Goal: Information Seeking & Learning: Learn about a topic

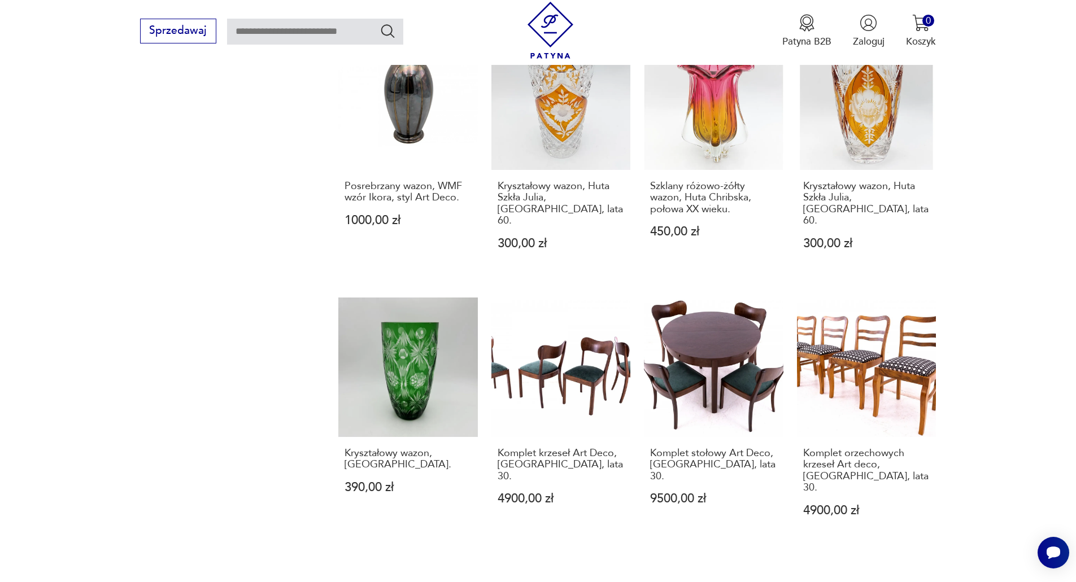
scroll to position [1129, 0]
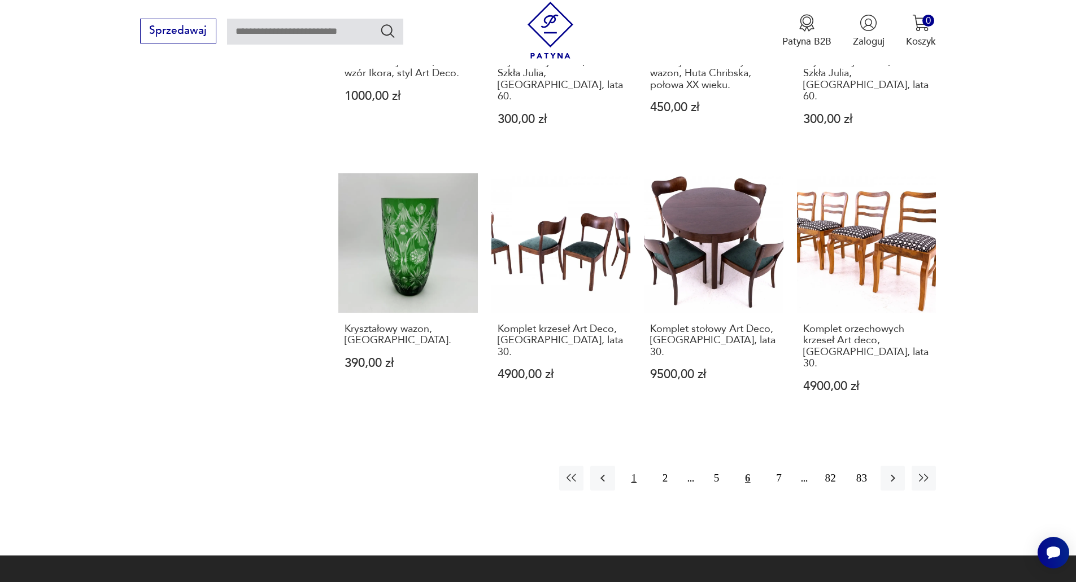
click at [632, 466] on button "1" at bounding box center [634, 478] width 24 height 24
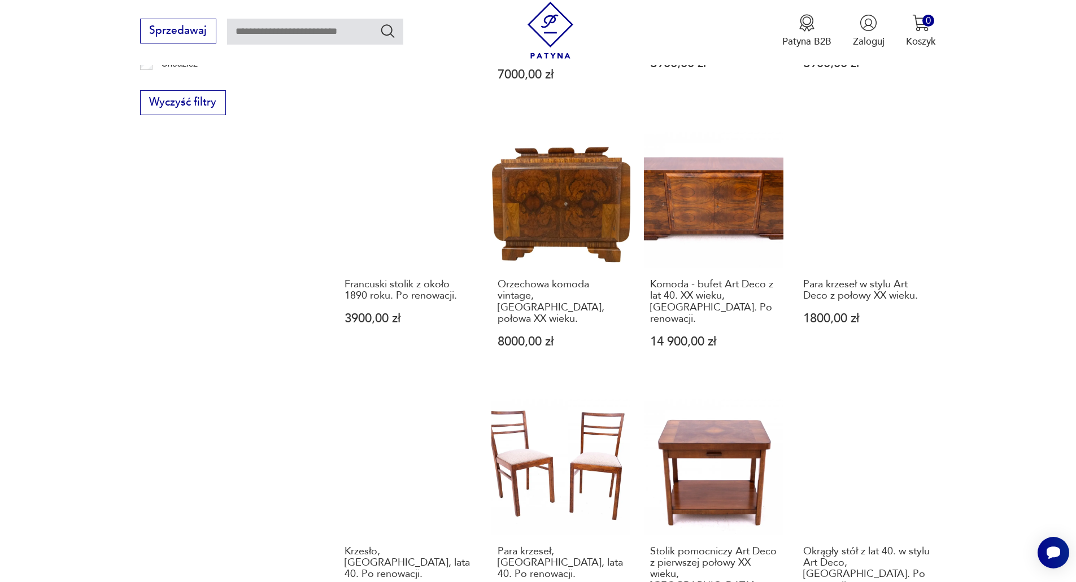
scroll to position [1036, 0]
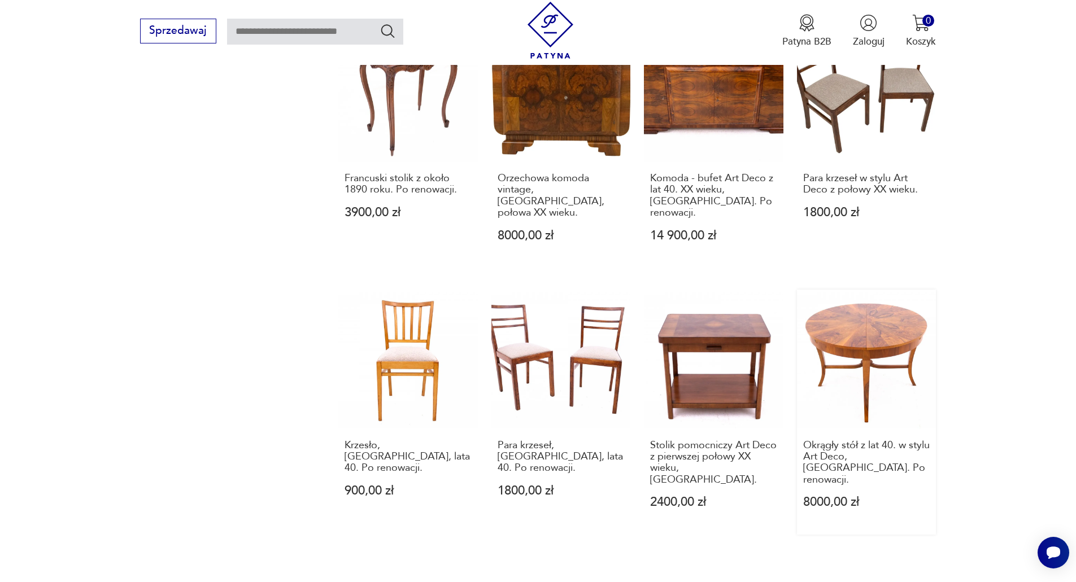
click at [887, 292] on link "Okrągły stół z lat 40. w stylu Art Deco, [GEOGRAPHIC_DATA]. Po renowacji. 8000,…" at bounding box center [866, 412] width 139 height 245
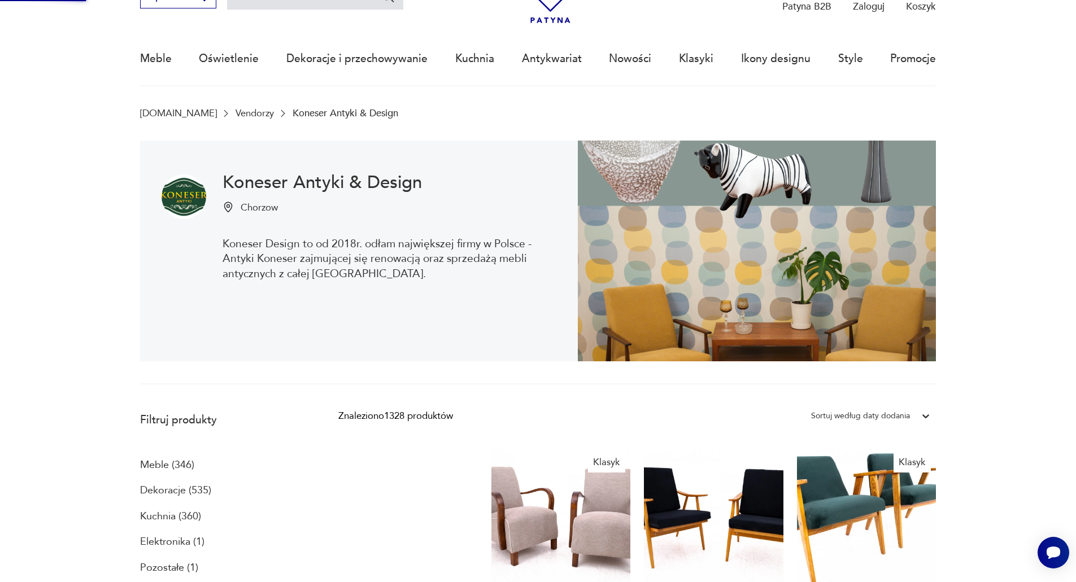
scroll to position [17, 0]
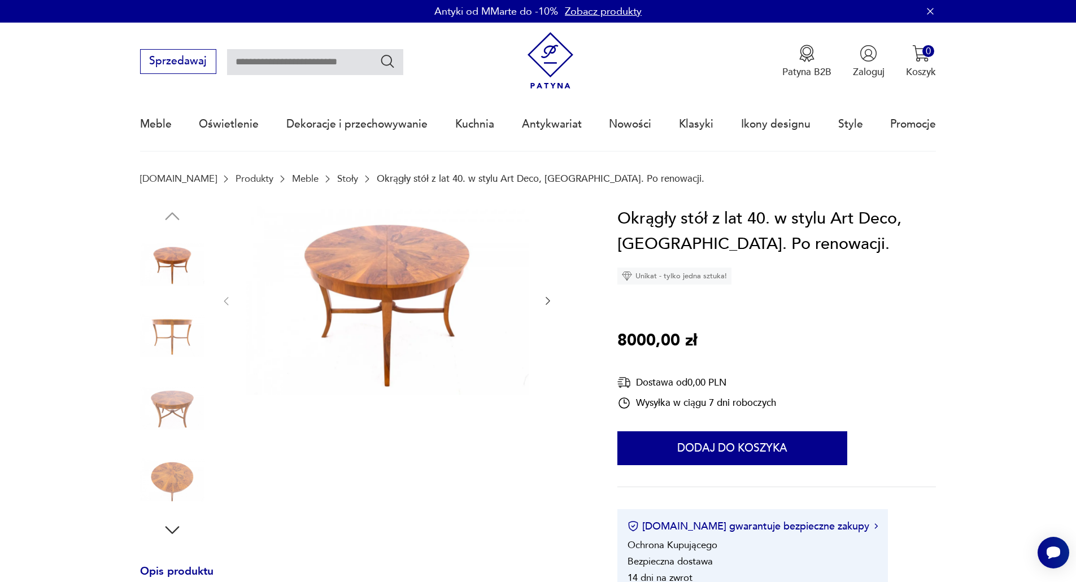
click at [546, 300] on icon "button" at bounding box center [547, 300] width 11 height 11
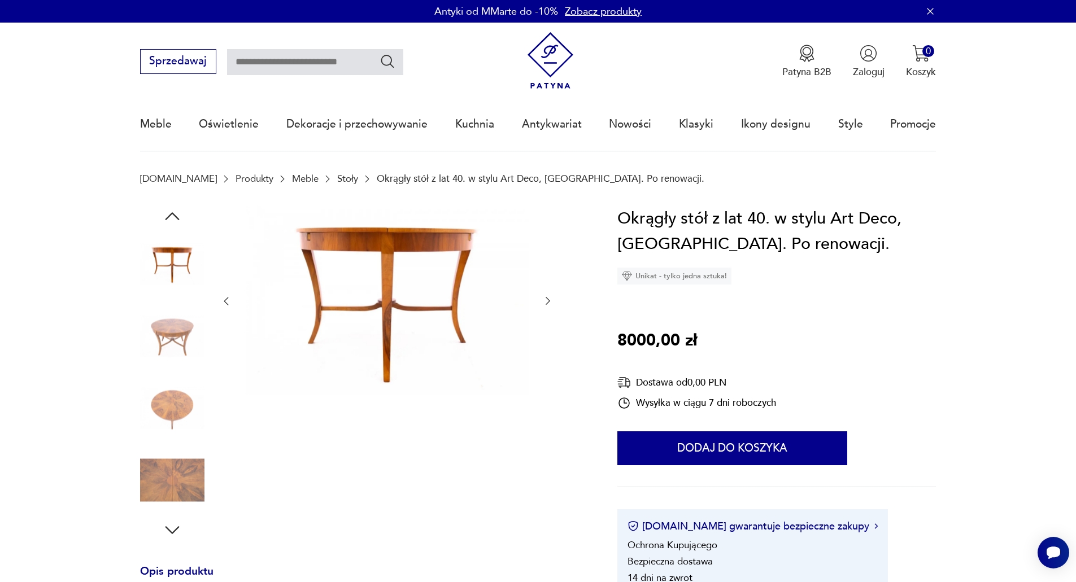
click at [546, 300] on icon "button" at bounding box center [547, 300] width 11 height 11
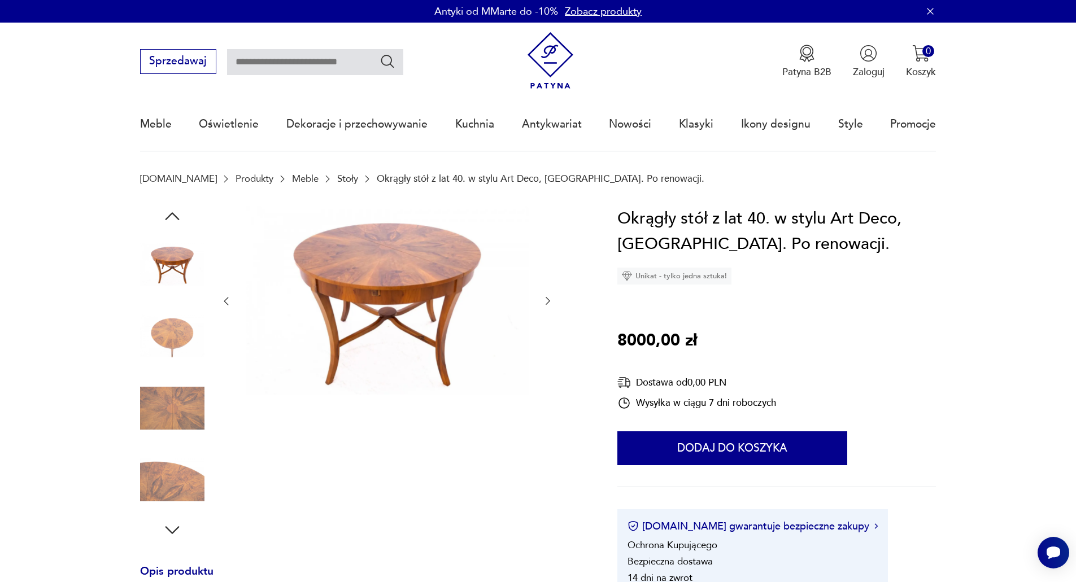
click at [546, 300] on icon "button" at bounding box center [547, 300] width 11 height 11
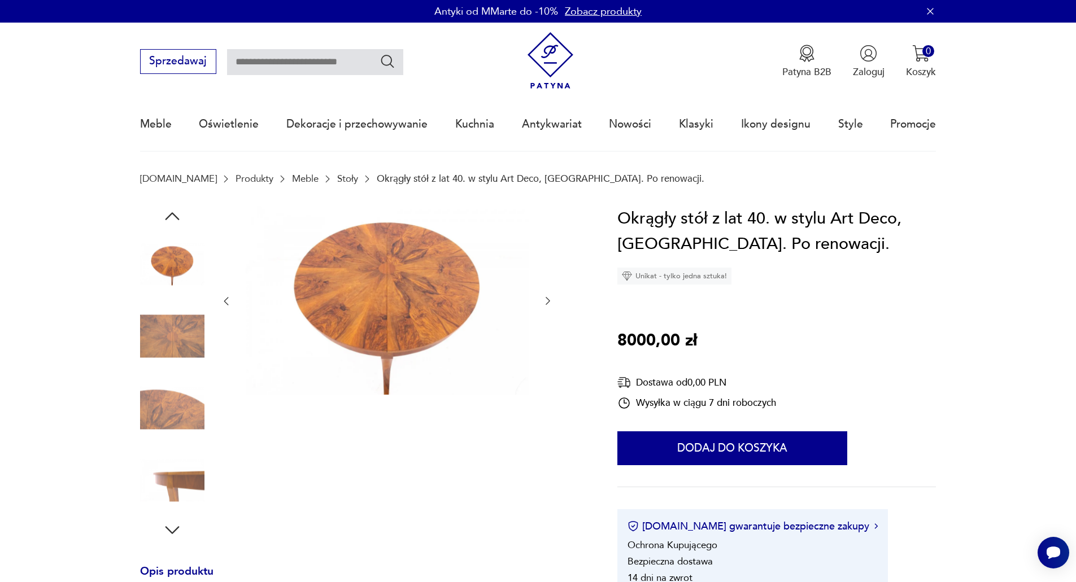
click at [546, 300] on icon "button" at bounding box center [547, 300] width 11 height 11
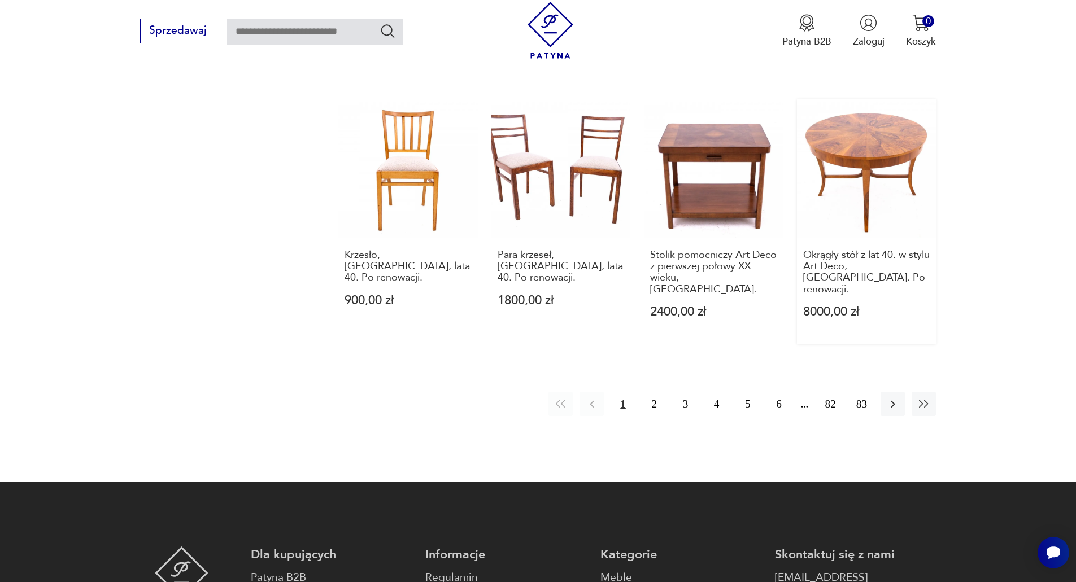
scroll to position [1242, 0]
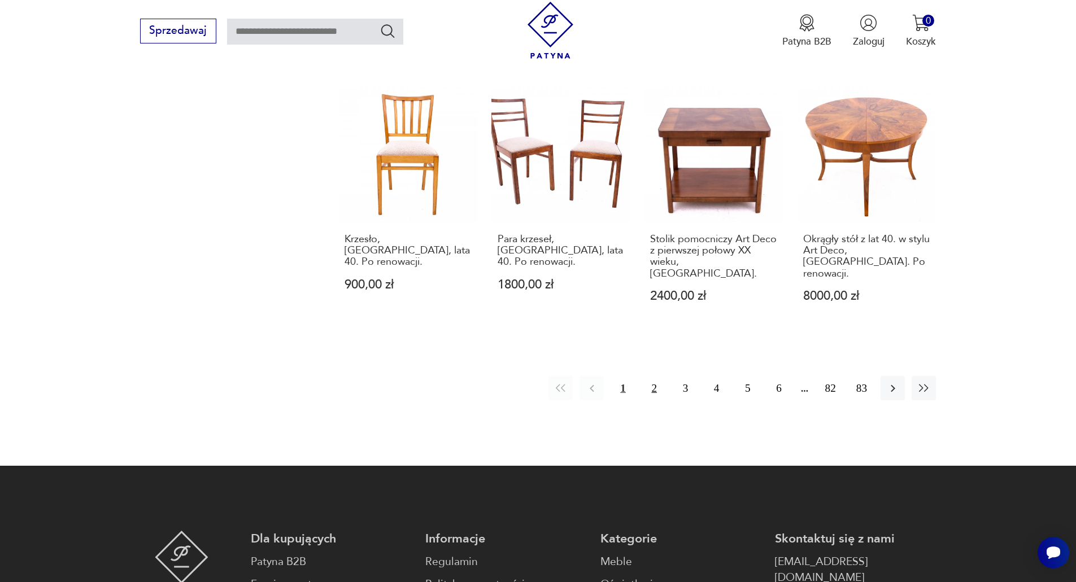
click at [657, 376] on button "2" at bounding box center [654, 388] width 24 height 24
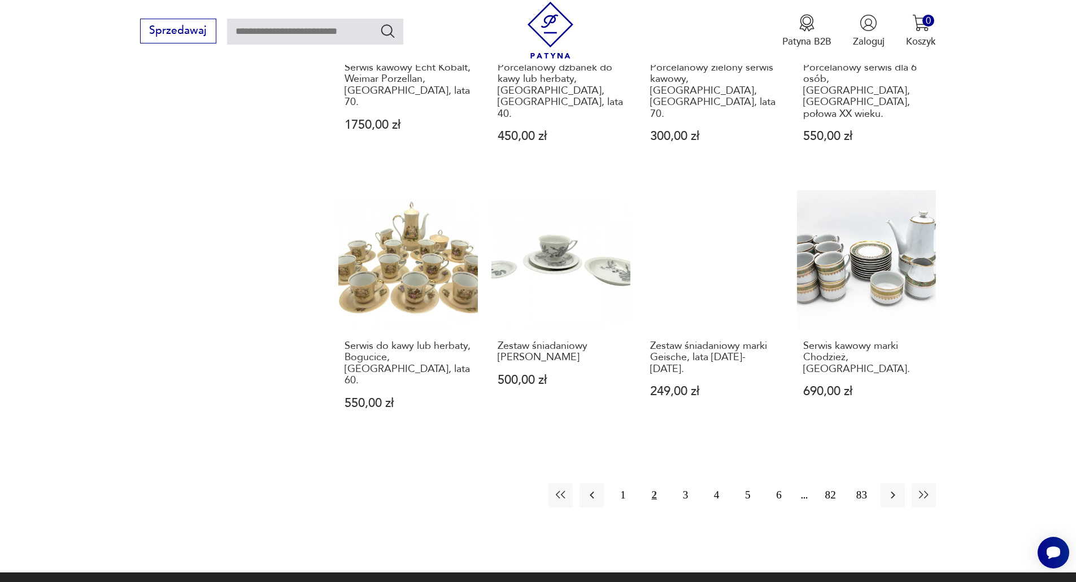
scroll to position [1149, 0]
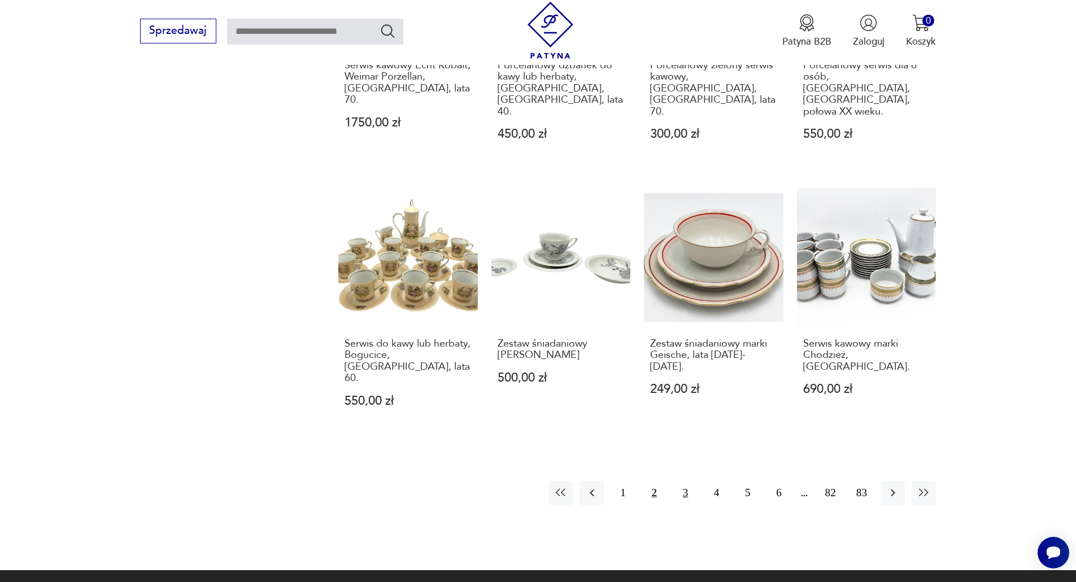
click at [688, 481] on button "3" at bounding box center [685, 493] width 24 height 24
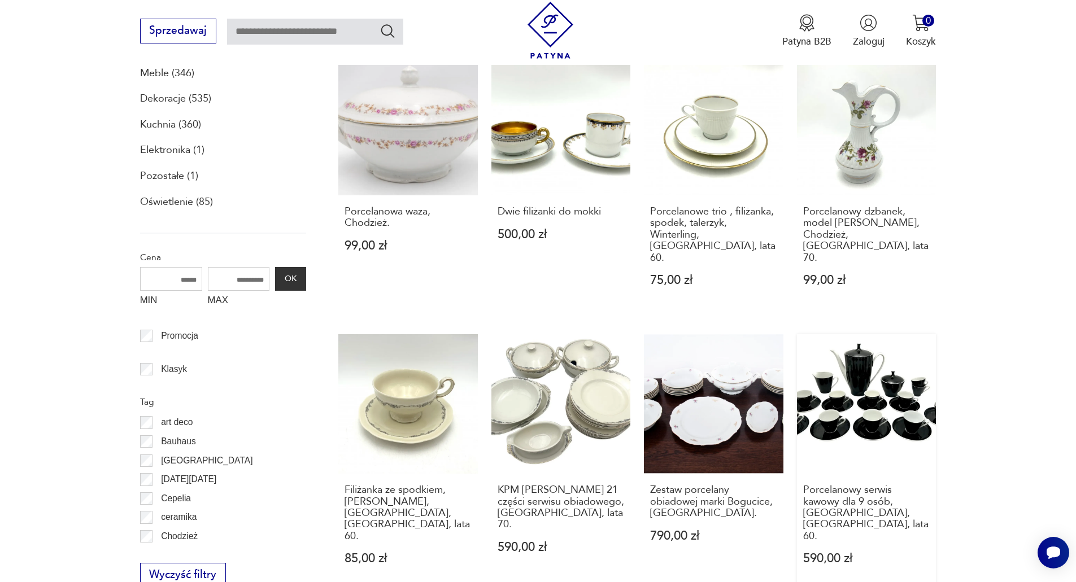
scroll to position [471, 0]
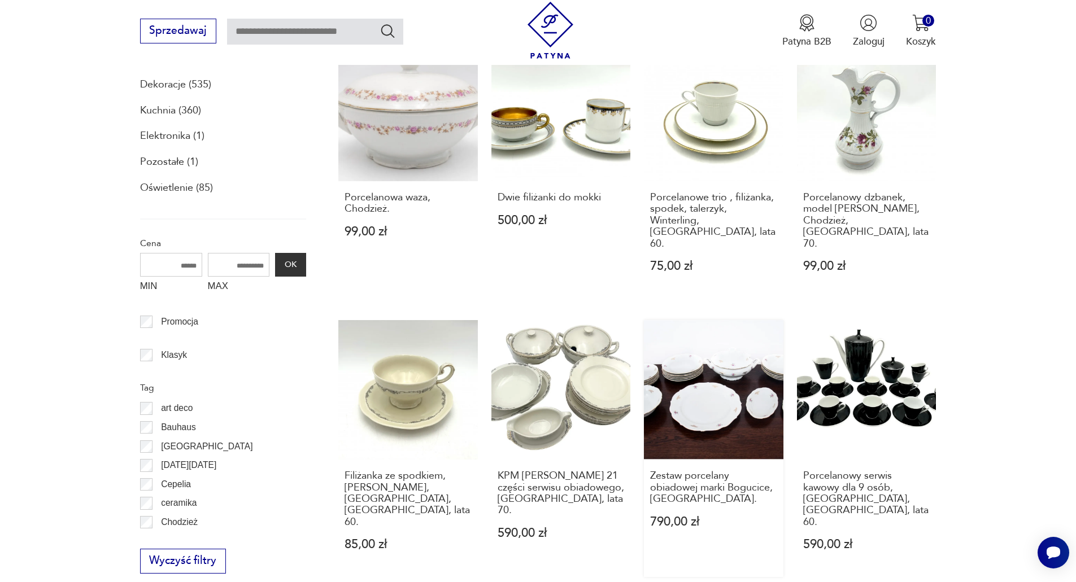
click at [719, 381] on link "Zestaw porcelany obiadowej marki Bogucice, [GEOGRAPHIC_DATA] 790,00 zł" at bounding box center [713, 448] width 139 height 257
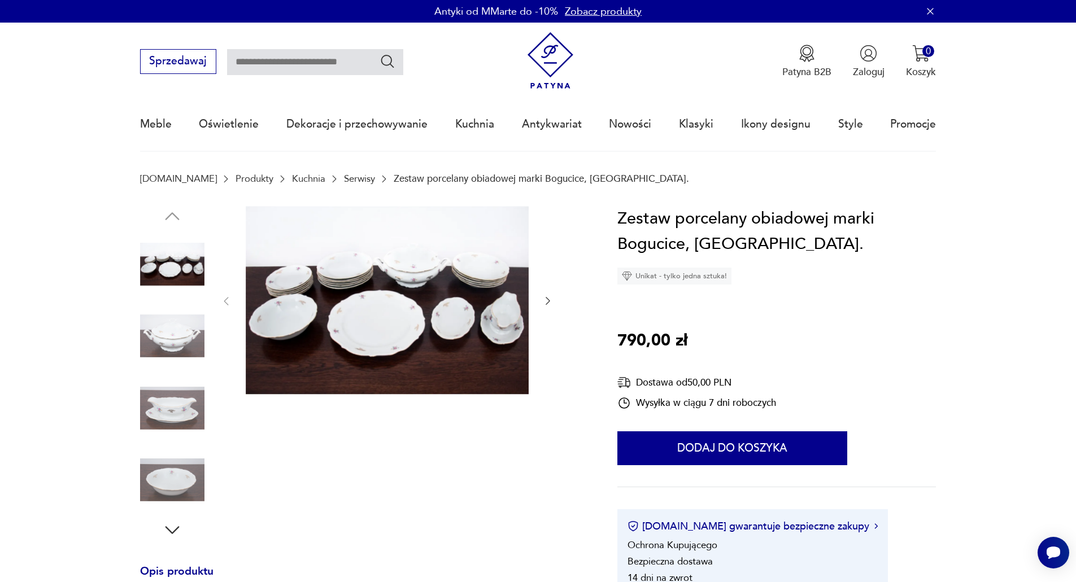
click at [547, 296] on icon "button" at bounding box center [547, 300] width 11 height 11
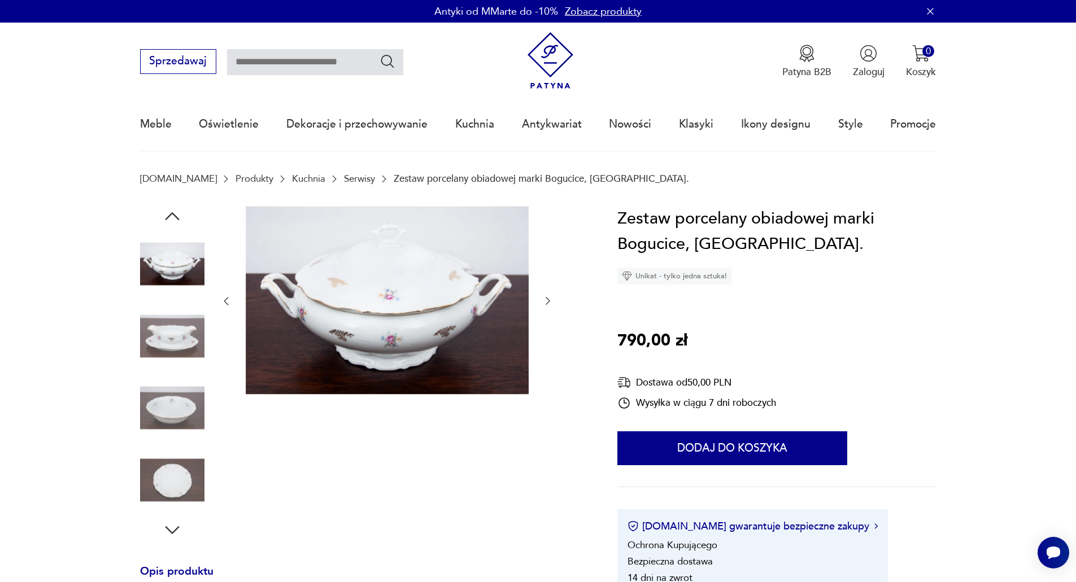
click at [547, 296] on icon "button" at bounding box center [547, 300] width 11 height 11
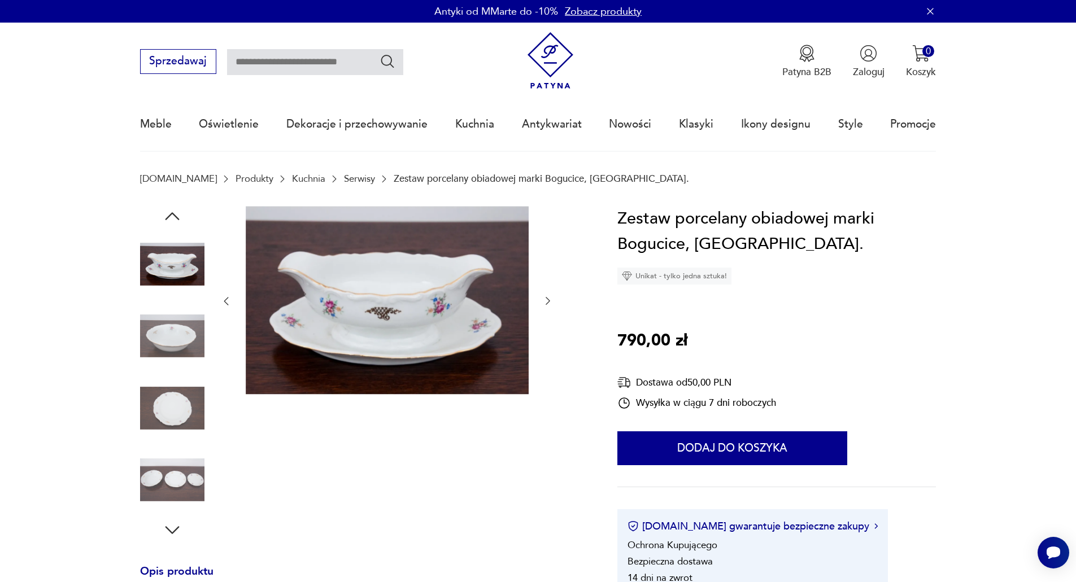
click at [547, 296] on icon "button" at bounding box center [547, 300] width 11 height 11
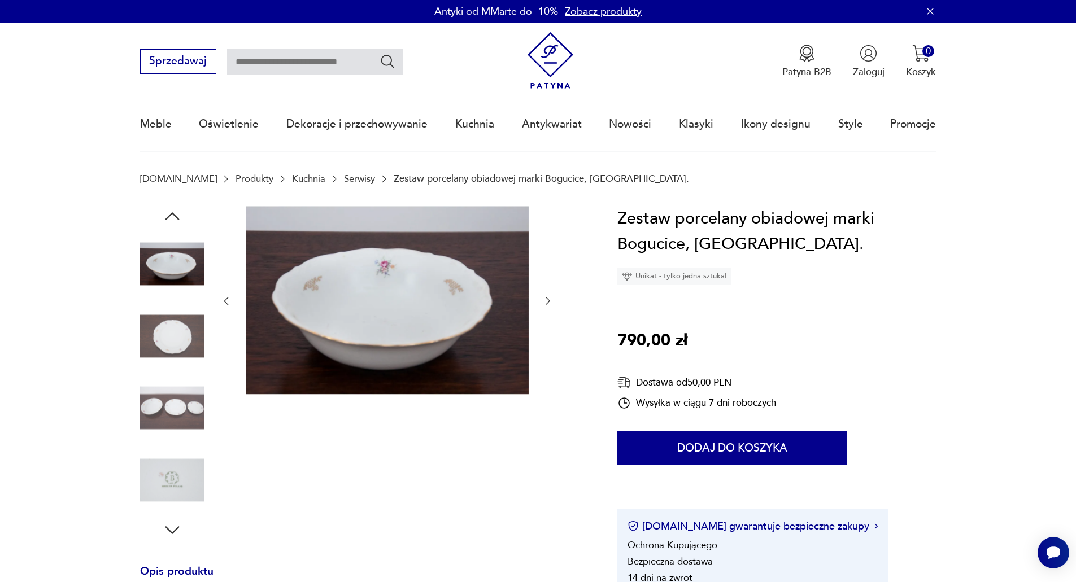
click at [547, 296] on icon "button" at bounding box center [547, 300] width 11 height 11
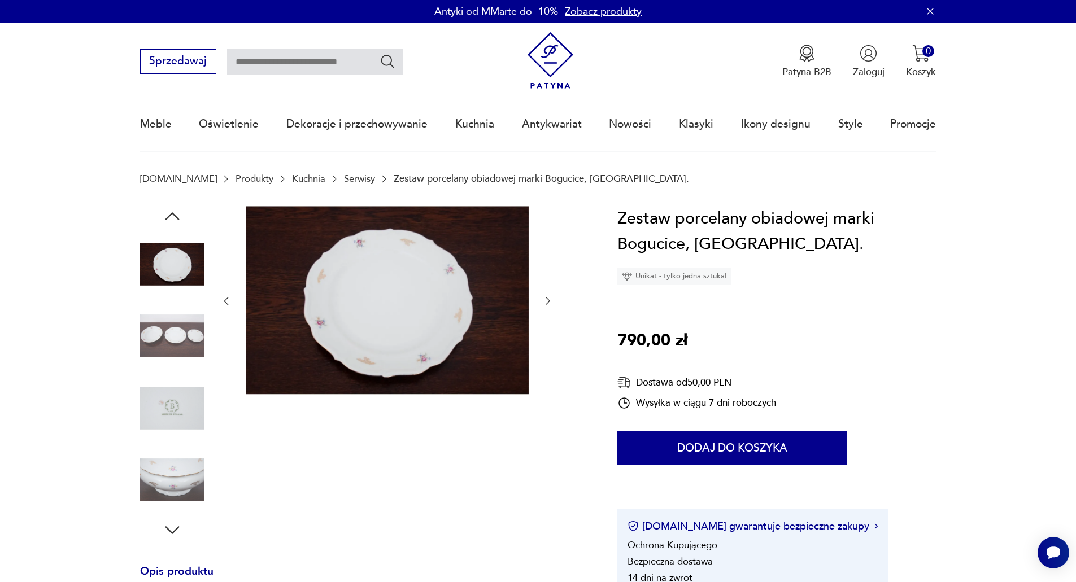
click at [547, 296] on icon "button" at bounding box center [547, 300] width 11 height 11
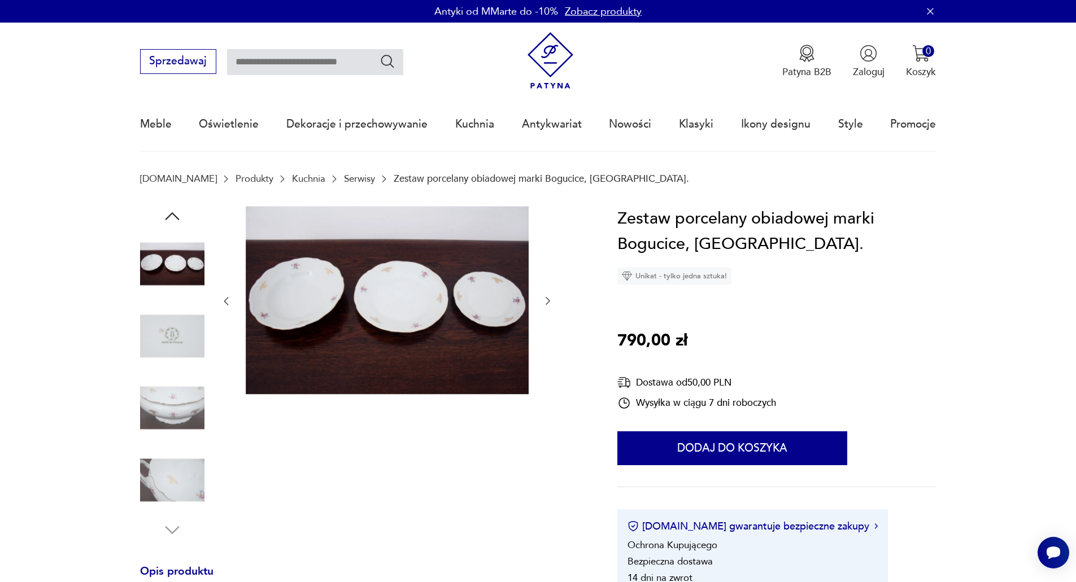
click at [547, 296] on icon "button" at bounding box center [547, 300] width 11 height 11
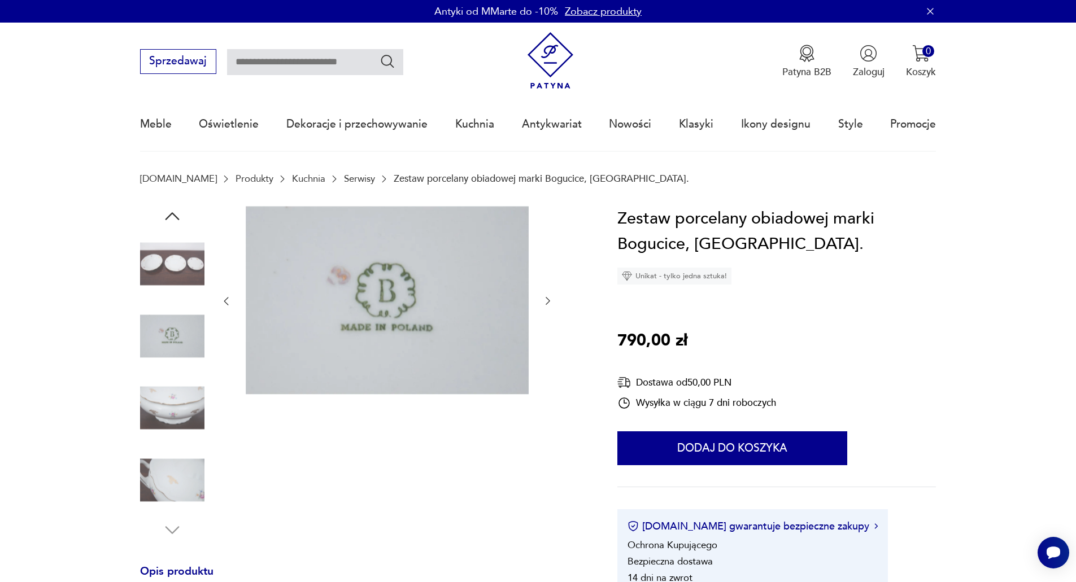
click at [547, 296] on icon "button" at bounding box center [547, 300] width 11 height 11
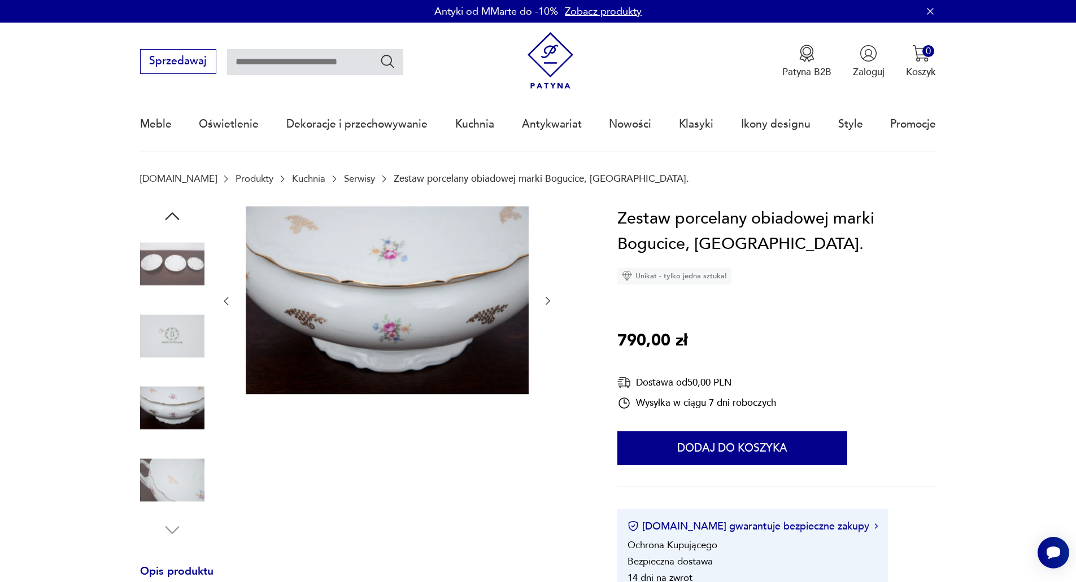
click at [548, 294] on div at bounding box center [386, 301] width 333 height 191
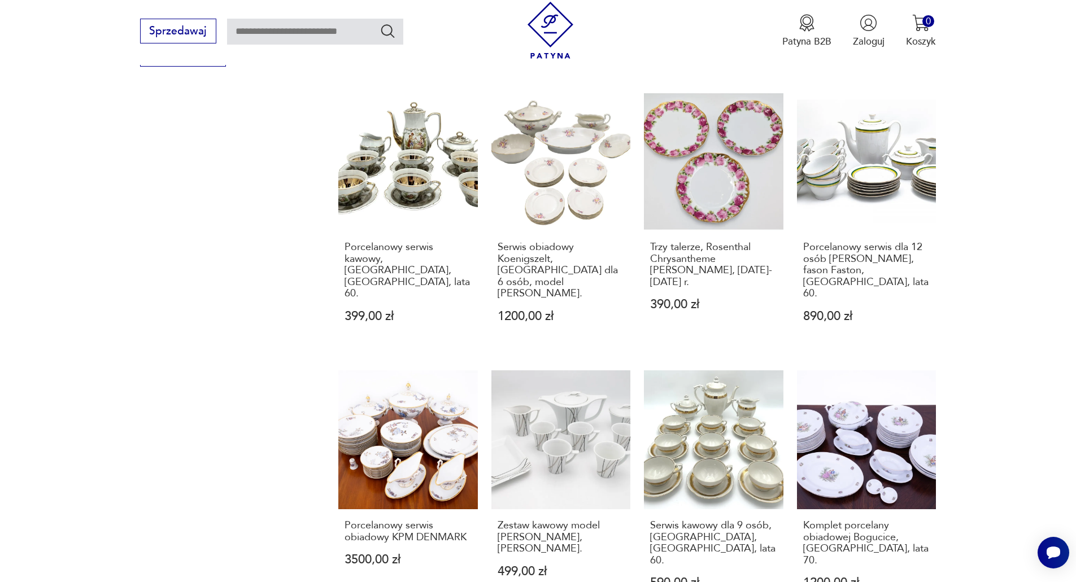
scroll to position [1091, 0]
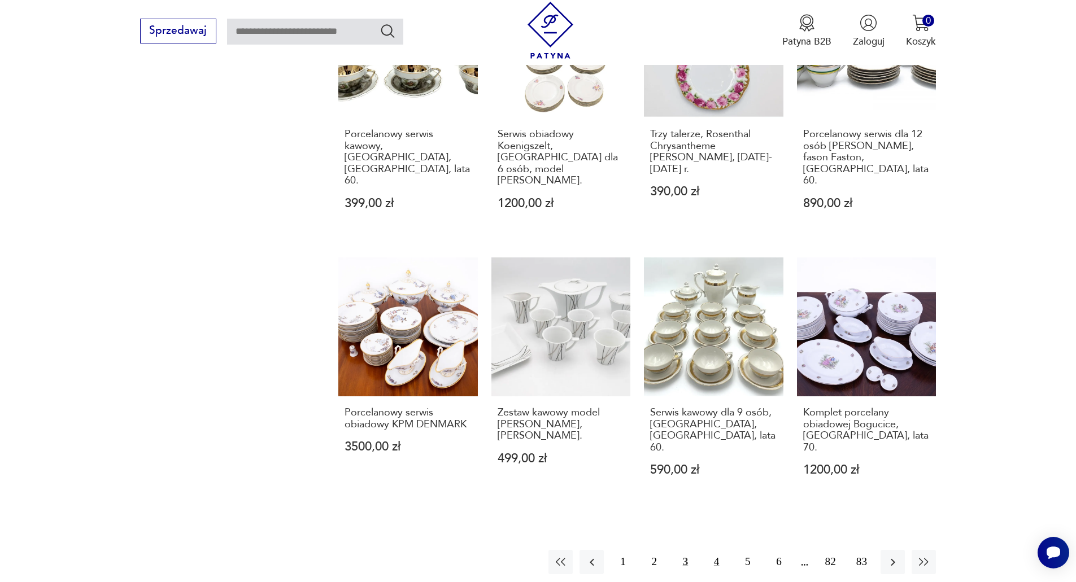
click at [718, 550] on button "4" at bounding box center [716, 562] width 24 height 24
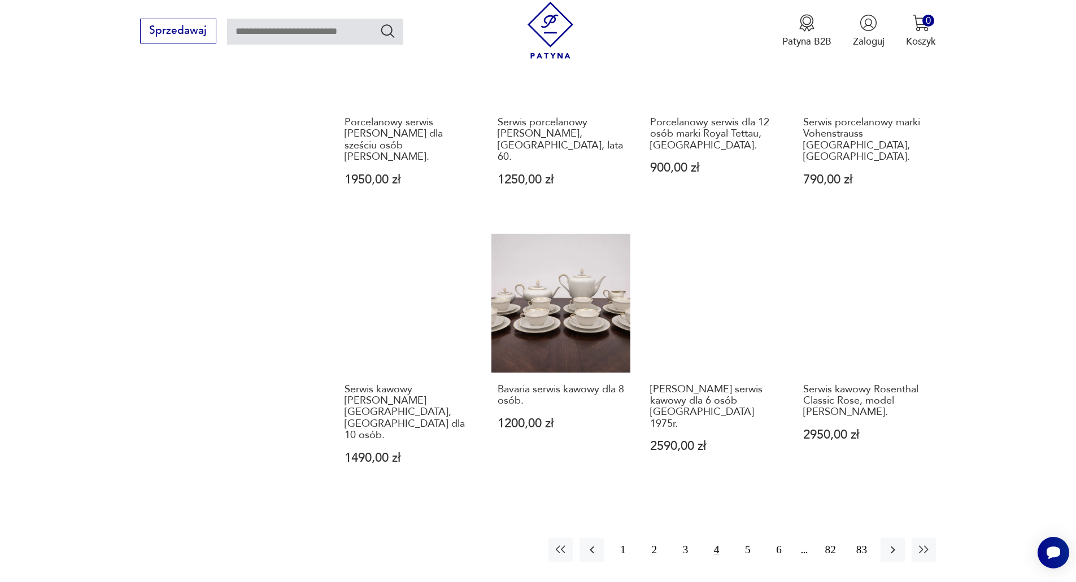
scroll to position [1093, 0]
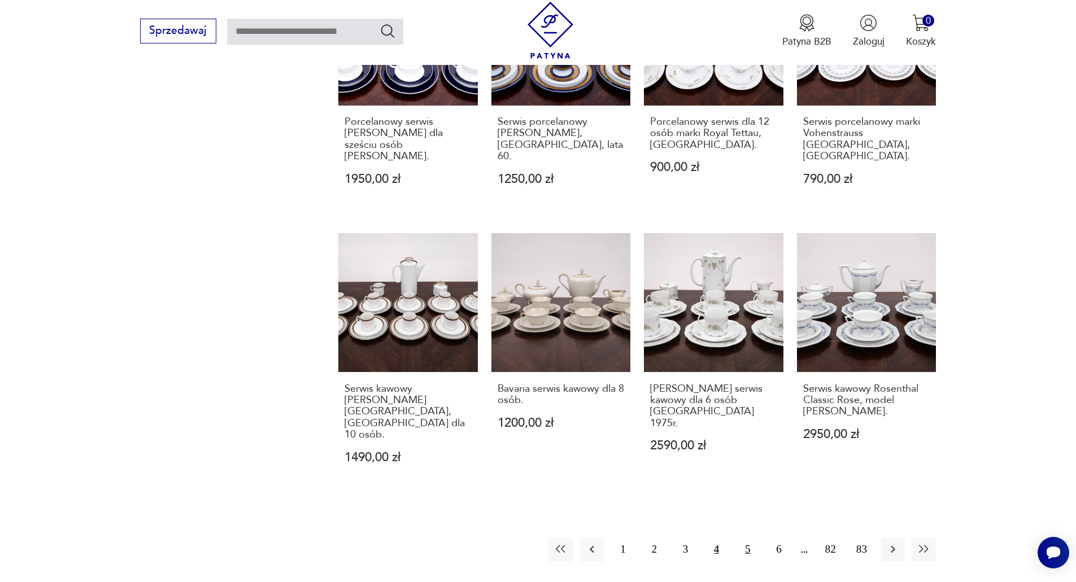
click at [749, 538] on button "5" at bounding box center [747, 550] width 24 height 24
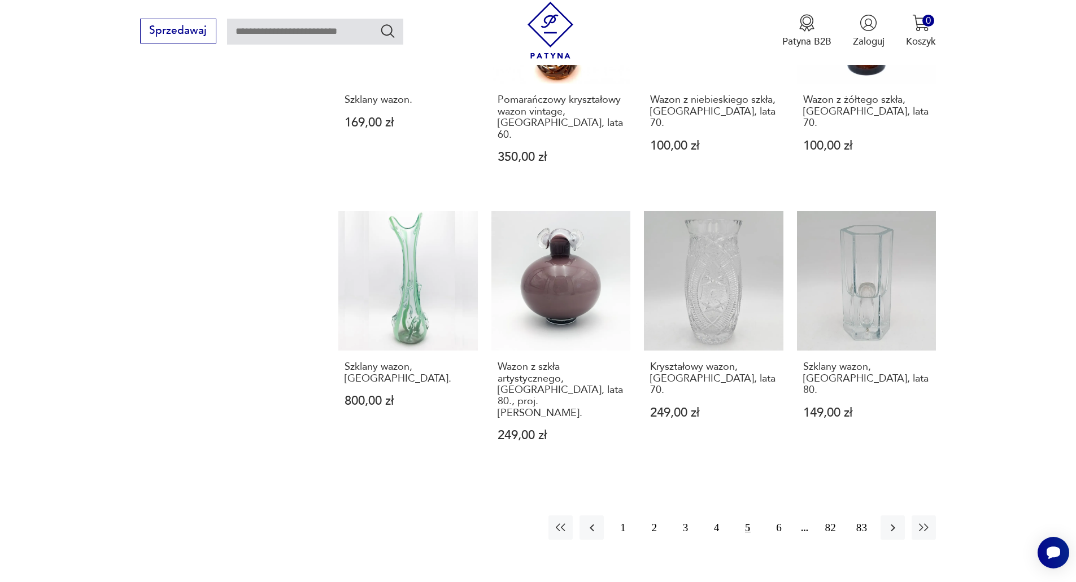
scroll to position [1149, 0]
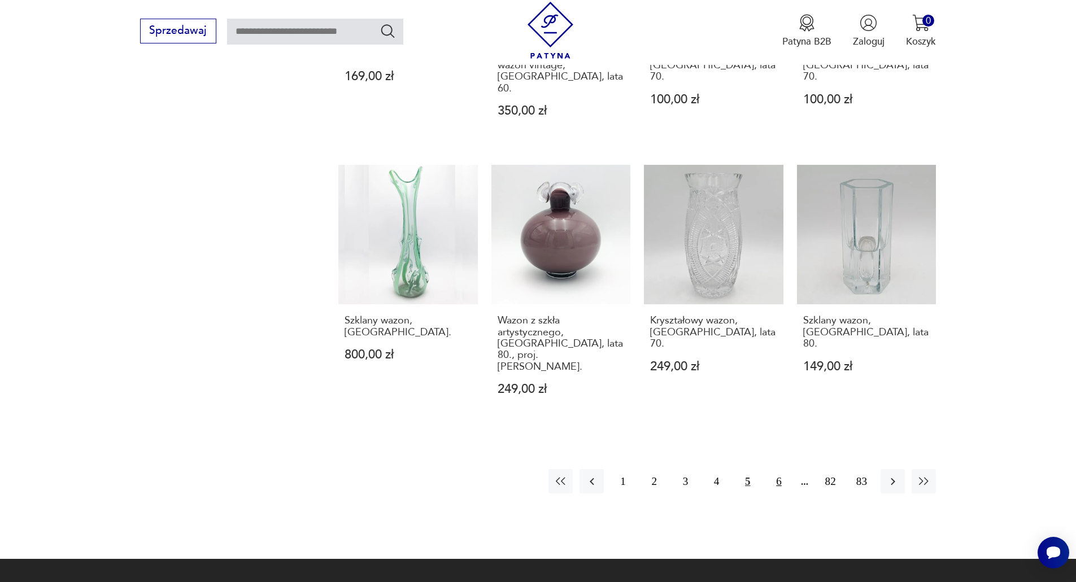
click at [778, 469] on button "6" at bounding box center [778, 481] width 24 height 24
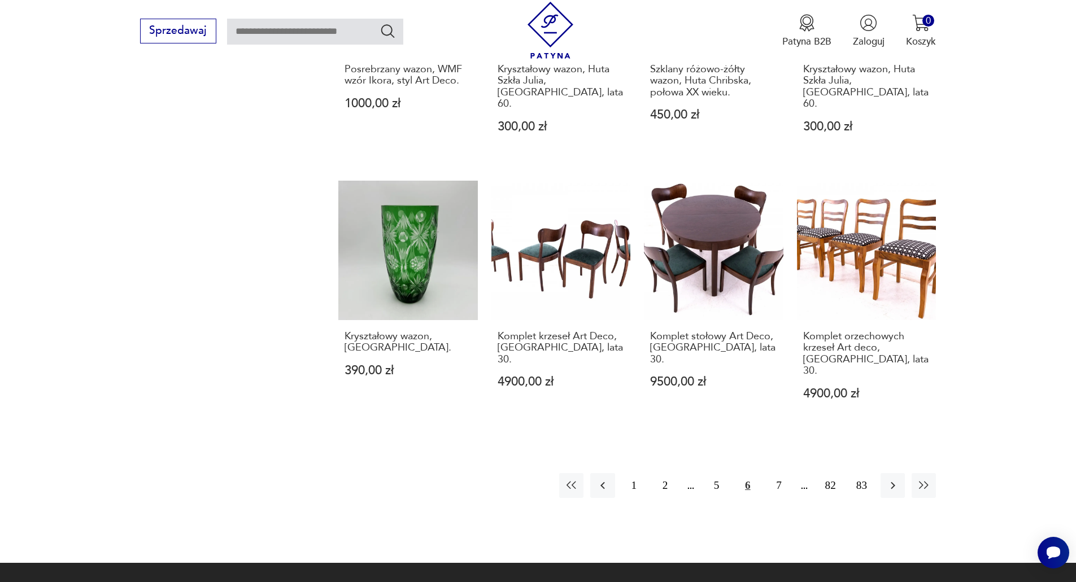
scroll to position [1149, 0]
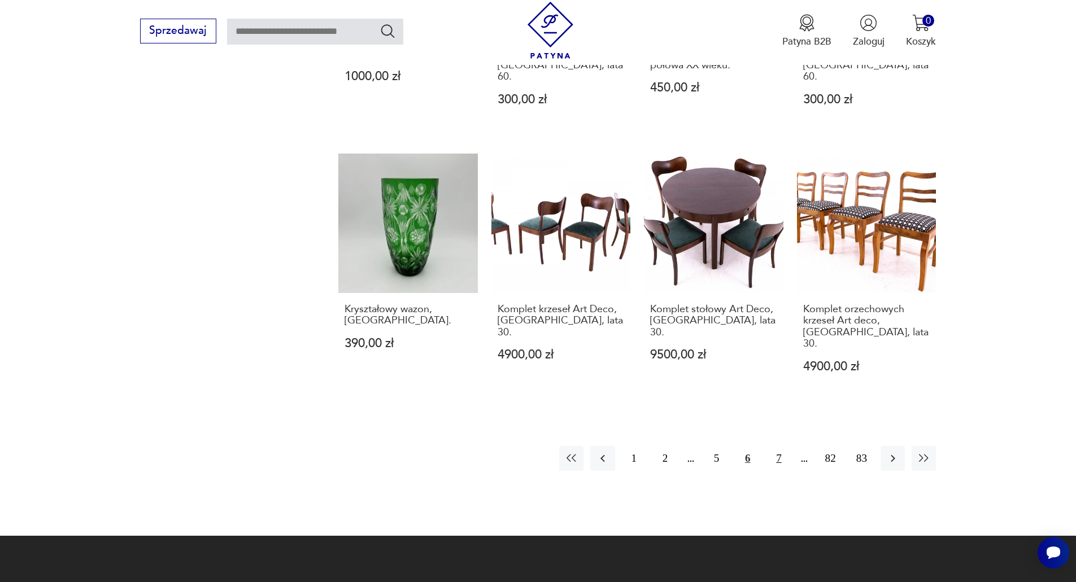
click at [778, 446] on button "7" at bounding box center [778, 458] width 24 height 24
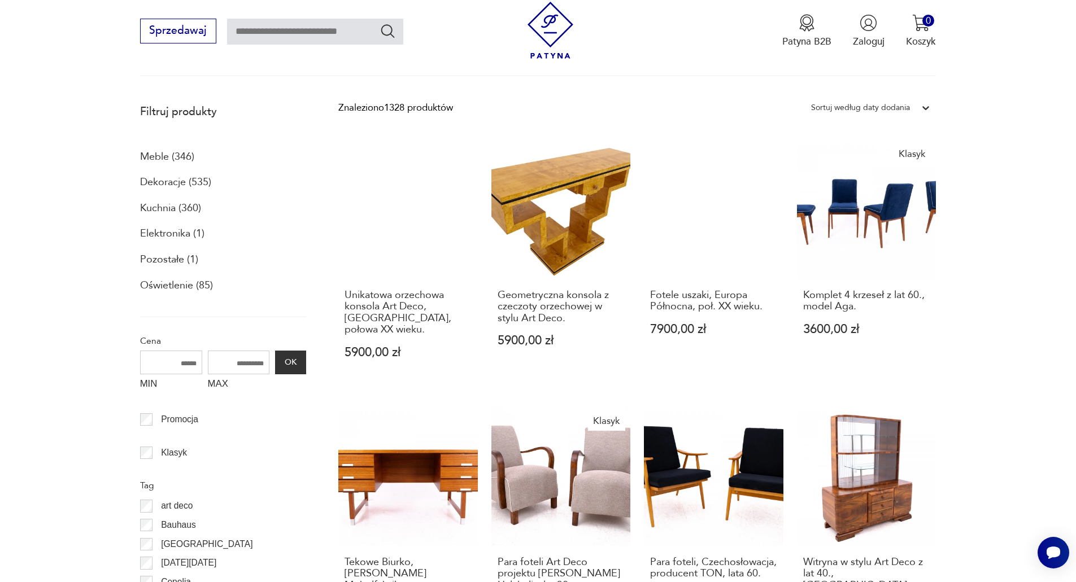
scroll to position [359, 0]
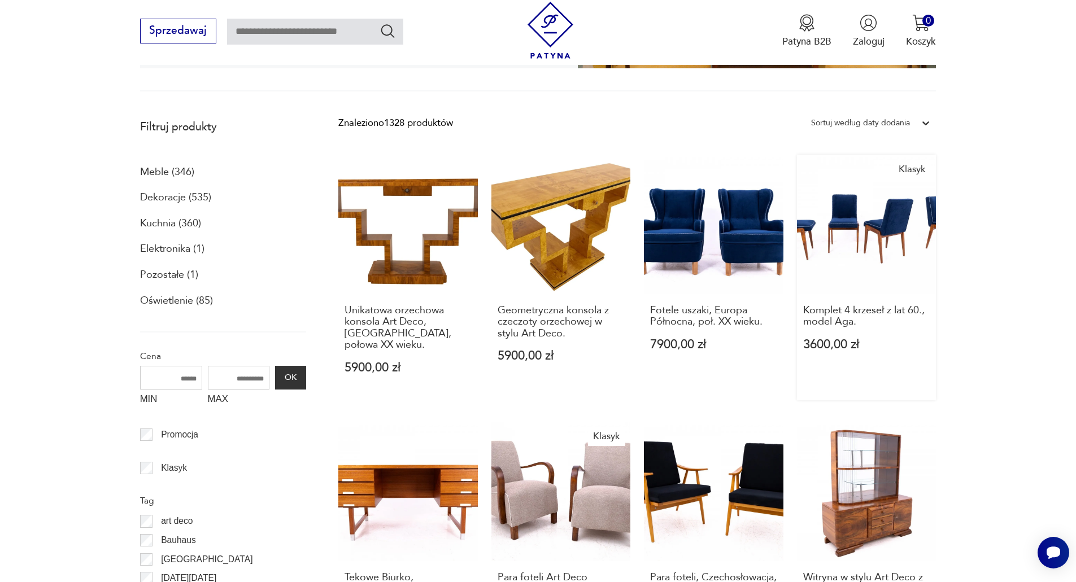
click at [866, 226] on link "Klasyk Komplet 4 krzeseł z lat 60., model Aga. 3600,00 zł" at bounding box center [866, 277] width 139 height 245
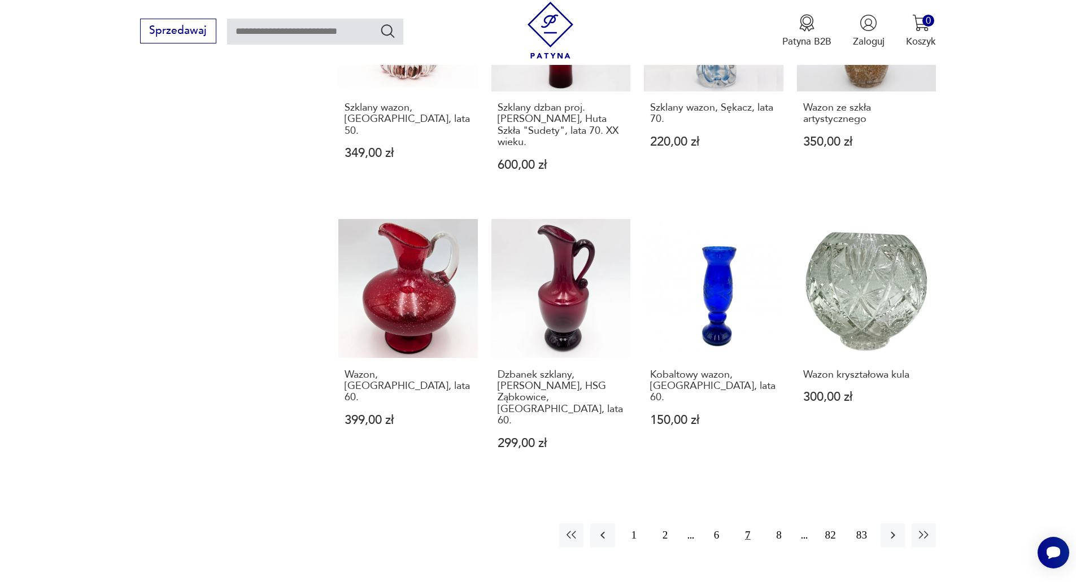
scroll to position [1143, 0]
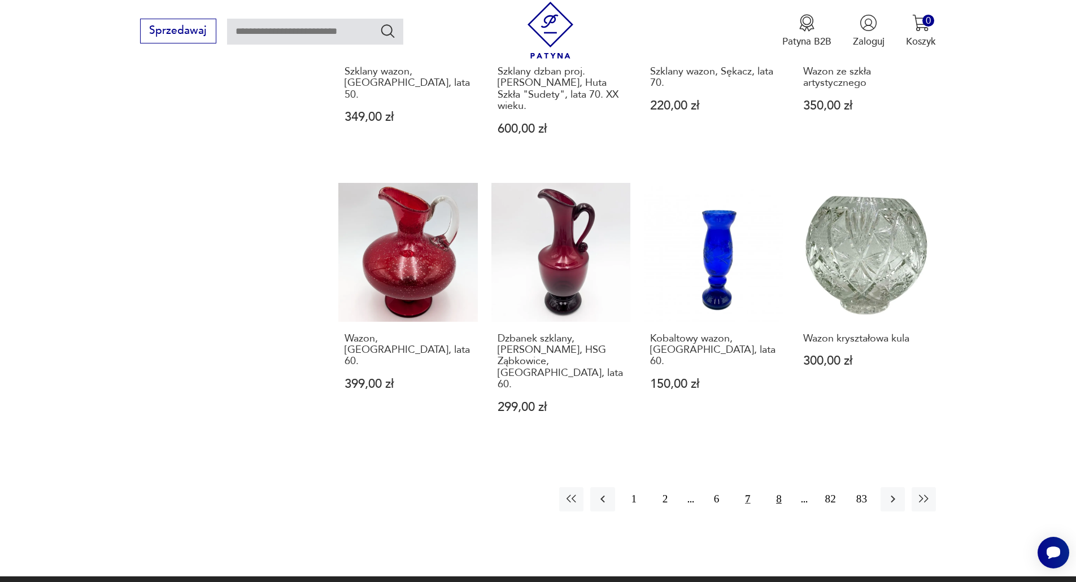
click at [780, 487] on button "8" at bounding box center [778, 499] width 24 height 24
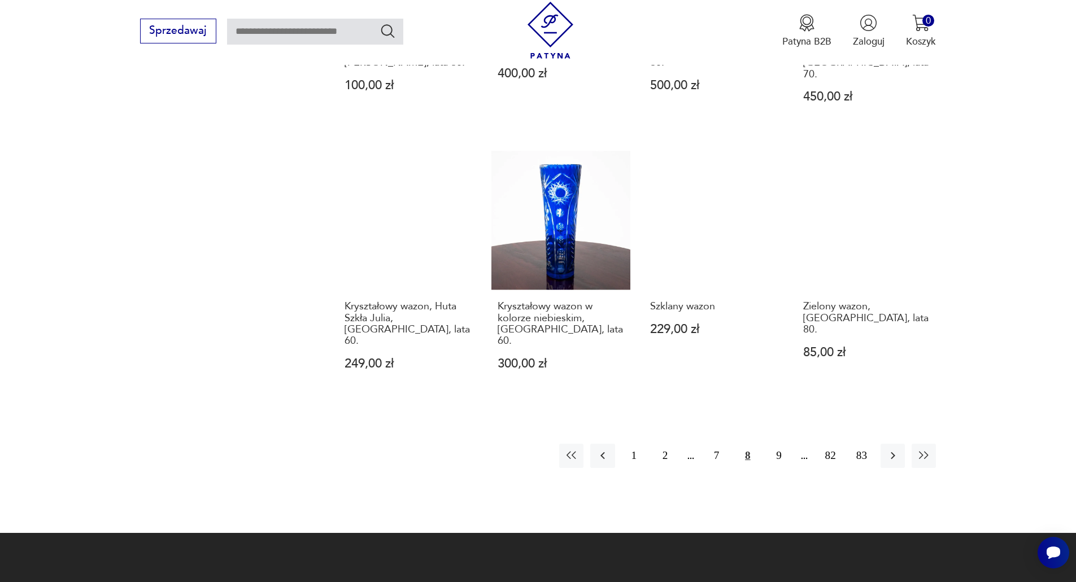
scroll to position [1262, 0]
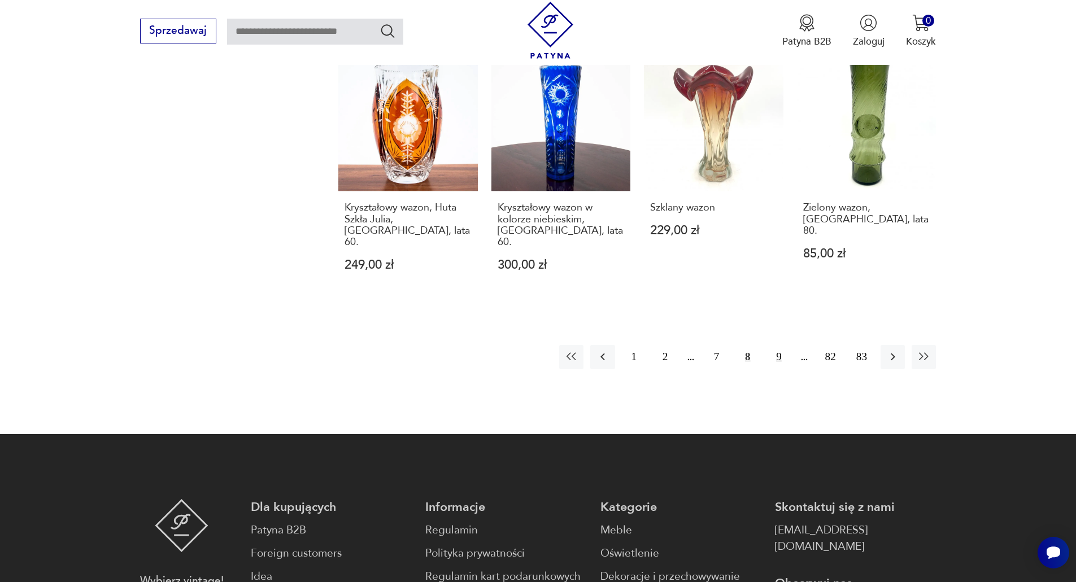
click at [776, 345] on button "9" at bounding box center [778, 357] width 24 height 24
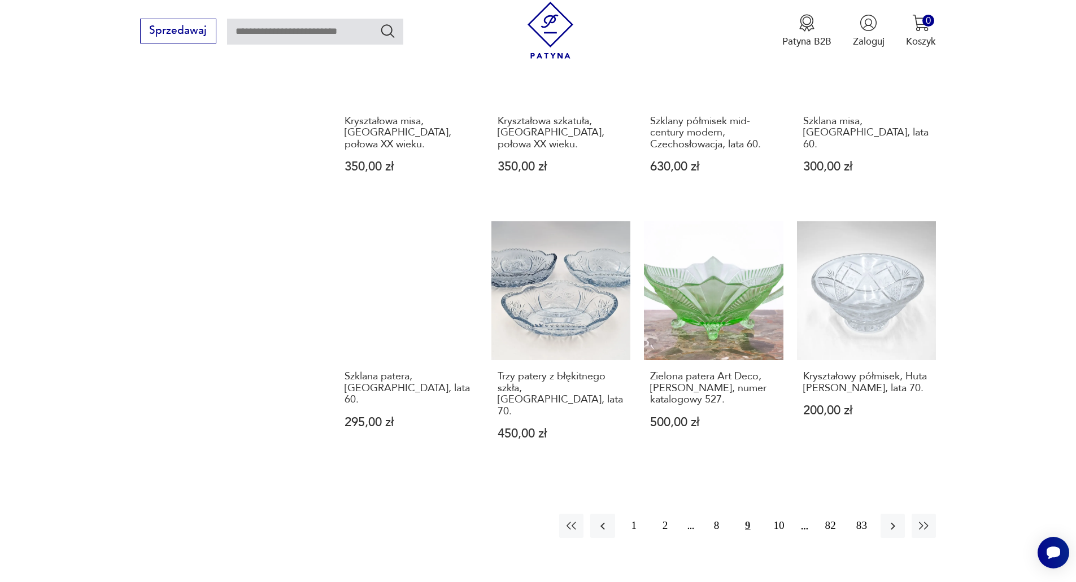
scroll to position [1093, 0]
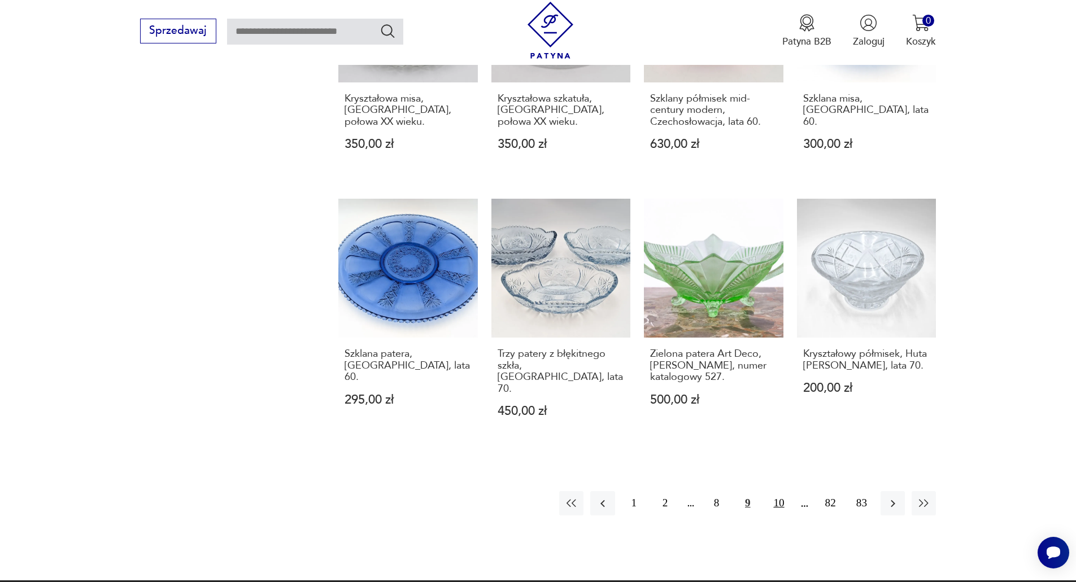
click at [776, 491] on button "10" at bounding box center [778, 503] width 24 height 24
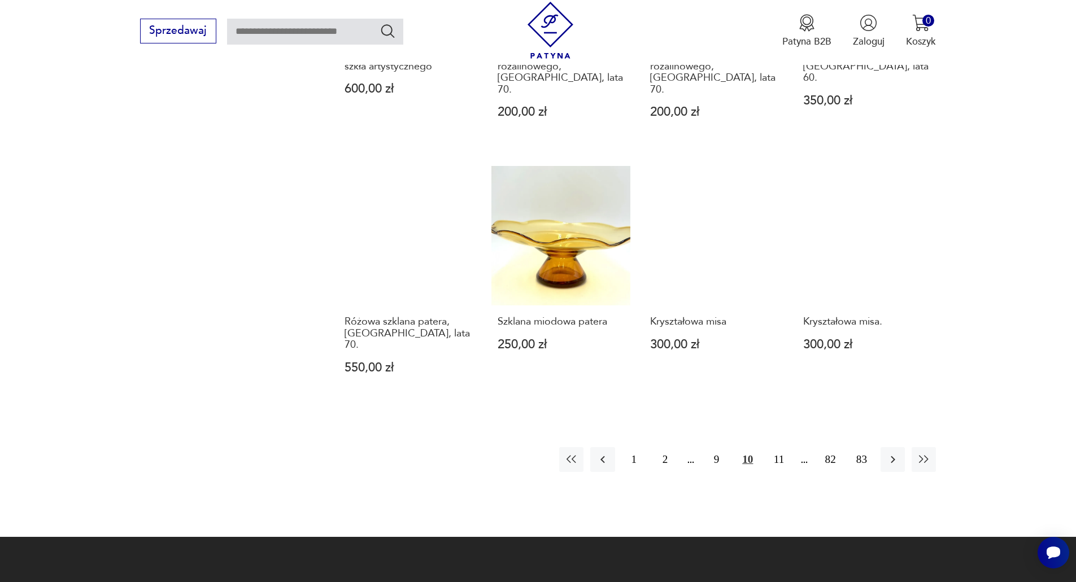
scroll to position [1149, 0]
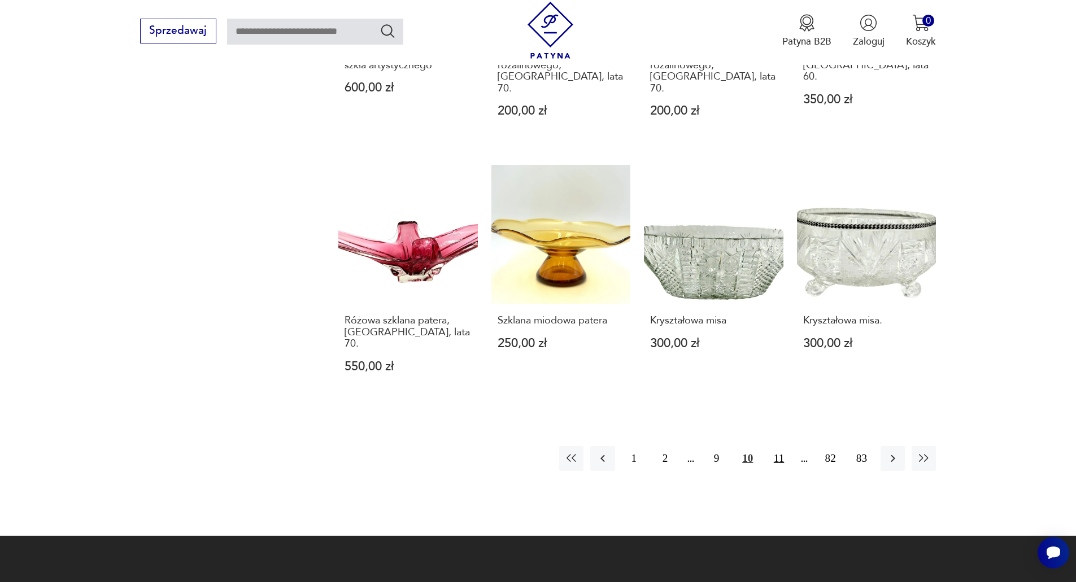
click at [777, 446] on button "11" at bounding box center [778, 458] width 24 height 24
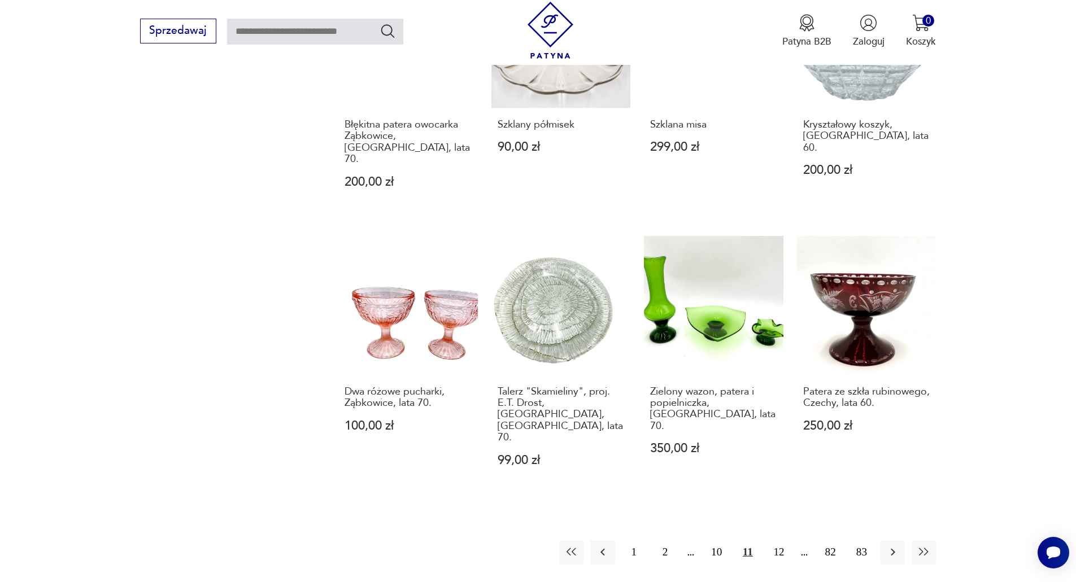
scroll to position [1093, 0]
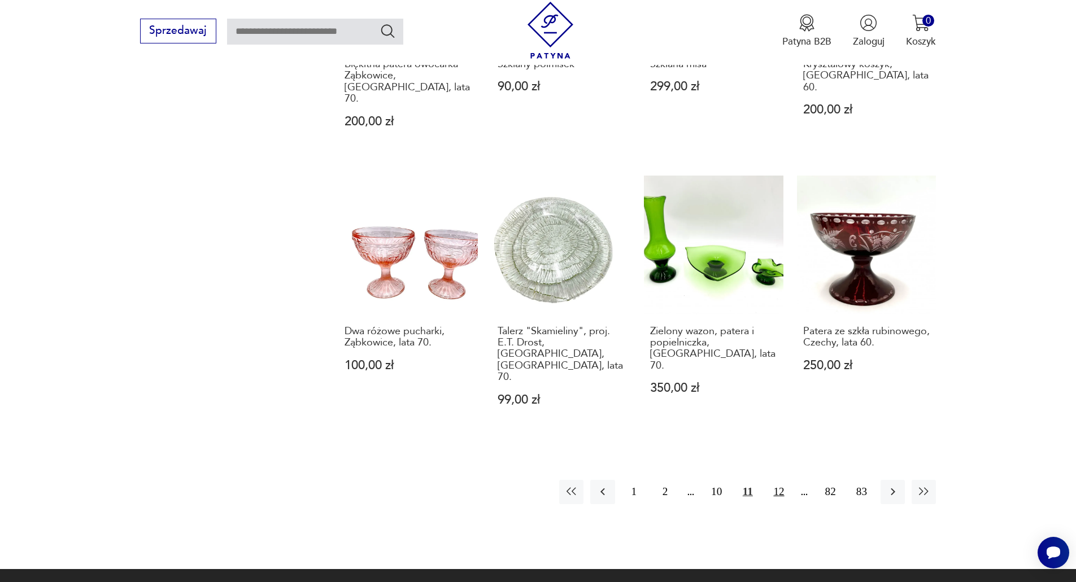
click at [776, 480] on button "12" at bounding box center [778, 492] width 24 height 24
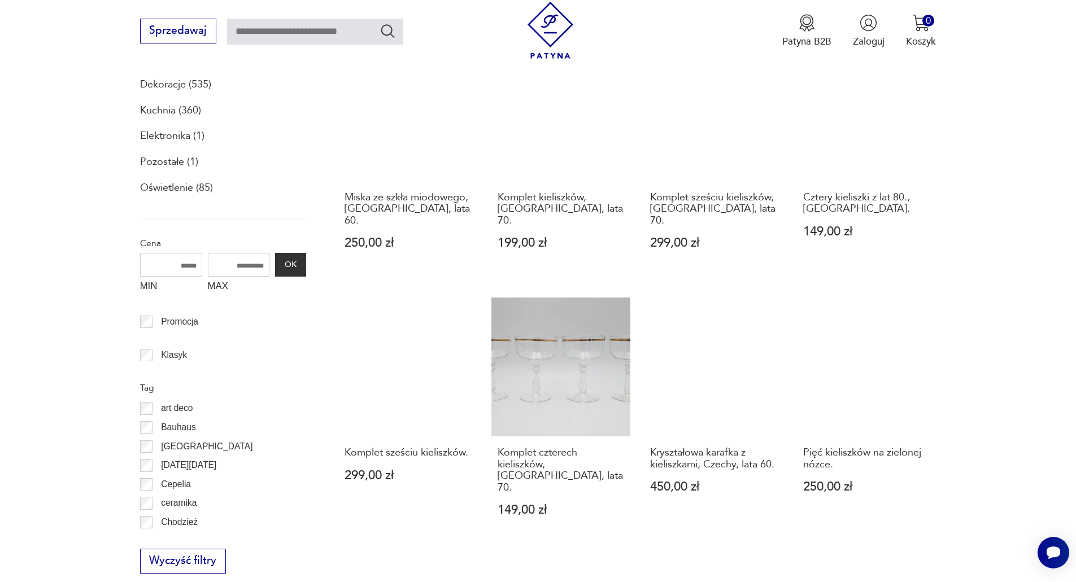
scroll to position [528, 0]
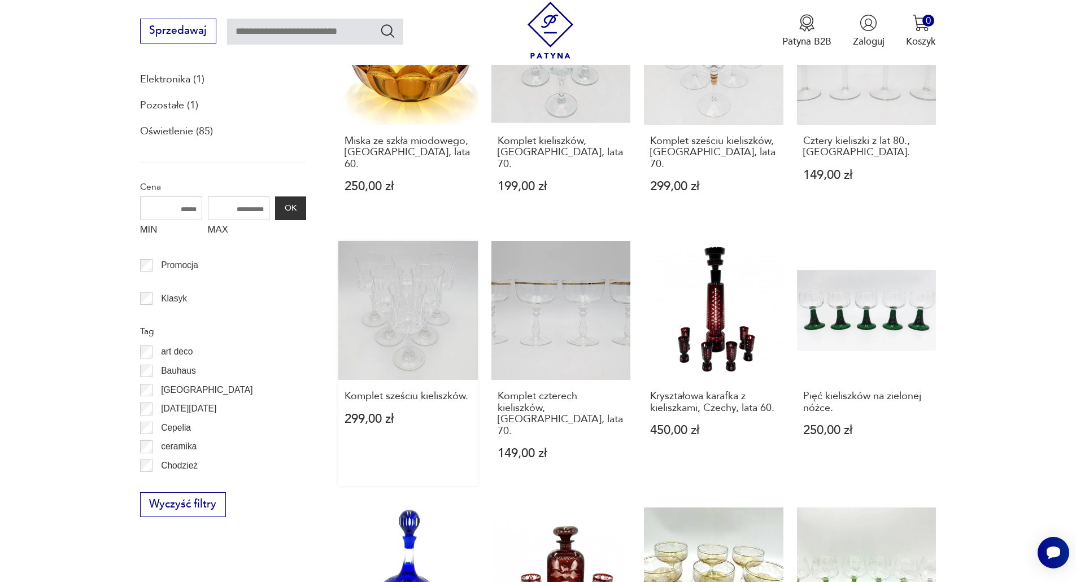
click at [401, 327] on link "Komplet sześciu kieliszków. 299,00 zł" at bounding box center [407, 363] width 139 height 245
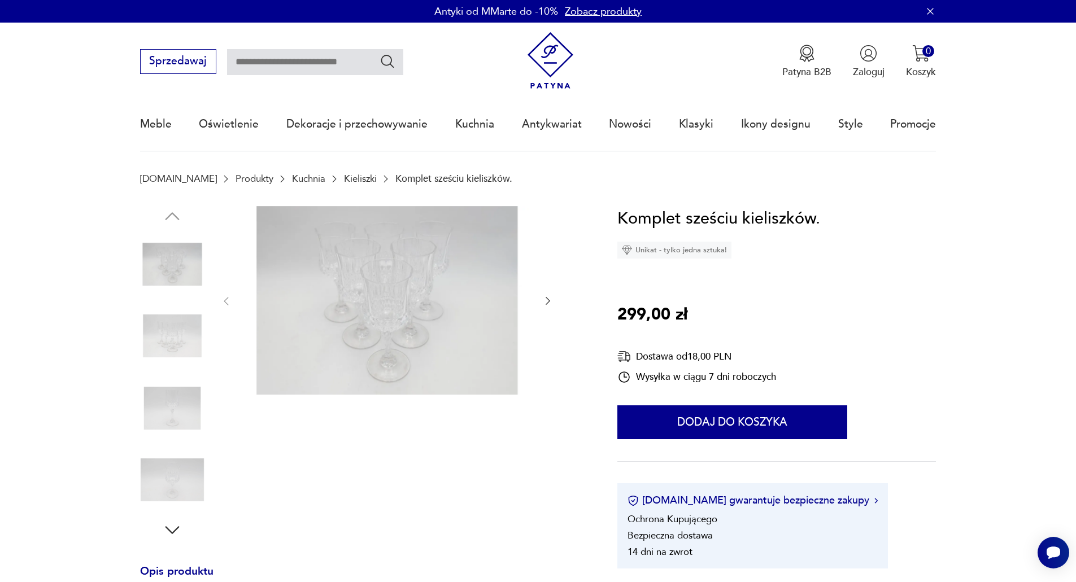
click at [551, 300] on icon "button" at bounding box center [547, 300] width 11 height 11
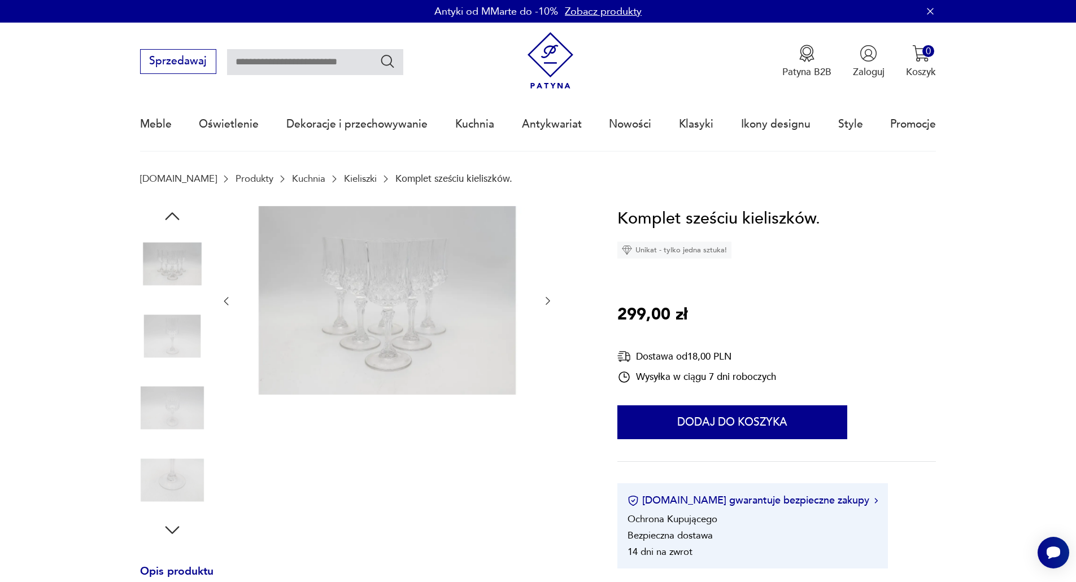
click at [551, 300] on icon "button" at bounding box center [547, 300] width 11 height 11
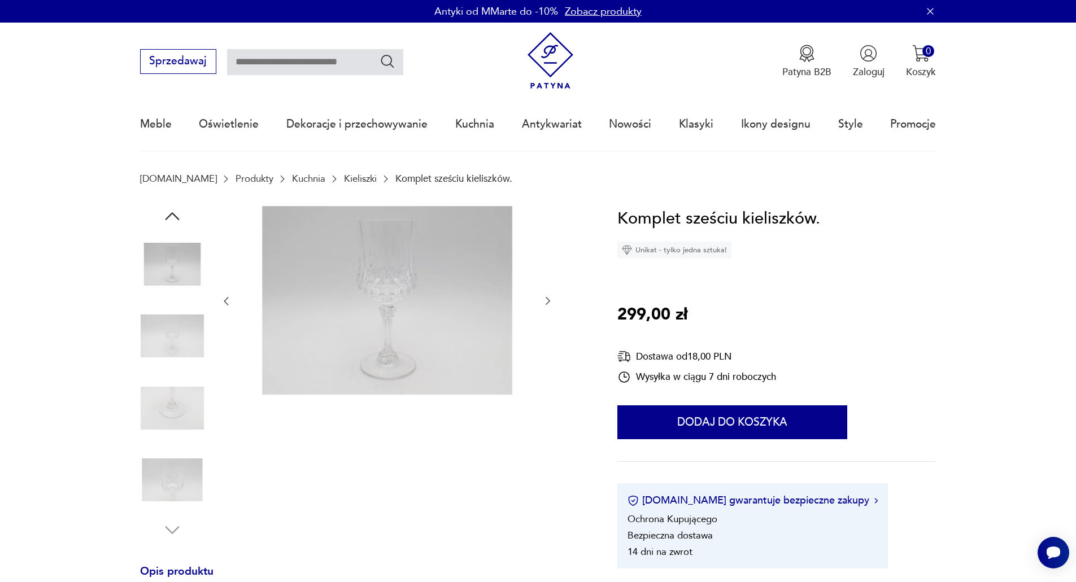
click at [551, 300] on icon "button" at bounding box center [547, 300] width 11 height 11
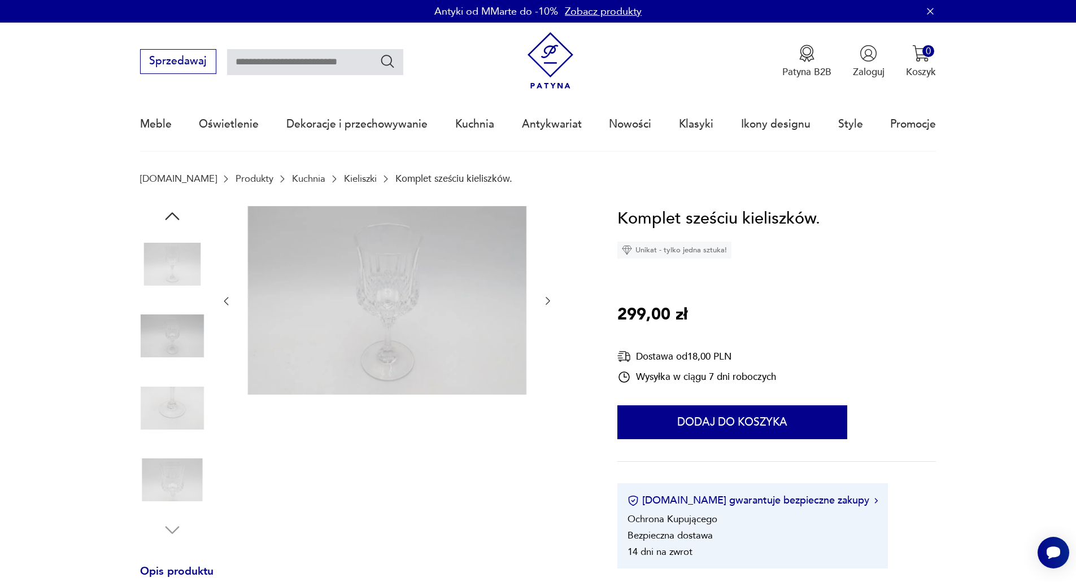
click at [551, 300] on icon "button" at bounding box center [547, 300] width 11 height 11
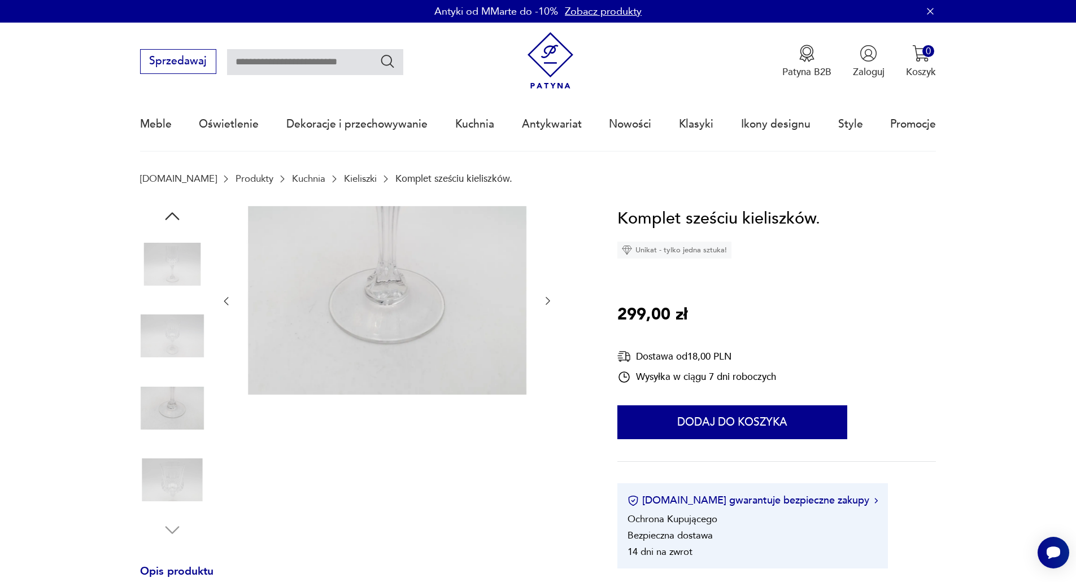
click at [551, 300] on icon "button" at bounding box center [547, 300] width 11 height 11
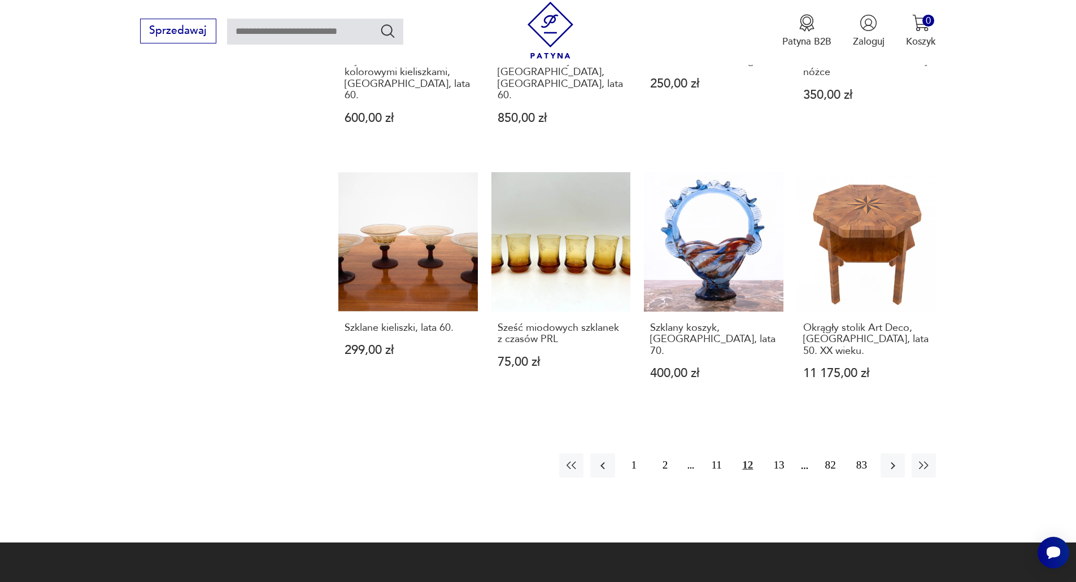
scroll to position [1143, 0]
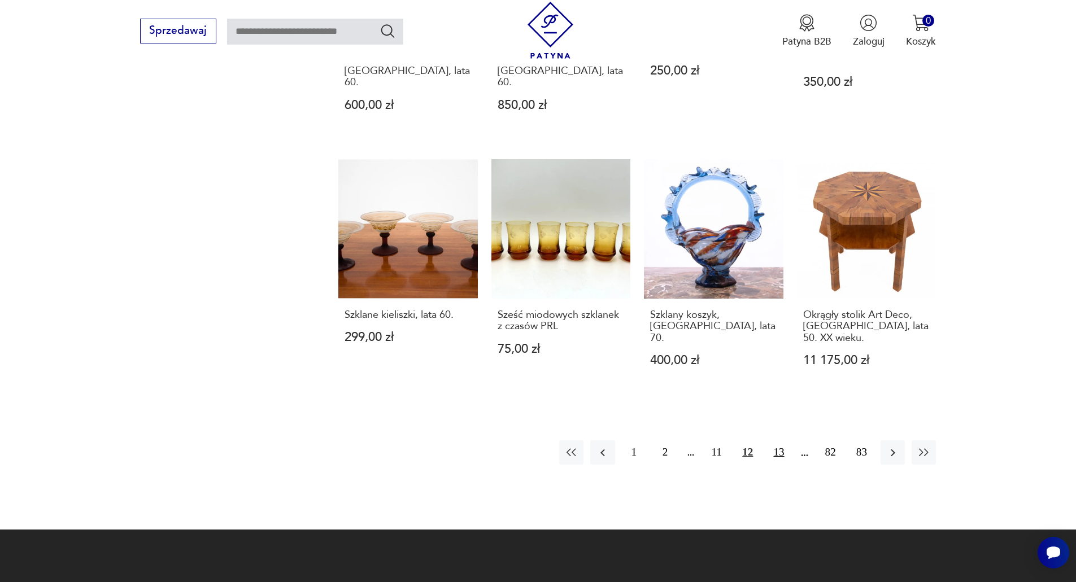
click at [776, 440] on button "13" at bounding box center [778, 452] width 24 height 24
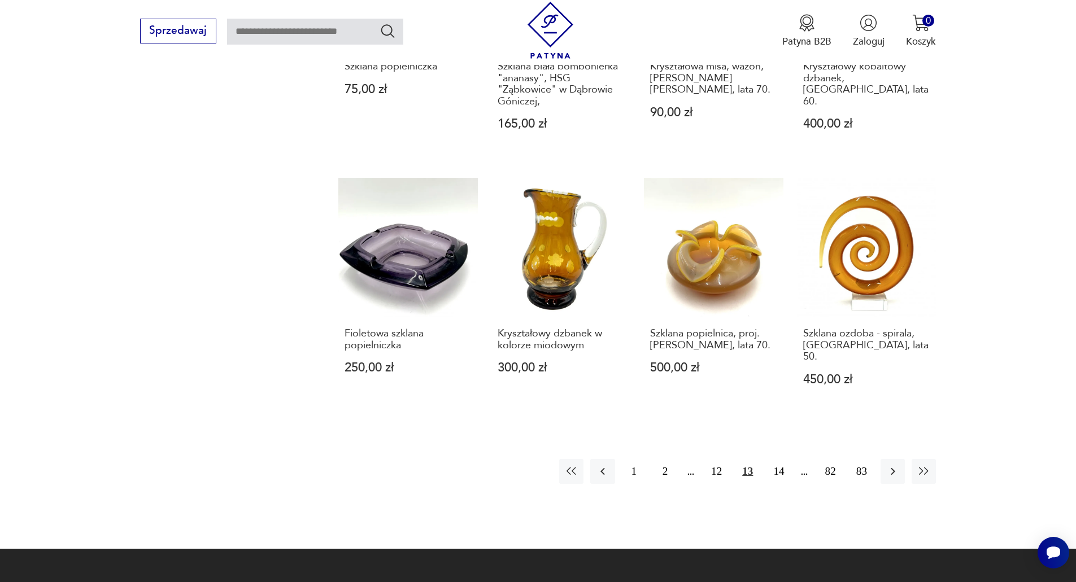
scroll to position [1206, 0]
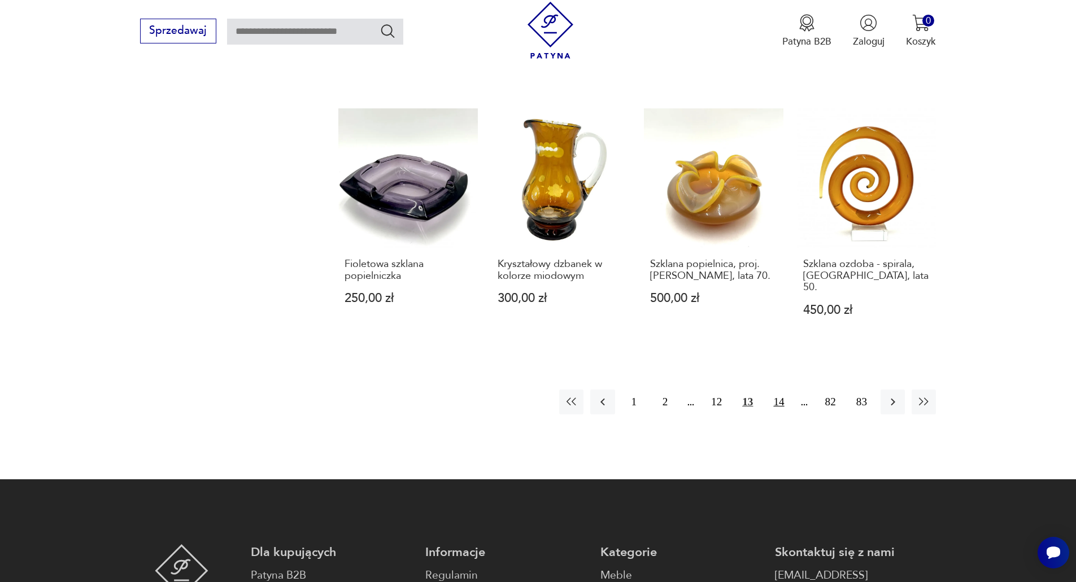
click at [778, 390] on button "14" at bounding box center [778, 402] width 24 height 24
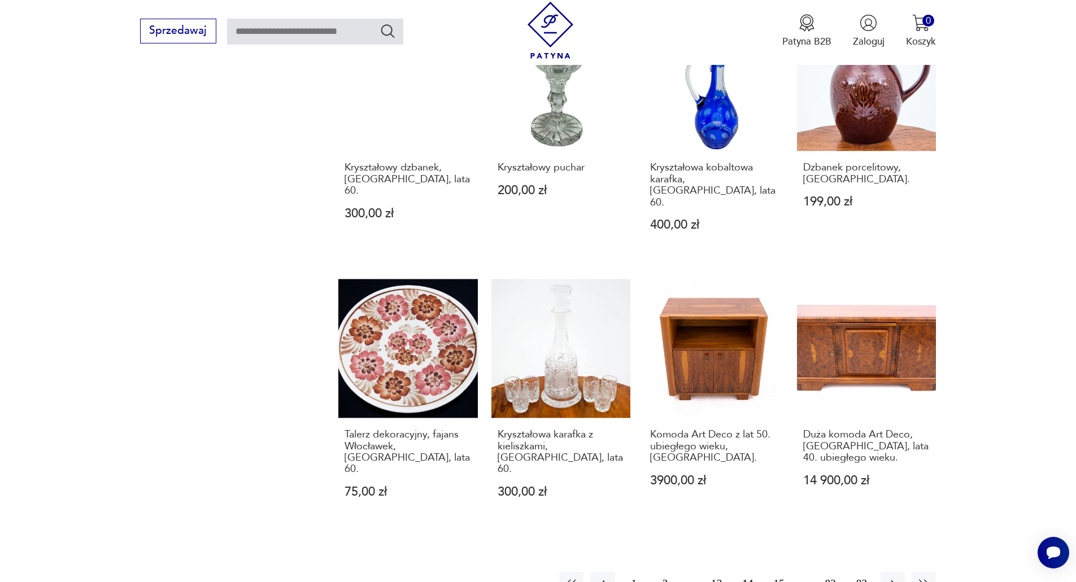
scroll to position [1036, 0]
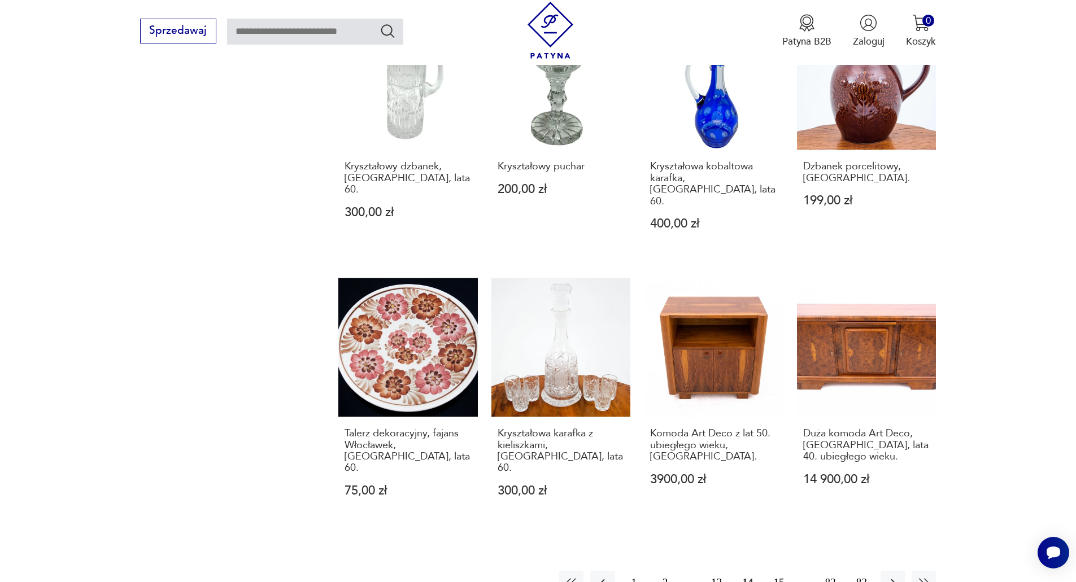
click at [778, 571] on button "15" at bounding box center [778, 583] width 24 height 24
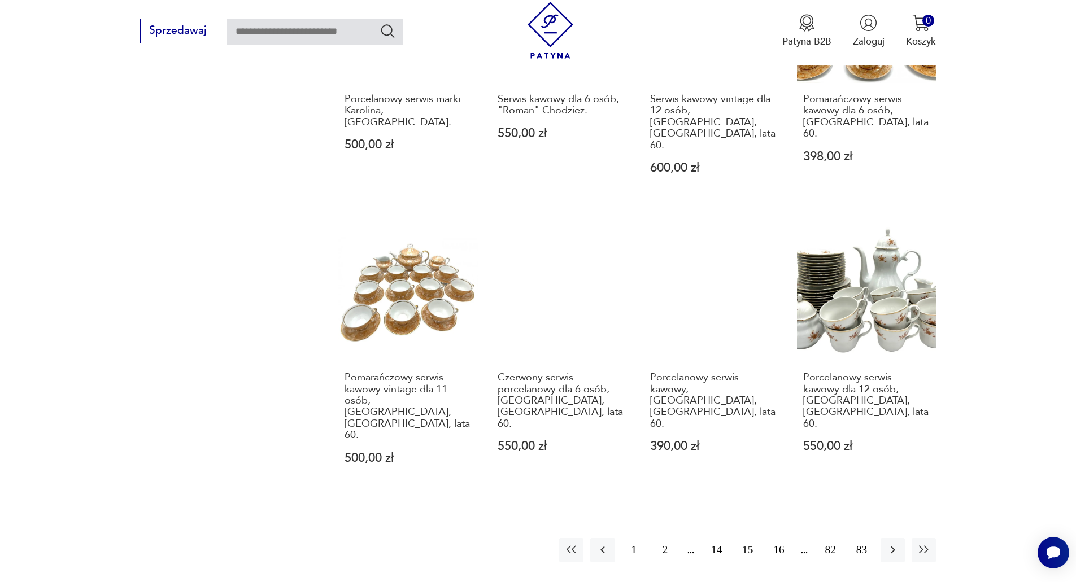
scroll to position [1093, 0]
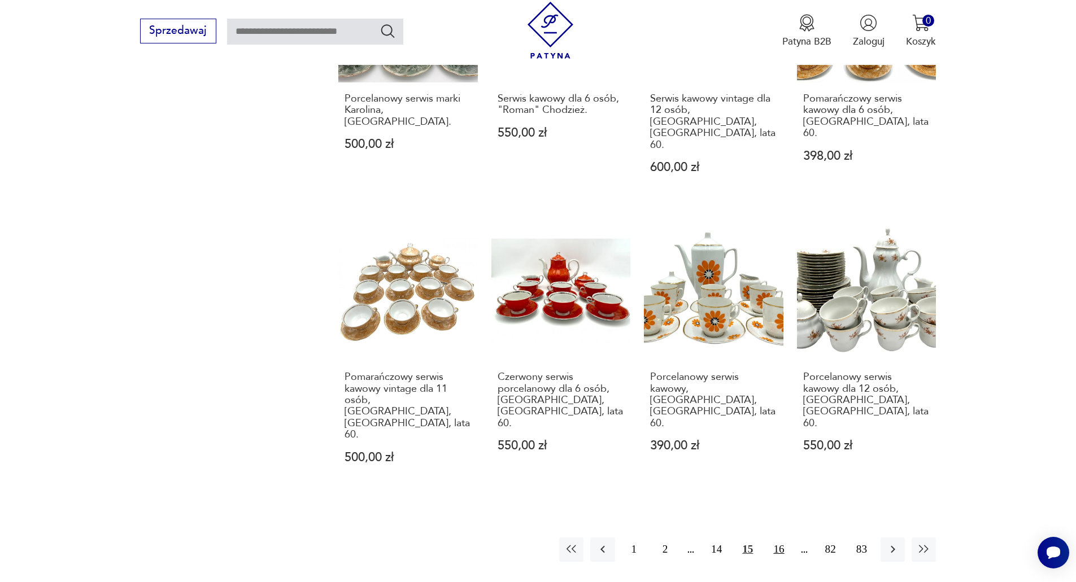
click at [775, 538] on button "16" at bounding box center [778, 550] width 24 height 24
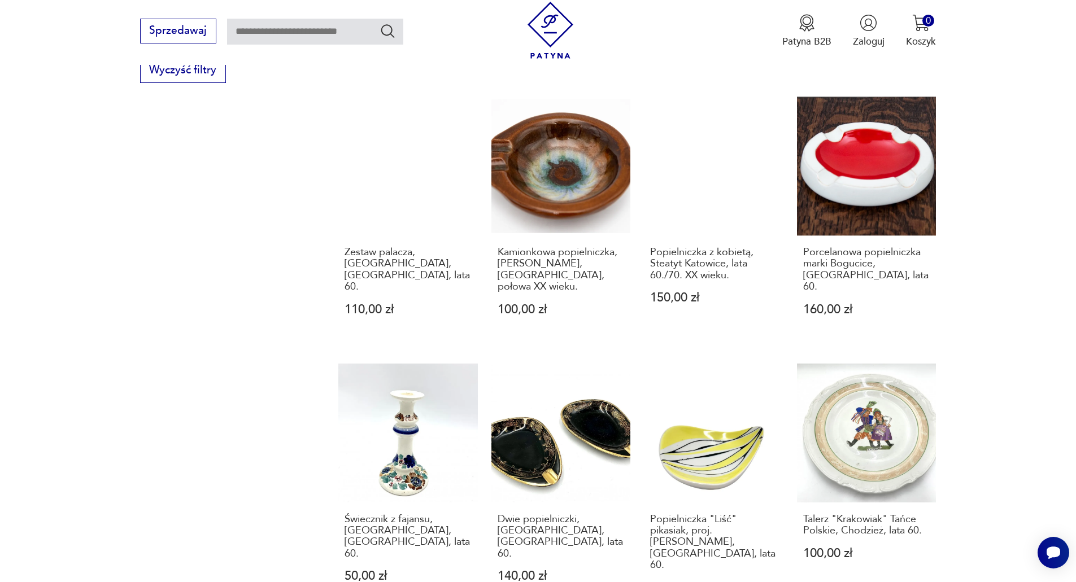
scroll to position [1036, 0]
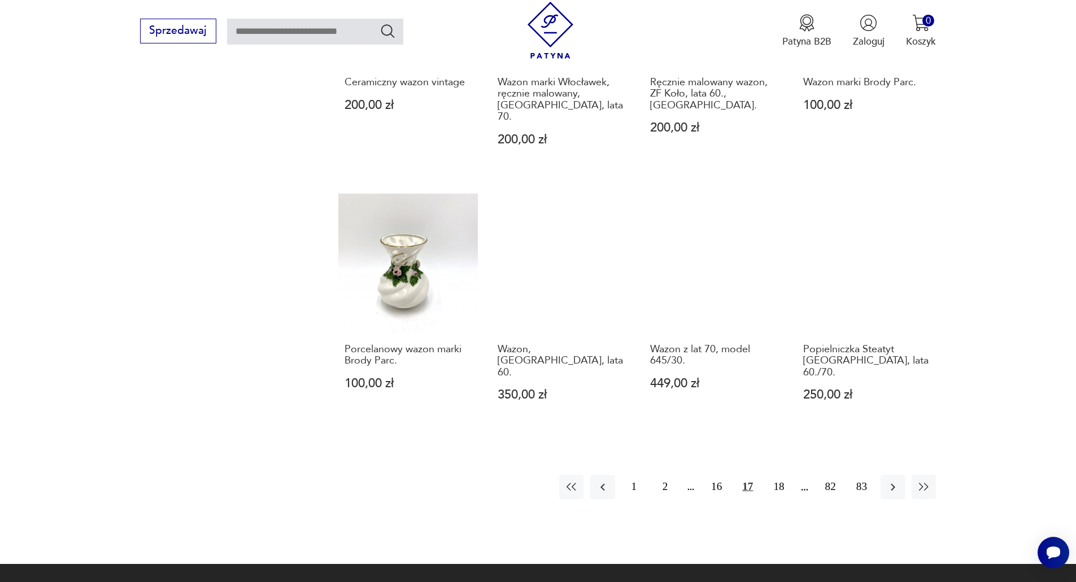
scroll to position [1149, 0]
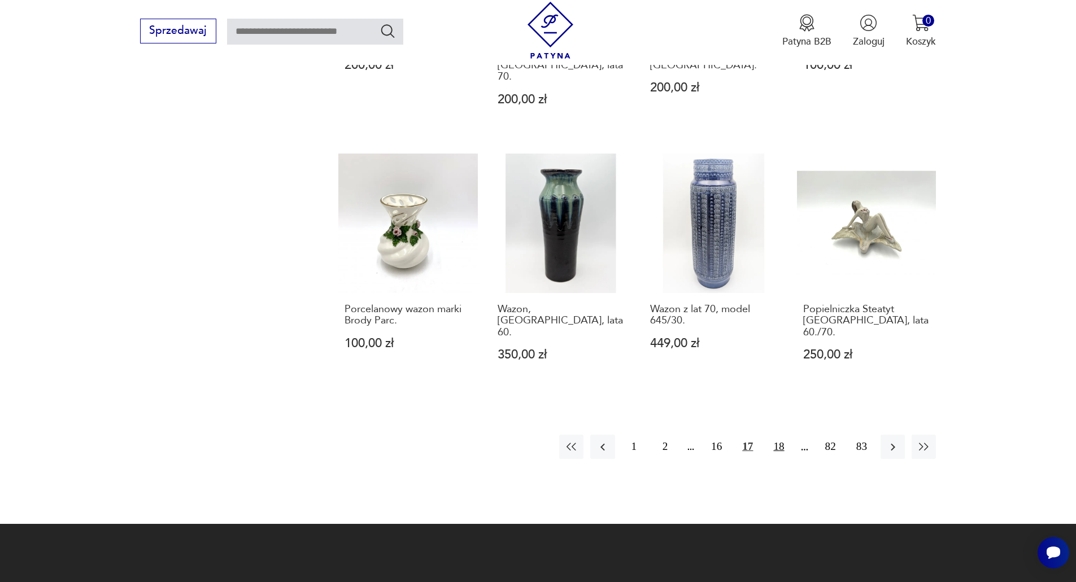
click at [781, 435] on button "18" at bounding box center [778, 447] width 24 height 24
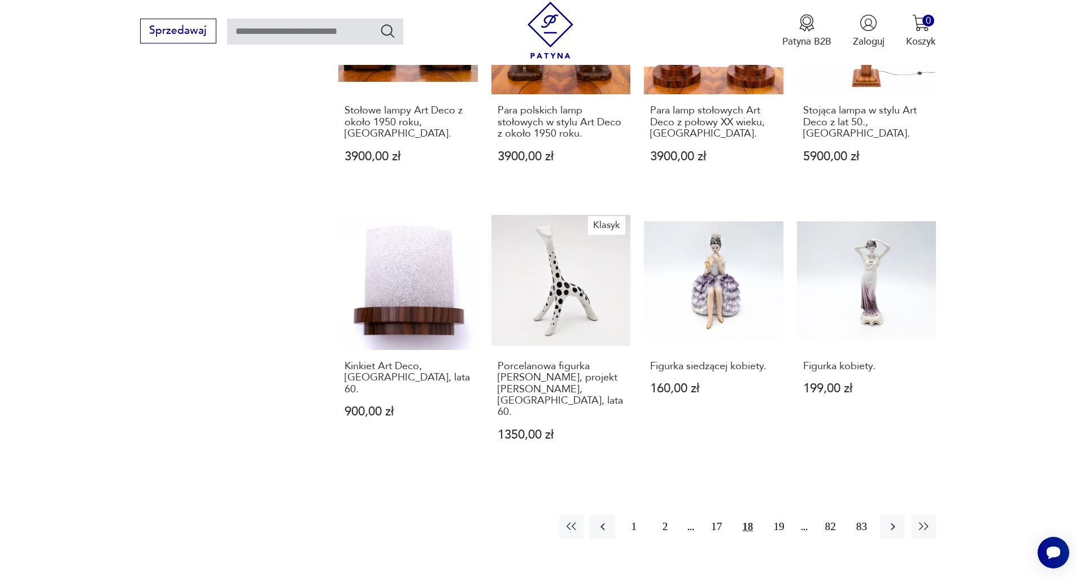
scroll to position [1093, 0]
click at [778, 514] on button "19" at bounding box center [778, 526] width 24 height 24
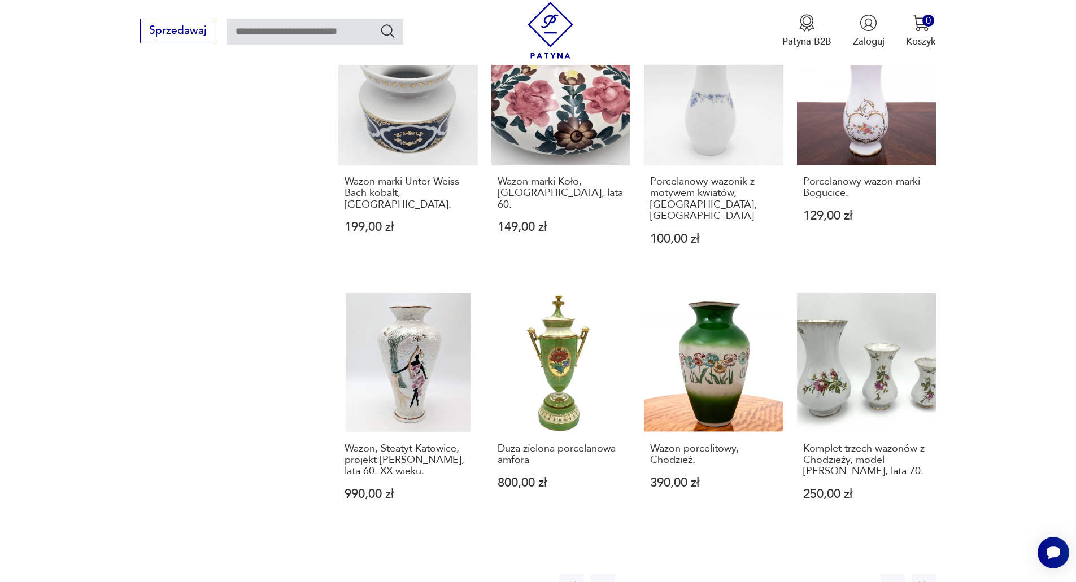
scroll to position [1036, 0]
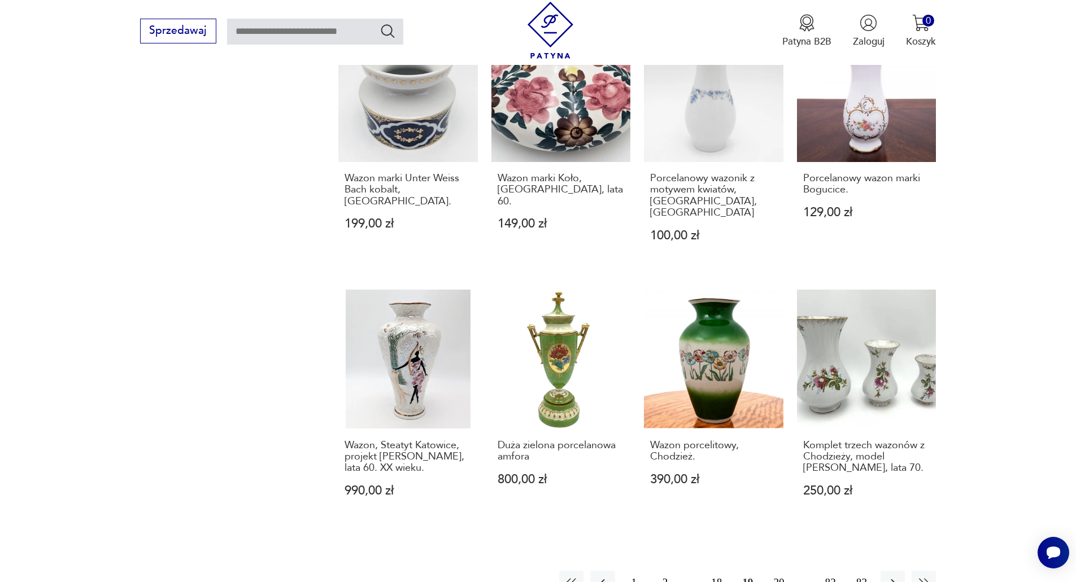
click at [776, 571] on button "20" at bounding box center [778, 583] width 24 height 24
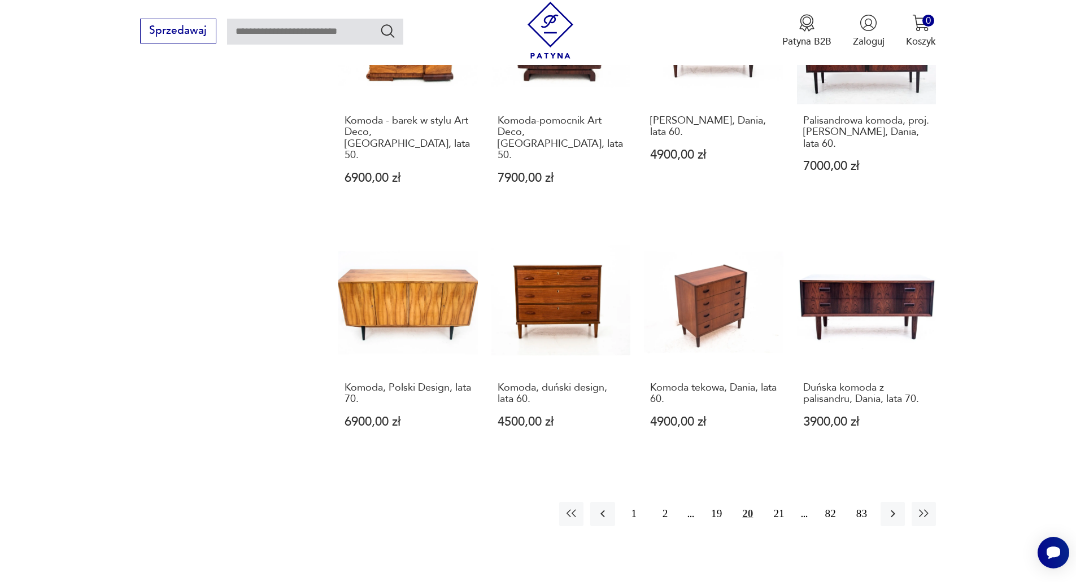
scroll to position [1093, 0]
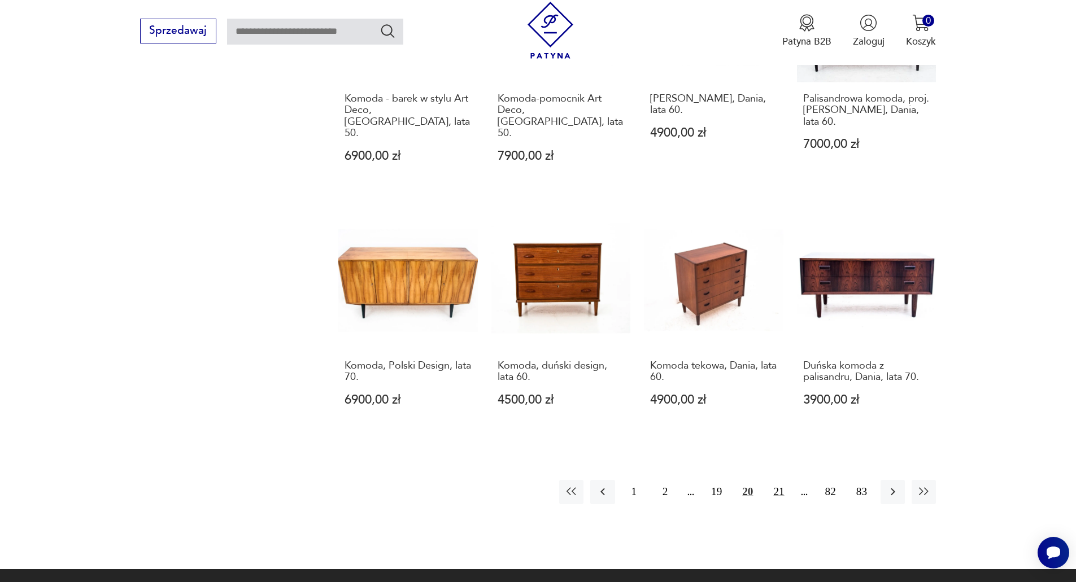
click at [776, 480] on button "21" at bounding box center [778, 492] width 24 height 24
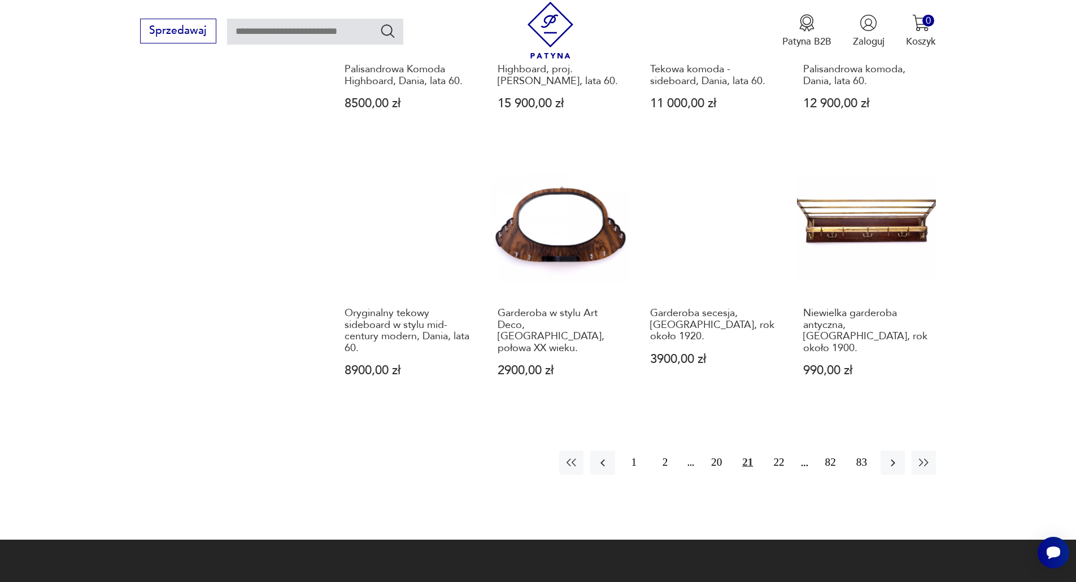
scroll to position [1149, 0]
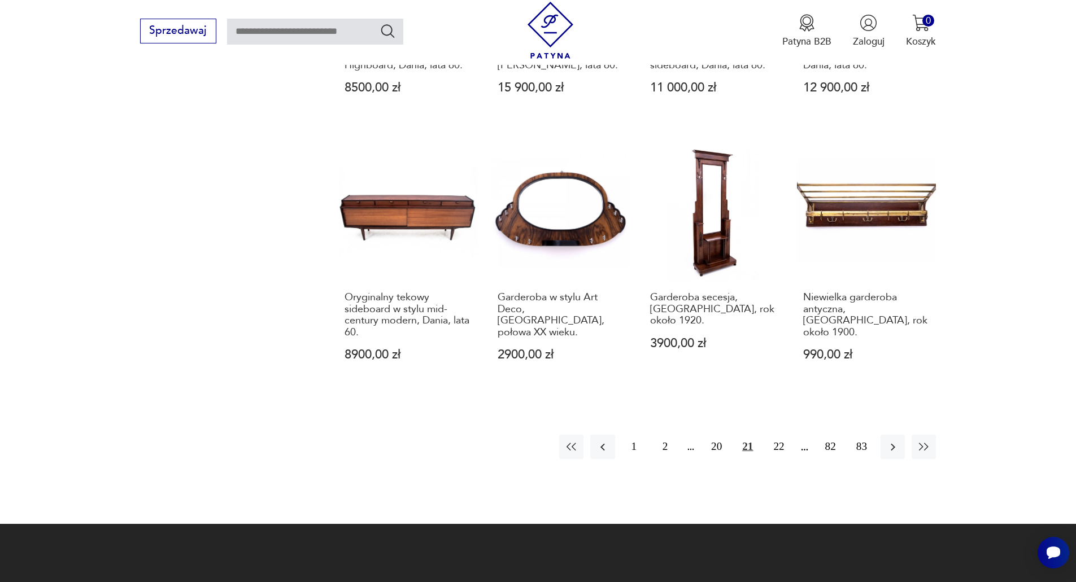
drag, startPoint x: 778, startPoint y: 423, endPoint x: 798, endPoint y: 410, distance: 24.0
click at [779, 435] on button "22" at bounding box center [778, 447] width 24 height 24
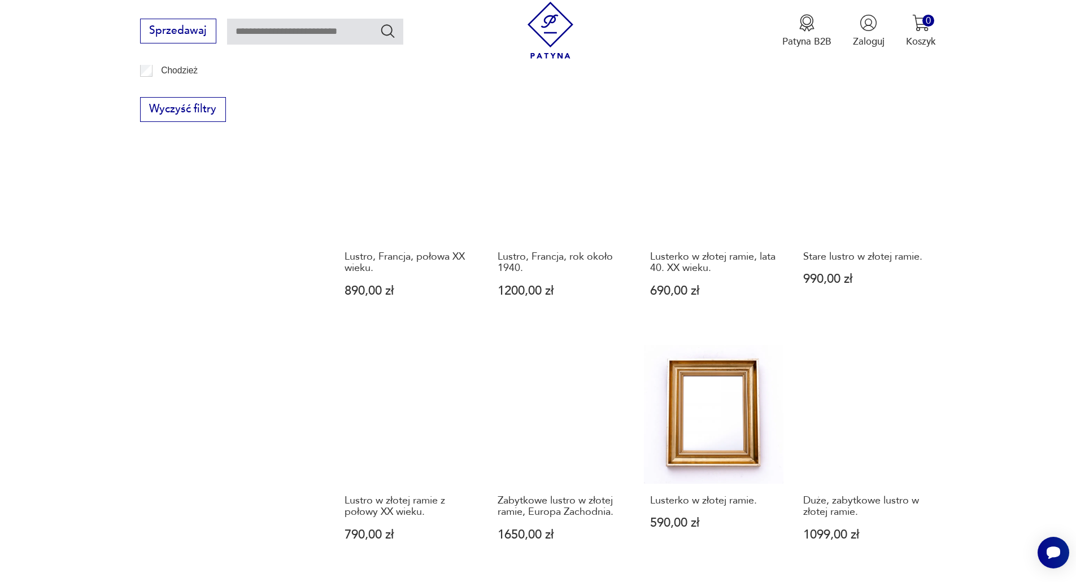
scroll to position [1036, 0]
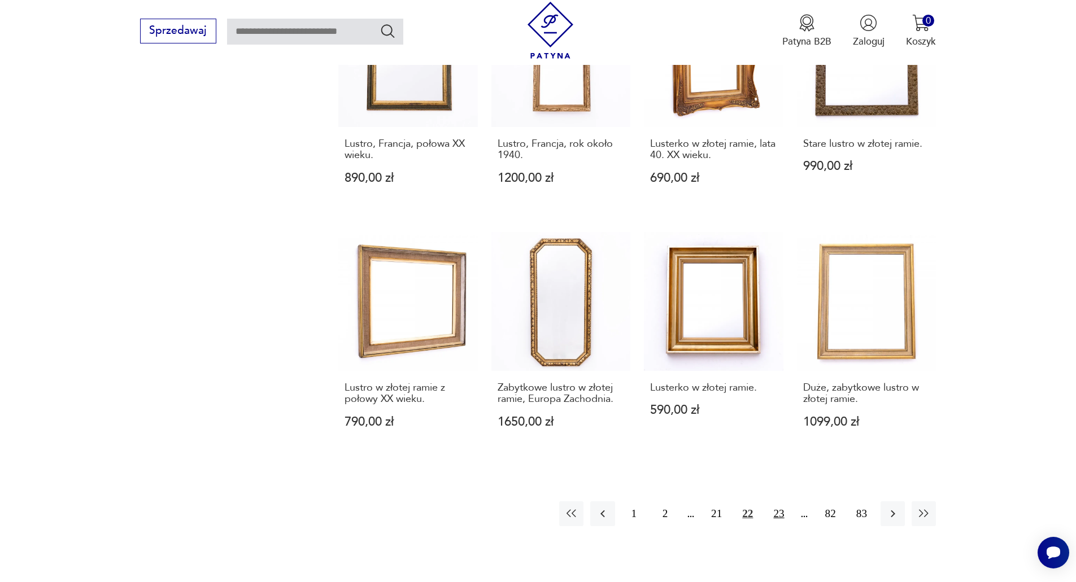
click at [779, 513] on button "23" at bounding box center [778, 513] width 24 height 24
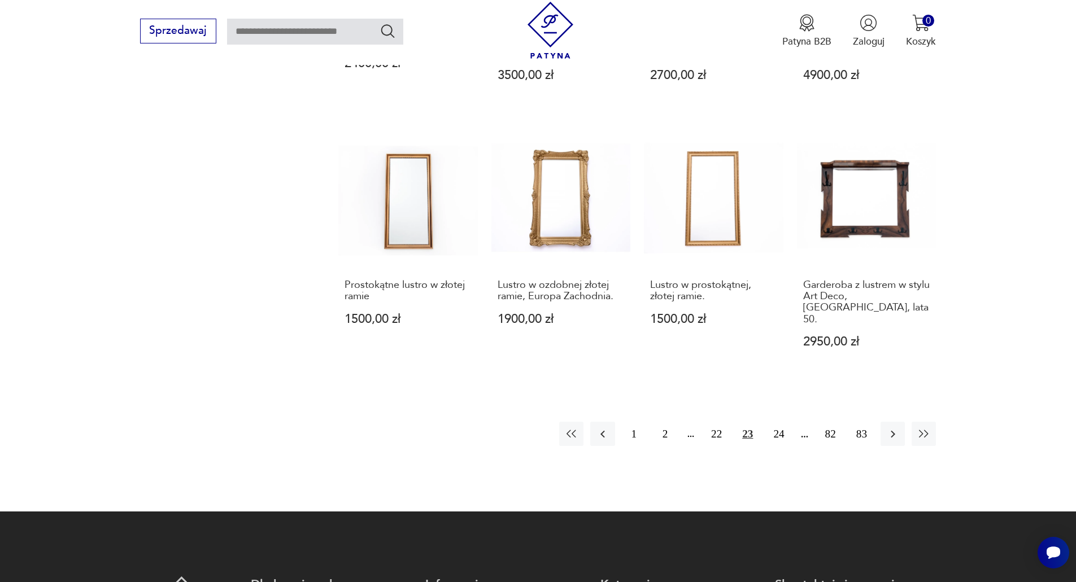
scroll to position [1149, 0]
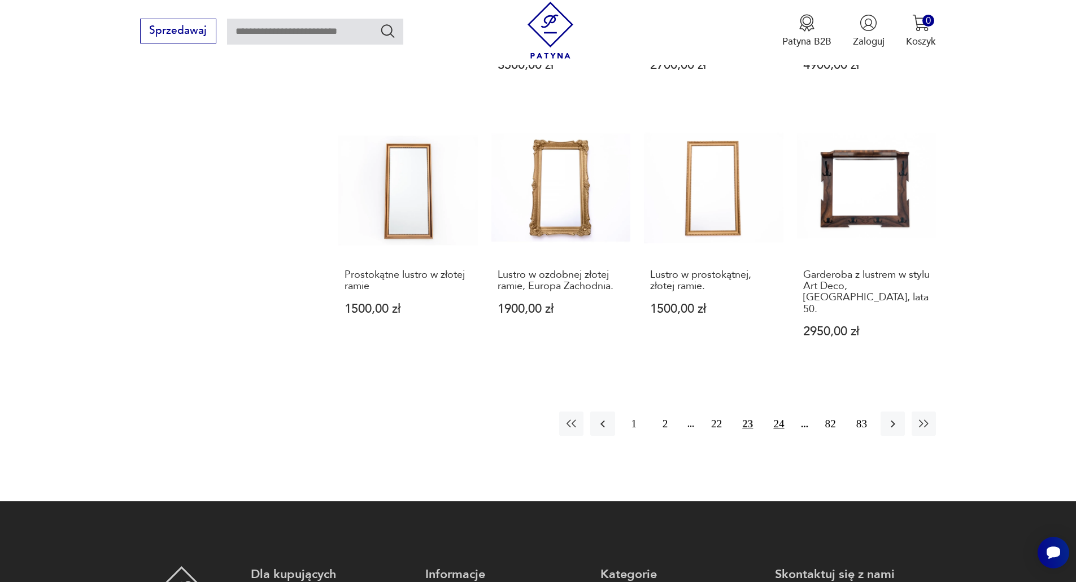
drag, startPoint x: 773, startPoint y: 412, endPoint x: 768, endPoint y: 451, distance: 39.2
click at [773, 412] on button "24" at bounding box center [778, 424] width 24 height 24
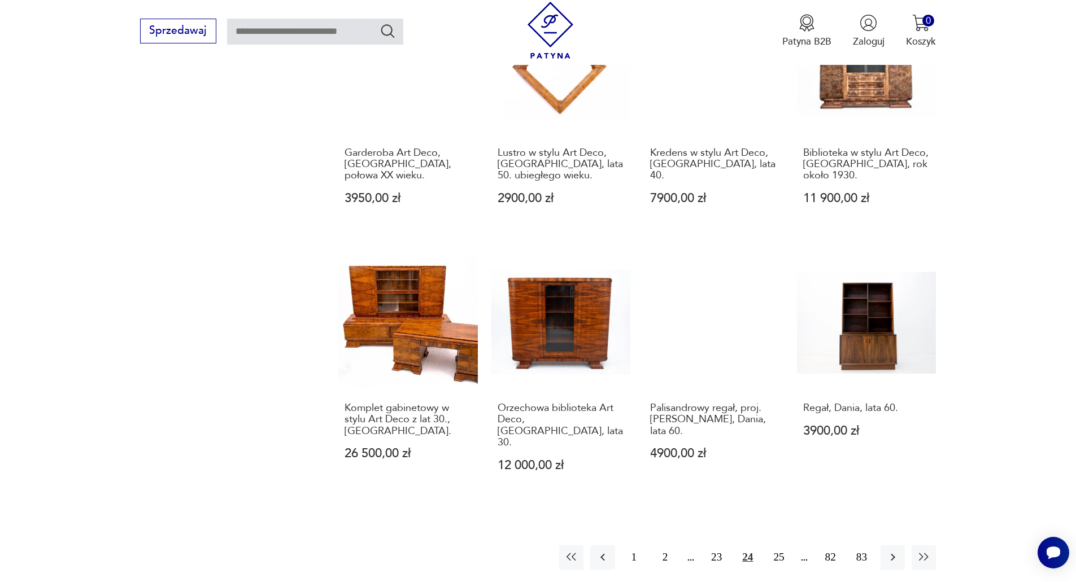
scroll to position [1036, 0]
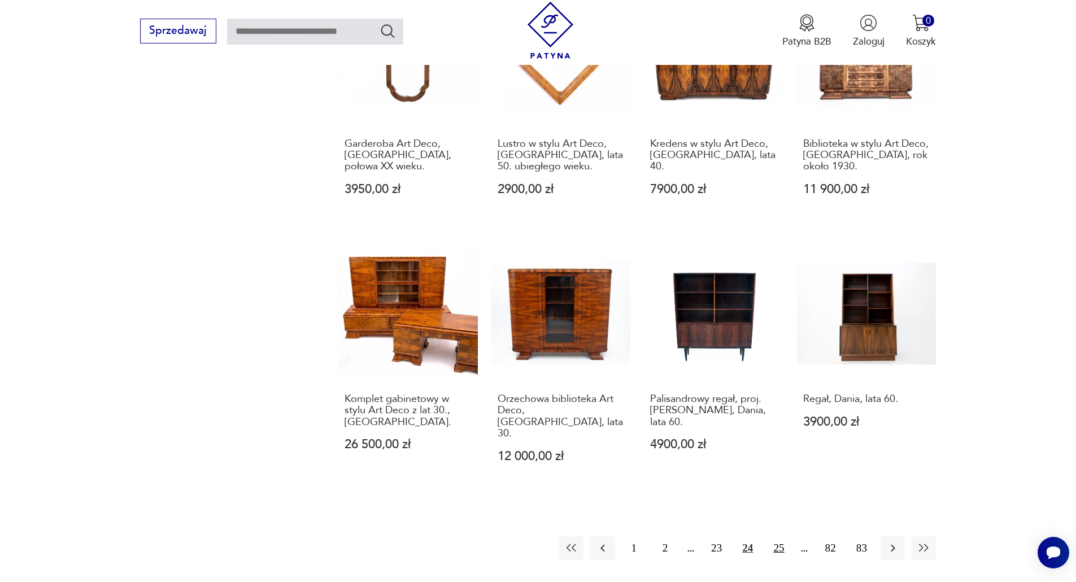
click at [776, 536] on button "25" at bounding box center [778, 548] width 24 height 24
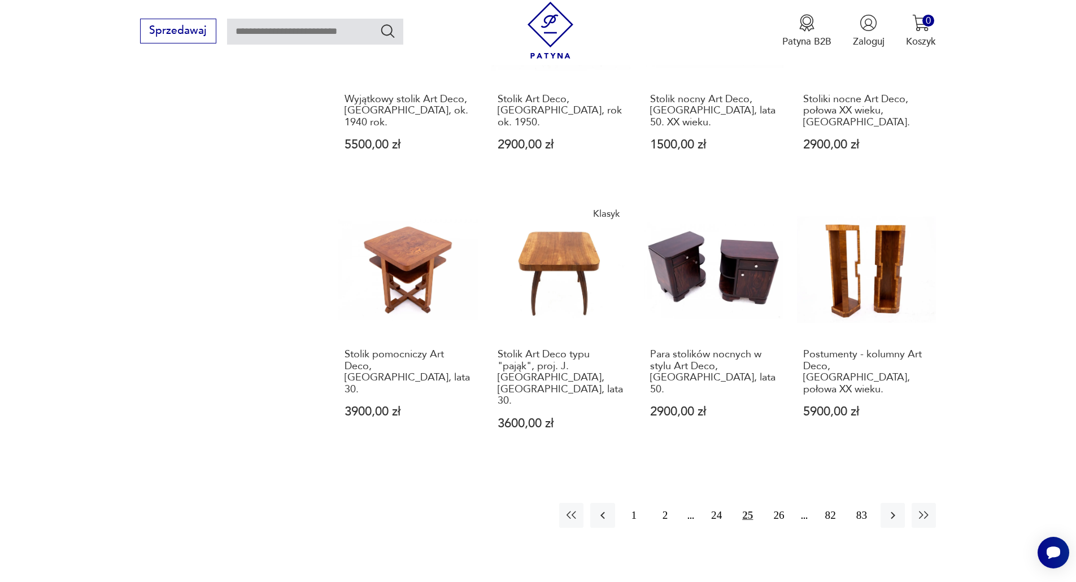
scroll to position [1093, 0]
click at [781, 503] on button "26" at bounding box center [778, 515] width 24 height 24
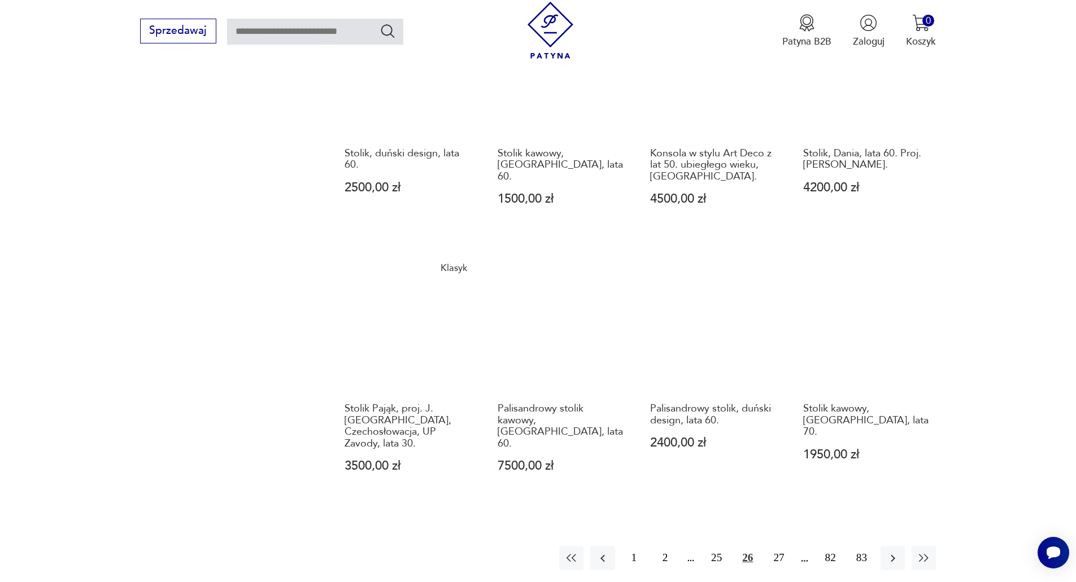
scroll to position [1093, 0]
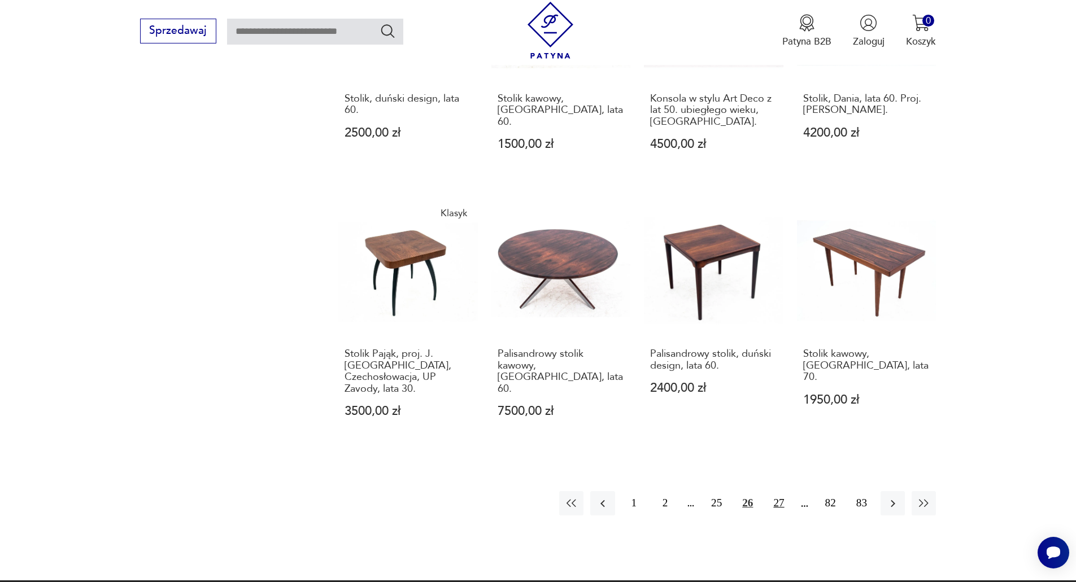
click at [781, 491] on button "27" at bounding box center [778, 503] width 24 height 24
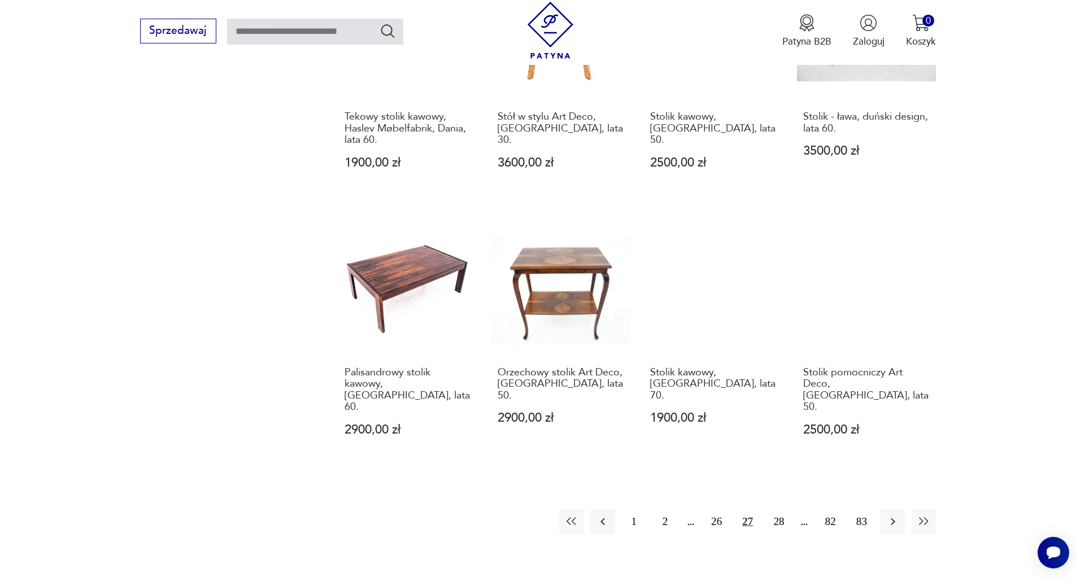
scroll to position [1093, 0]
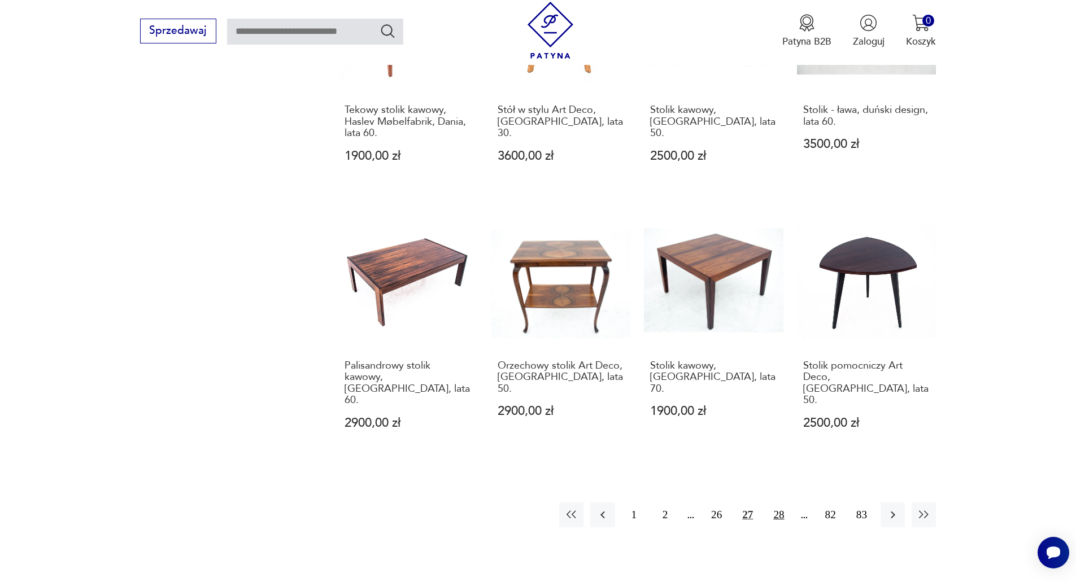
click at [776, 503] on button "28" at bounding box center [778, 515] width 24 height 24
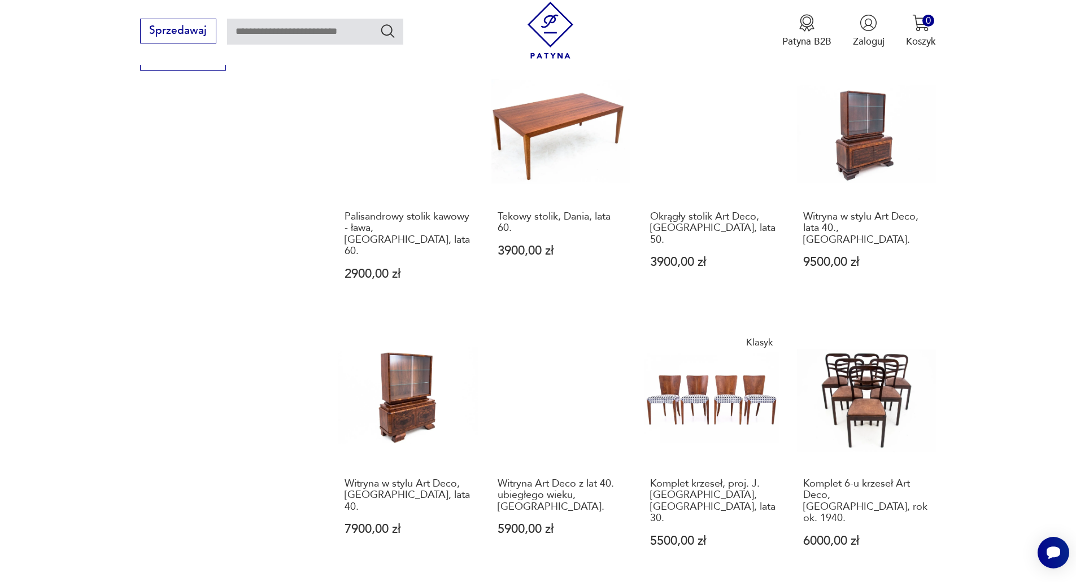
scroll to position [1036, 0]
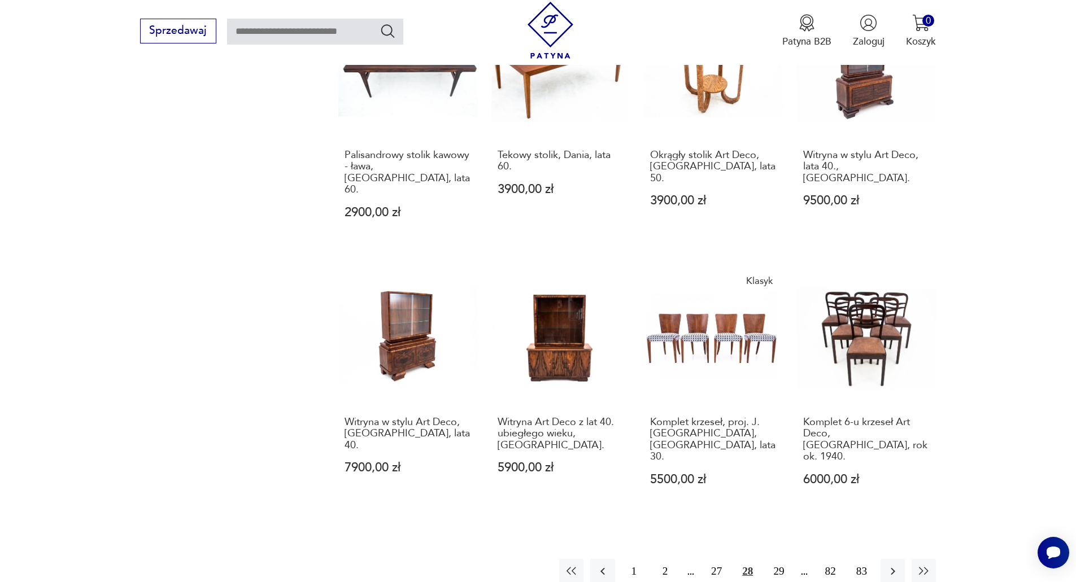
drag, startPoint x: 778, startPoint y: 499, endPoint x: 805, endPoint y: 491, distance: 28.8
click at [778, 559] on button "29" at bounding box center [778, 571] width 24 height 24
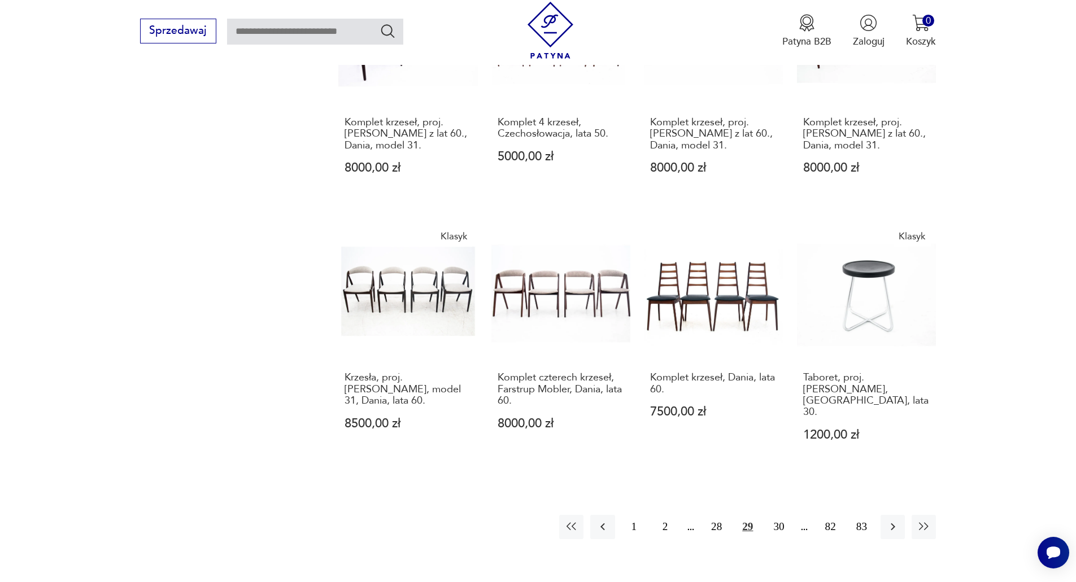
scroll to position [1093, 0]
click at [778, 514] on button "30" at bounding box center [778, 526] width 24 height 24
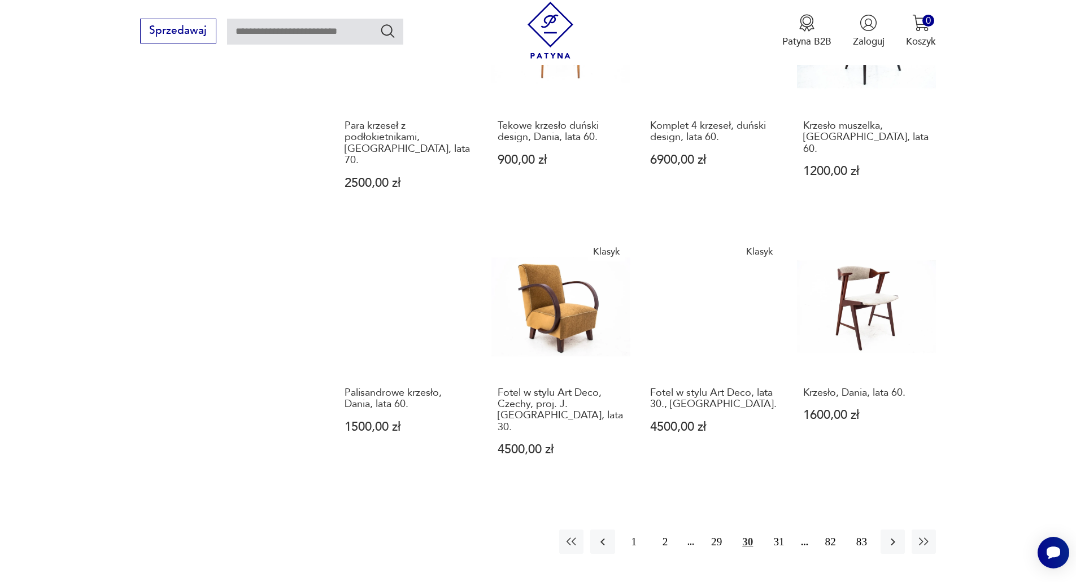
scroll to position [1093, 0]
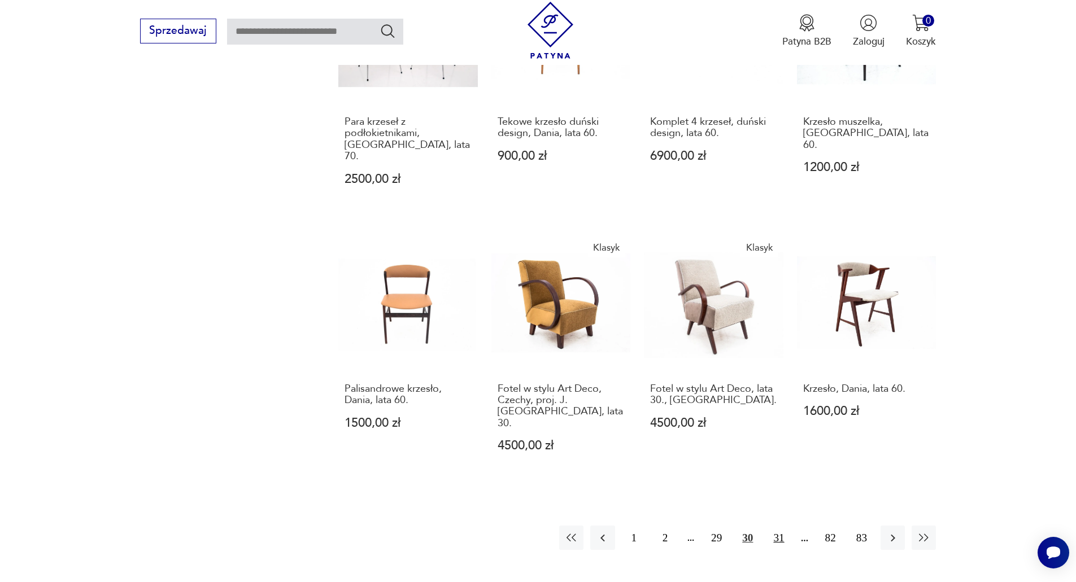
click at [782, 526] on button "31" at bounding box center [778, 538] width 24 height 24
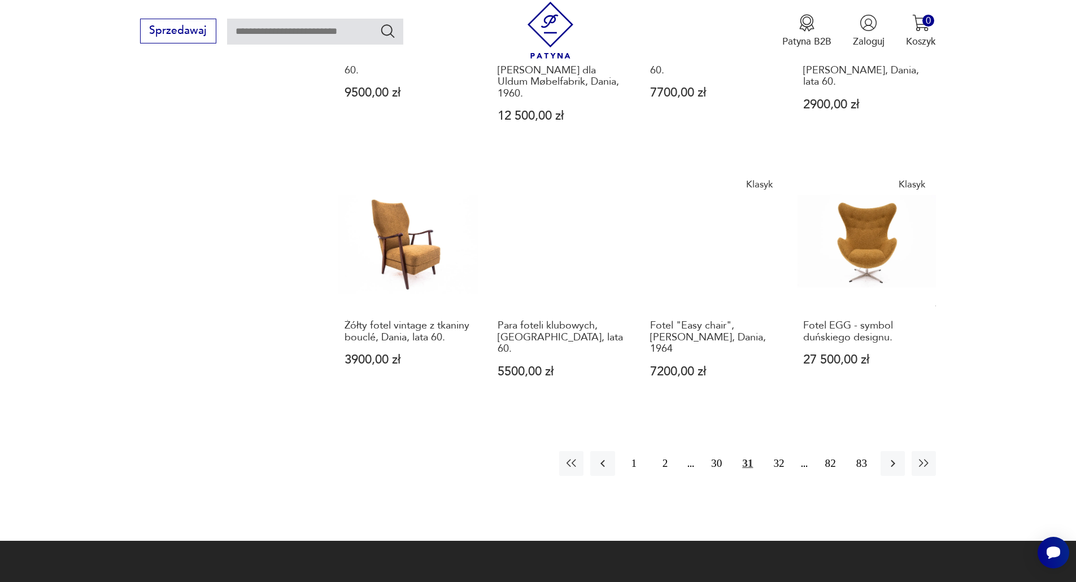
scroll to position [1149, 0]
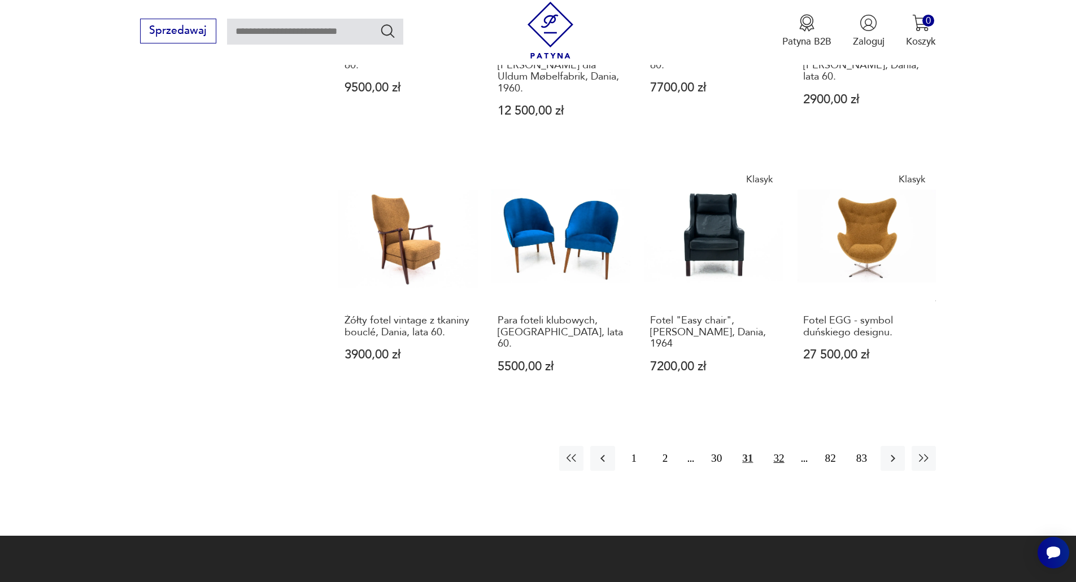
click at [780, 446] on button "32" at bounding box center [778, 458] width 24 height 24
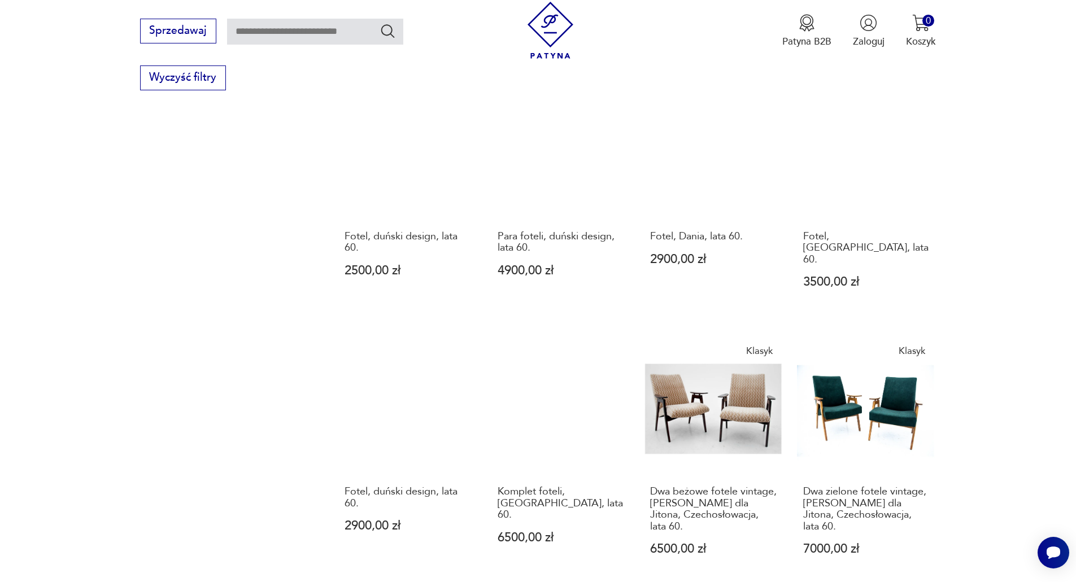
scroll to position [980, 0]
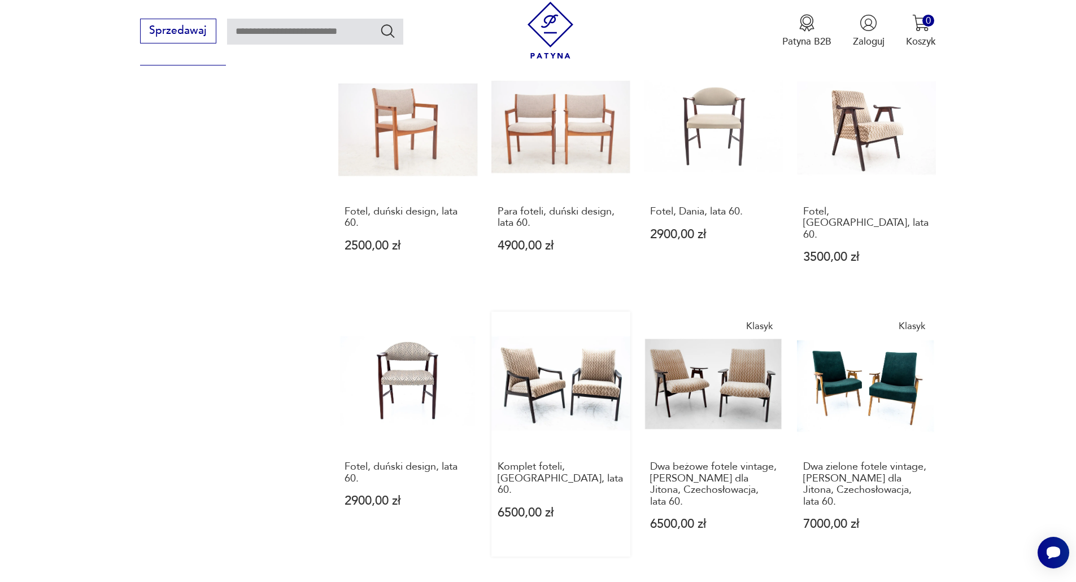
click at [548, 356] on link "Komplet foteli, [GEOGRAPHIC_DATA], lata 60. 6500,00 zł" at bounding box center [560, 434] width 139 height 245
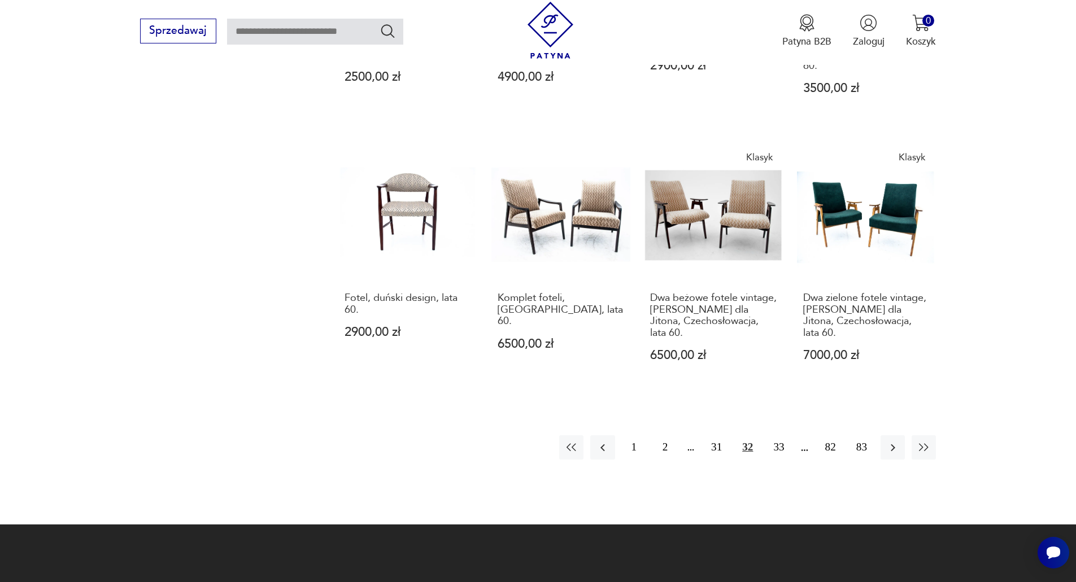
scroll to position [1150, 0]
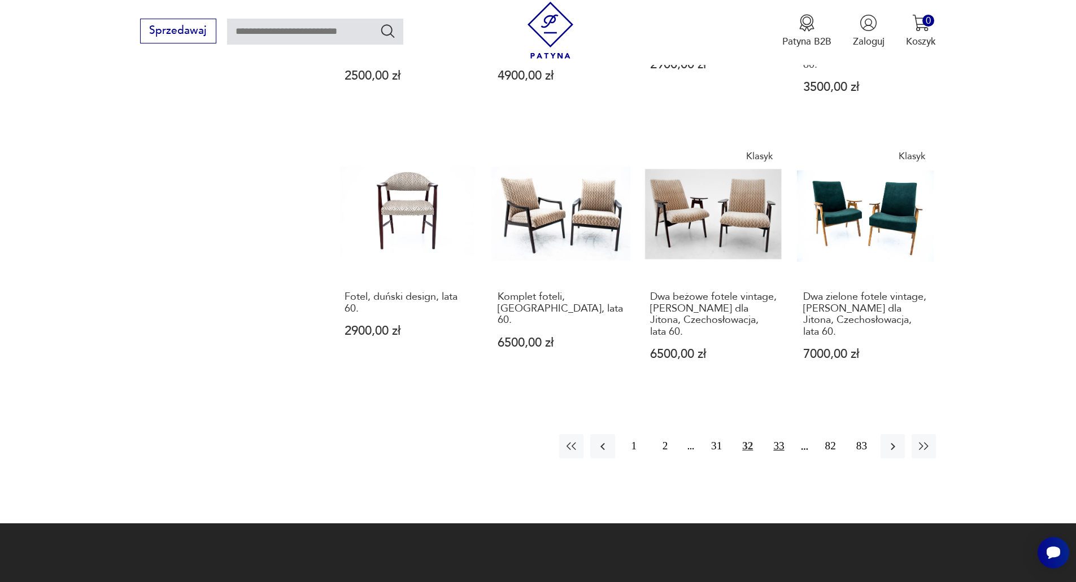
click at [776, 434] on button "33" at bounding box center [778, 446] width 24 height 24
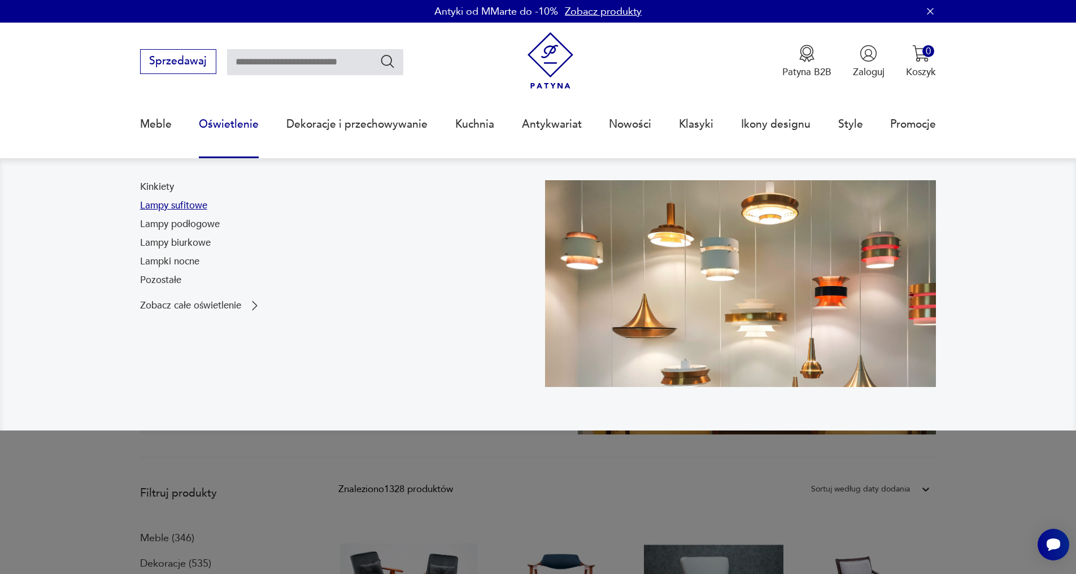
click at [187, 209] on link "Lampy sufitowe" at bounding box center [173, 206] width 67 height 14
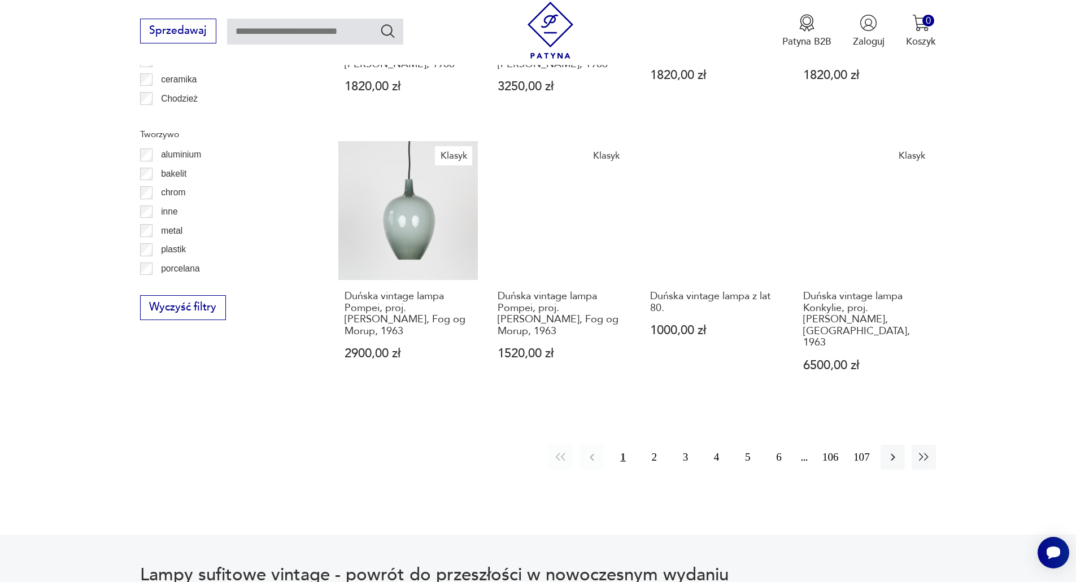
scroll to position [1240, 0]
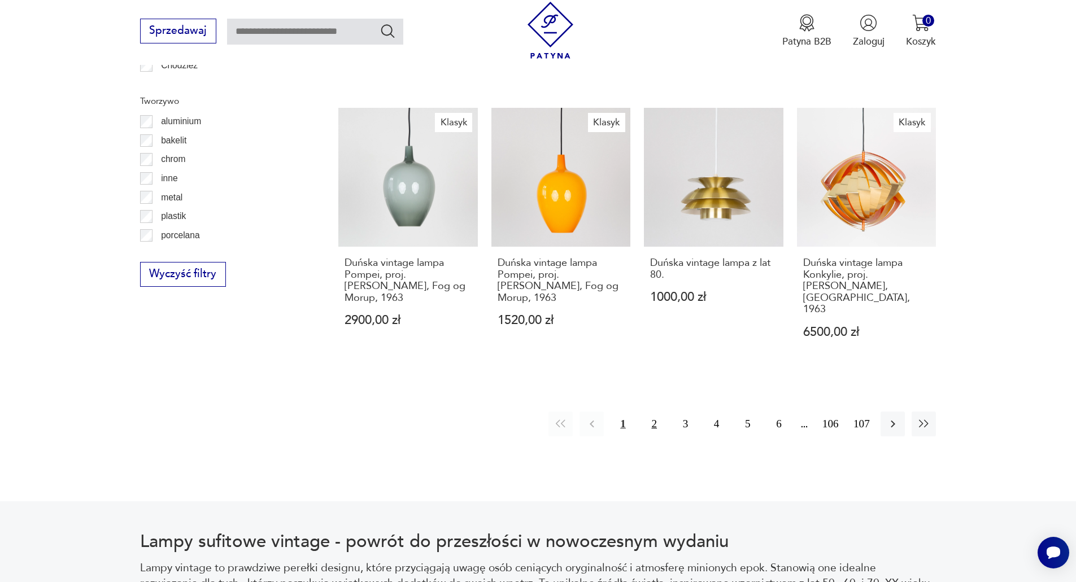
click at [658, 412] on button "2" at bounding box center [654, 424] width 24 height 24
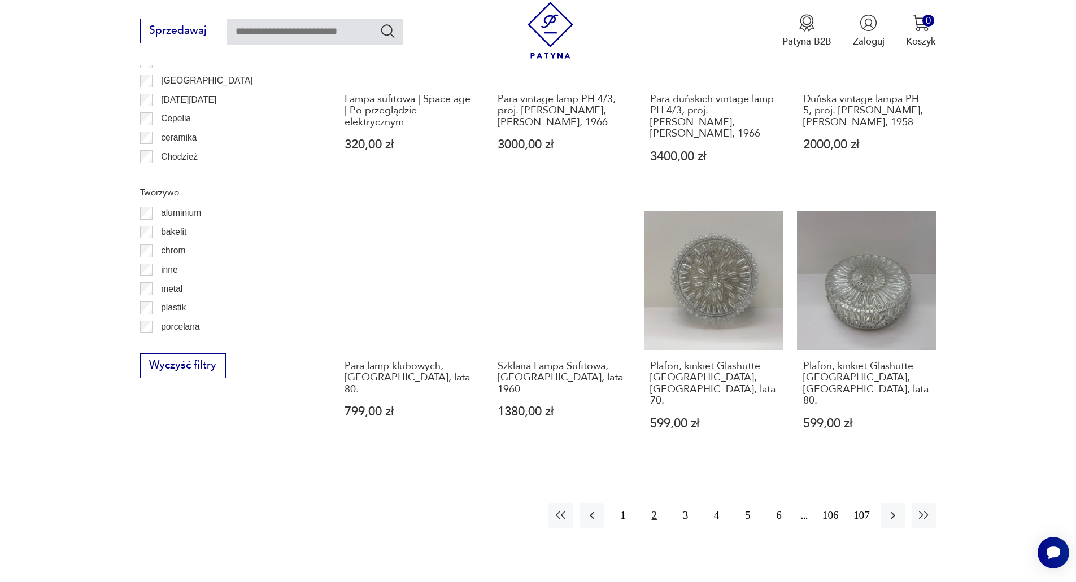
scroll to position [1182, 0]
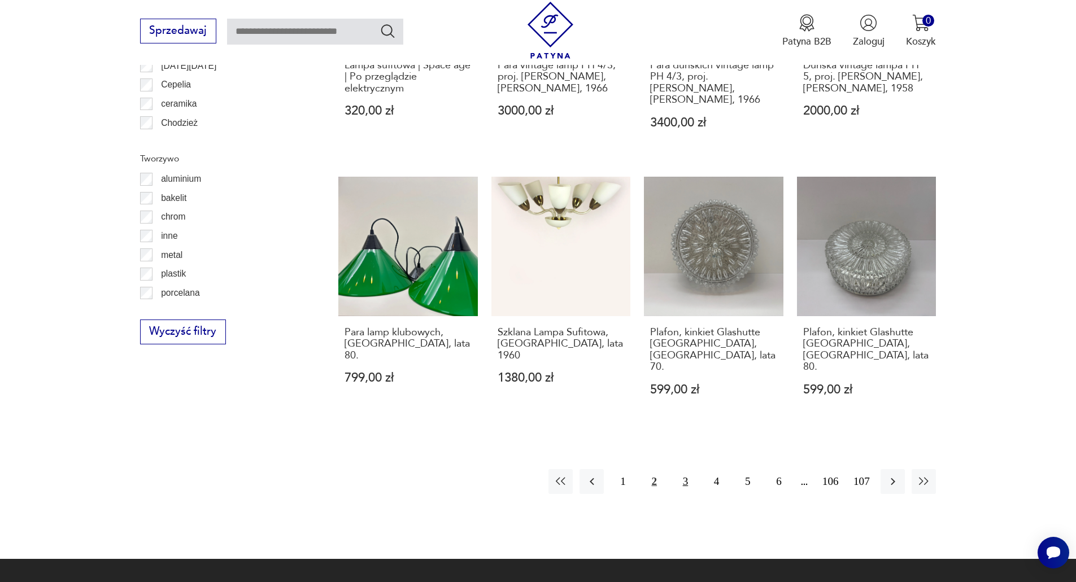
click at [683, 469] on button "3" at bounding box center [685, 481] width 24 height 24
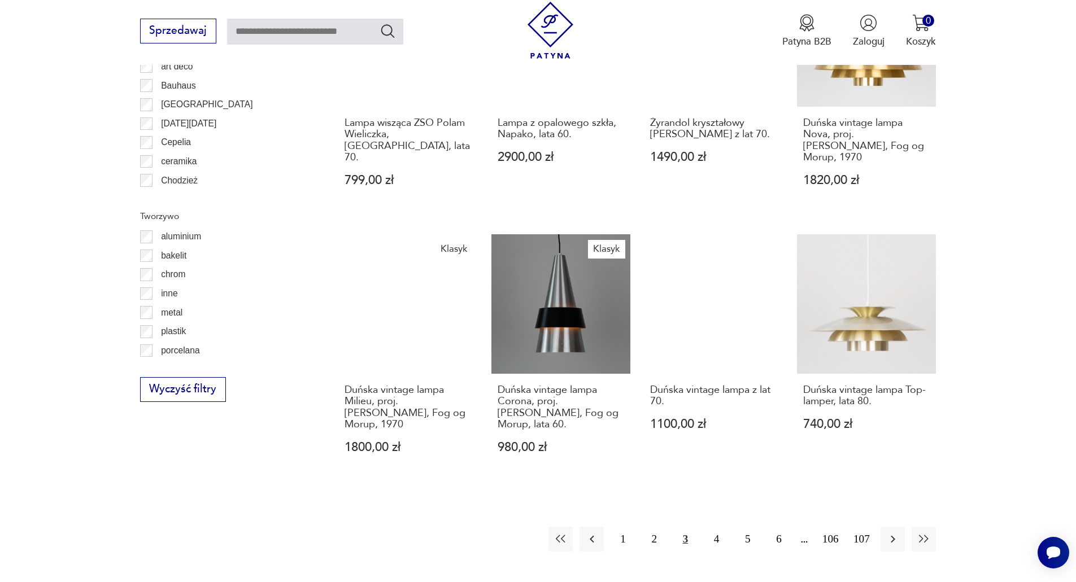
scroll to position [1126, 0]
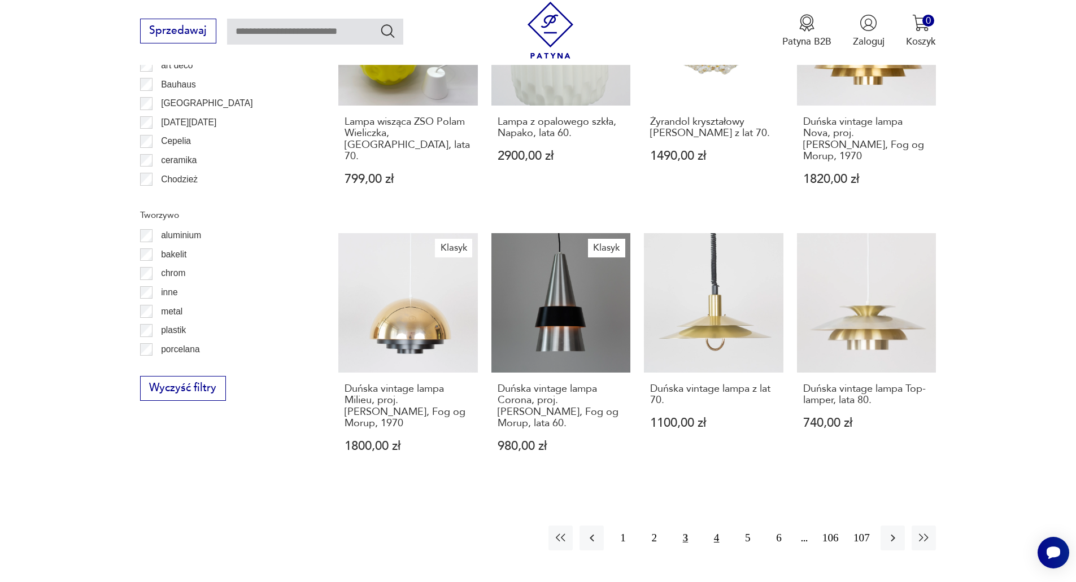
click at [718, 526] on button "4" at bounding box center [716, 538] width 24 height 24
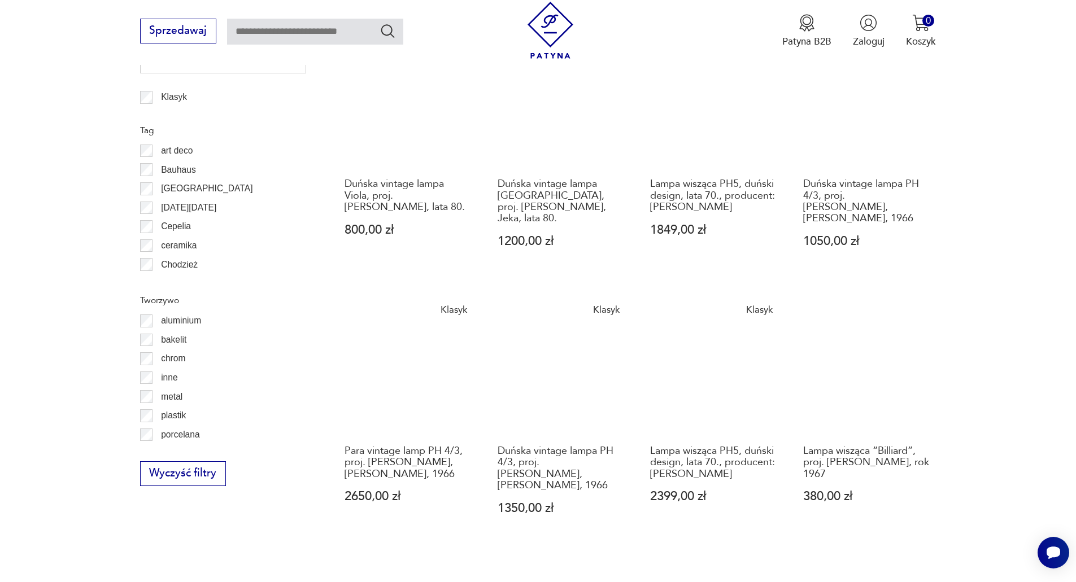
scroll to position [1126, 0]
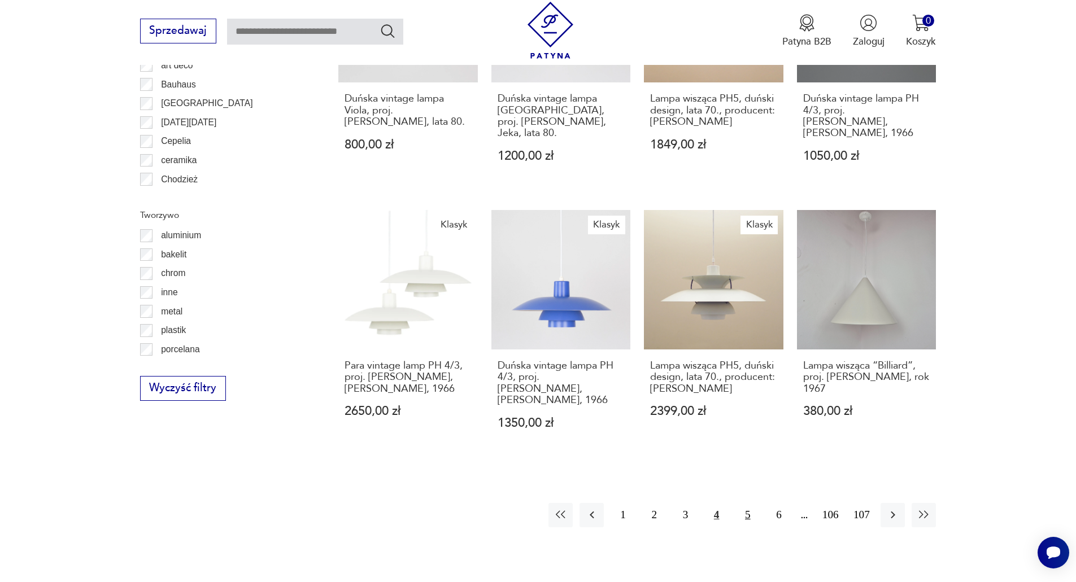
click at [743, 503] on button "5" at bounding box center [747, 515] width 24 height 24
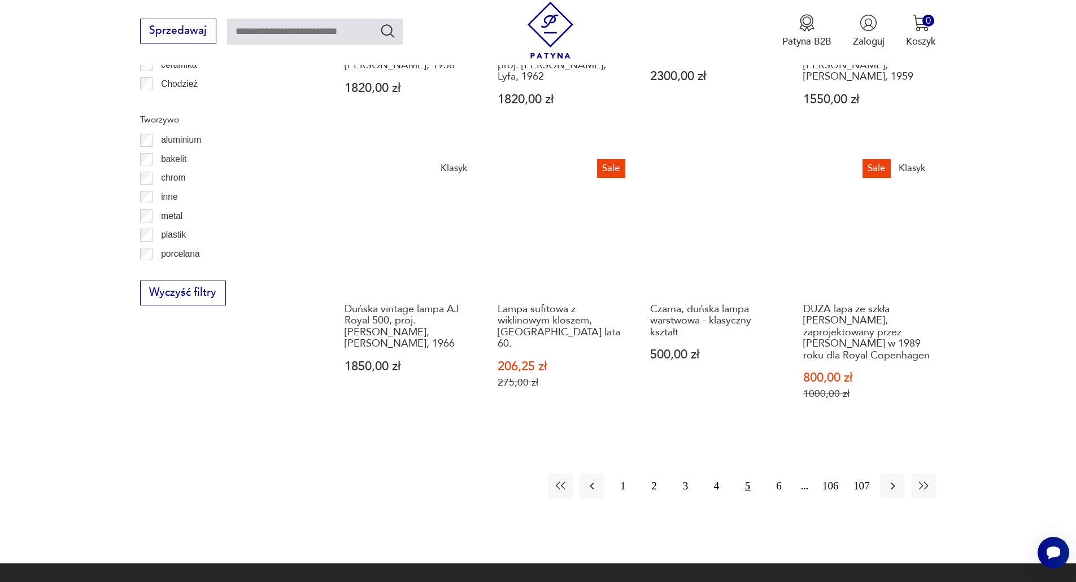
scroll to position [1239, 0]
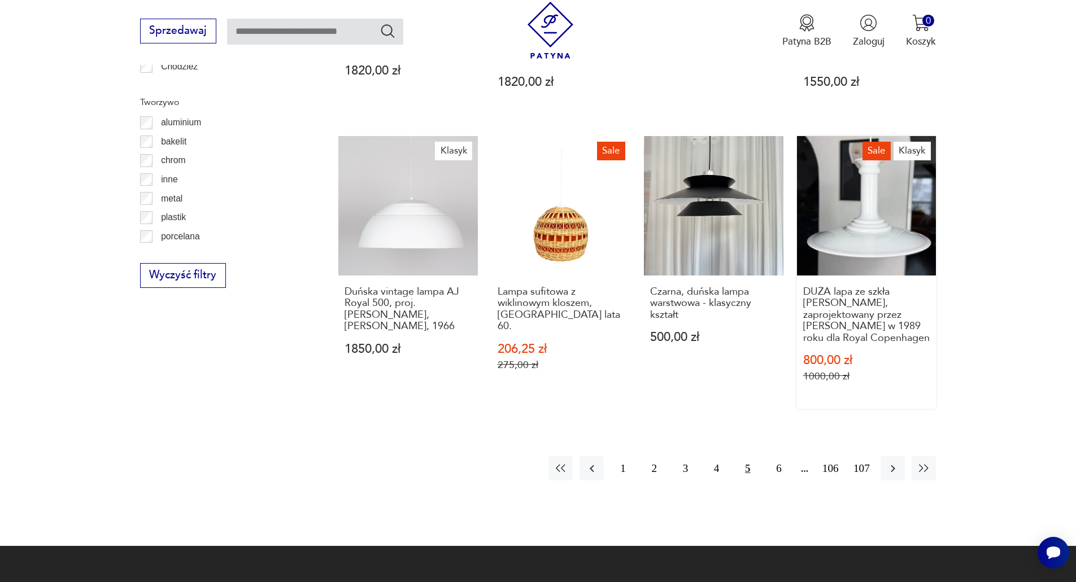
drag, startPoint x: 778, startPoint y: 470, endPoint x: 854, endPoint y: 396, distance: 107.0
click at [778, 470] on button "6" at bounding box center [778, 468] width 24 height 24
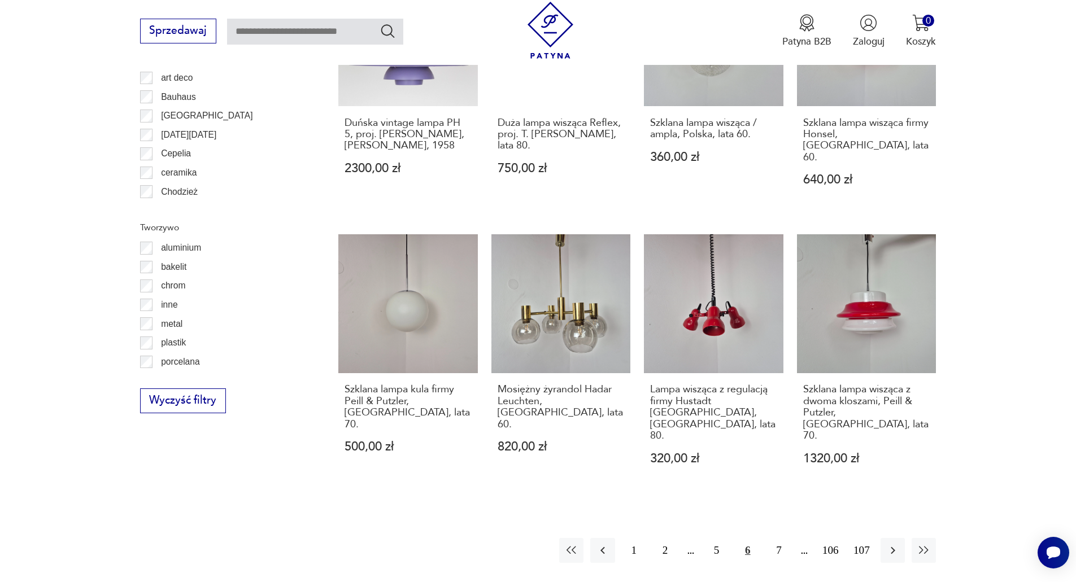
scroll to position [1182, 0]
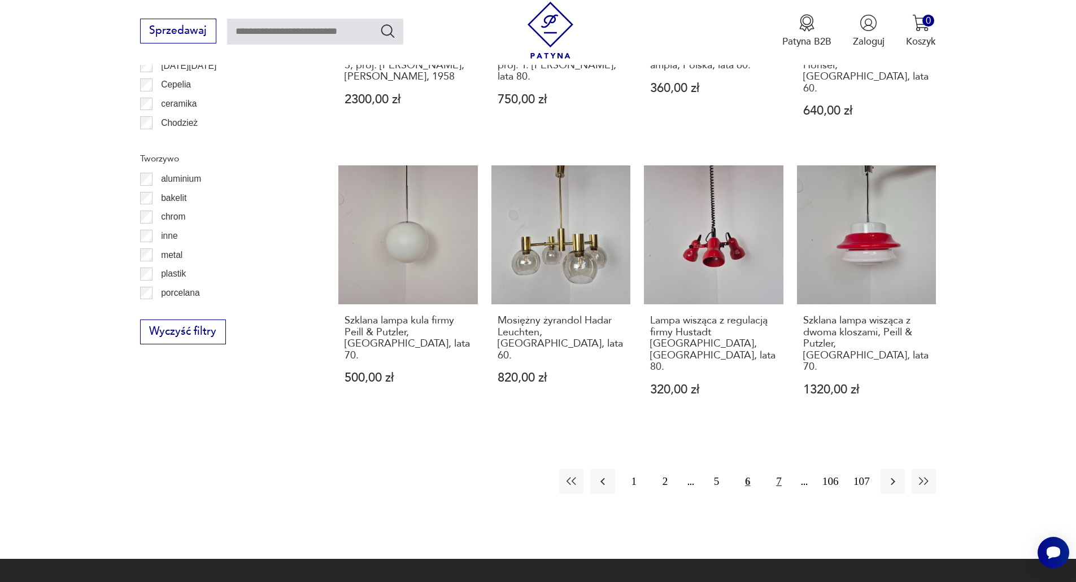
click at [781, 469] on button "7" at bounding box center [778, 481] width 24 height 24
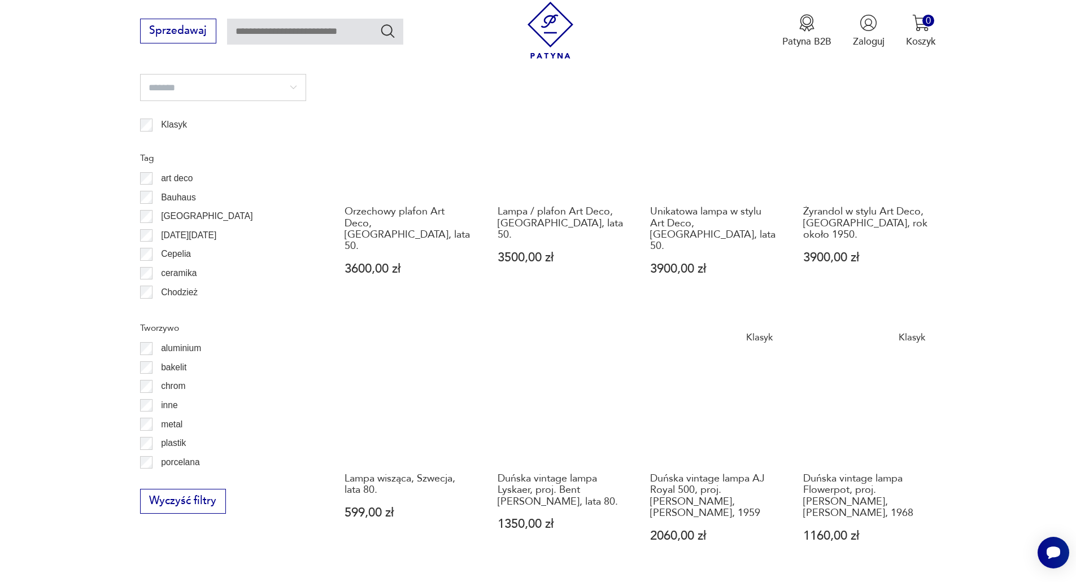
scroll to position [1182, 0]
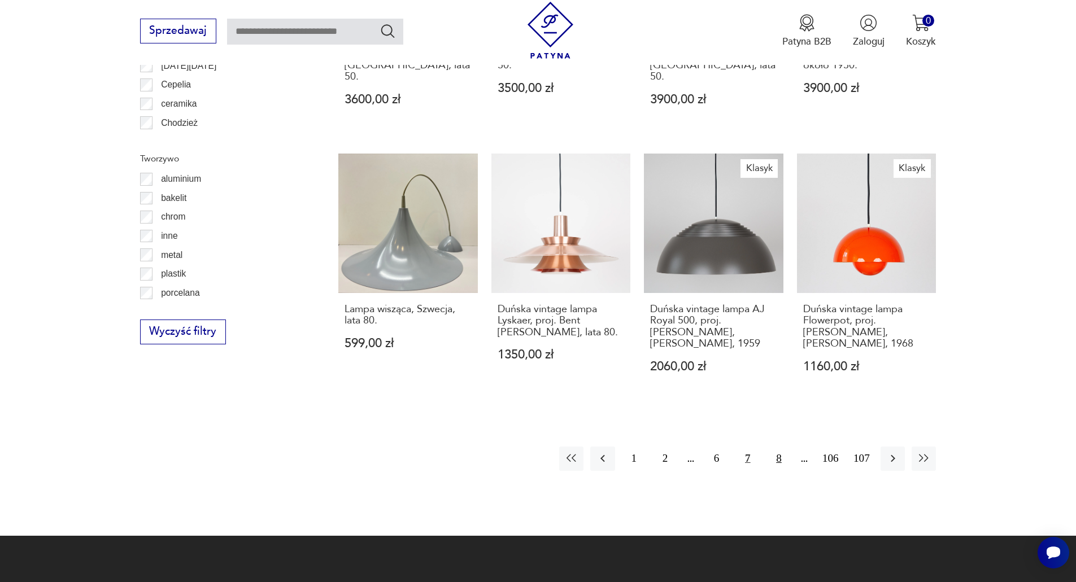
click at [776, 447] on button "8" at bounding box center [778, 459] width 24 height 24
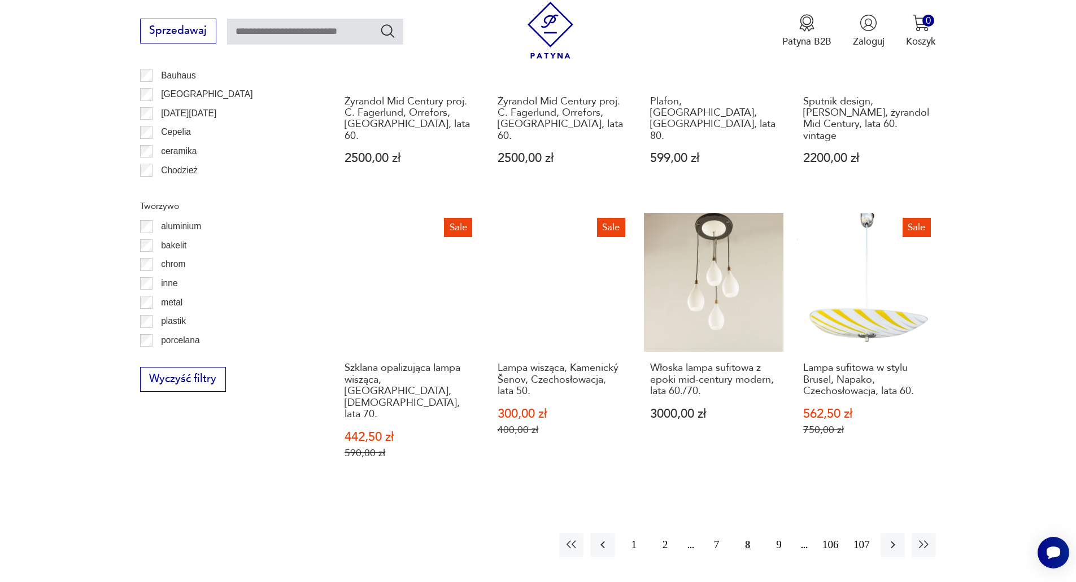
scroll to position [1182, 0]
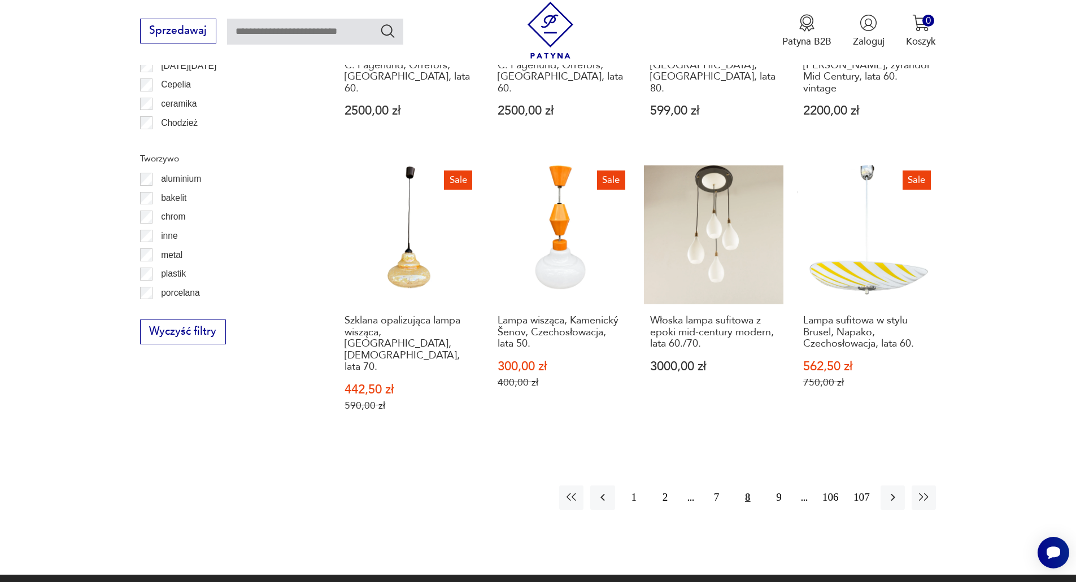
drag, startPoint x: 779, startPoint y: 440, endPoint x: 794, endPoint y: 487, distance: 49.8
click at [779, 486] on button "9" at bounding box center [778, 498] width 24 height 24
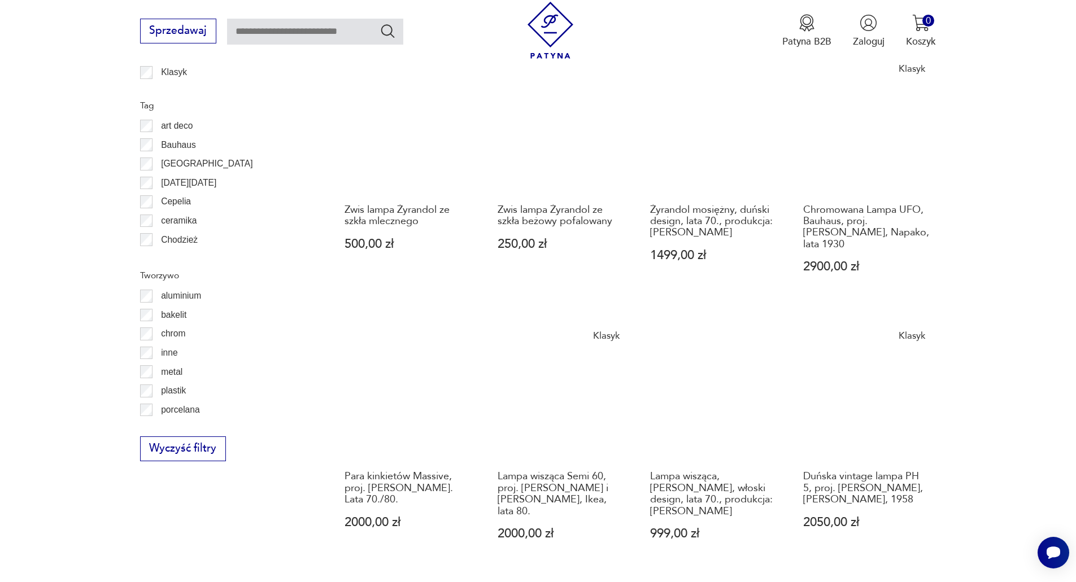
scroll to position [1182, 0]
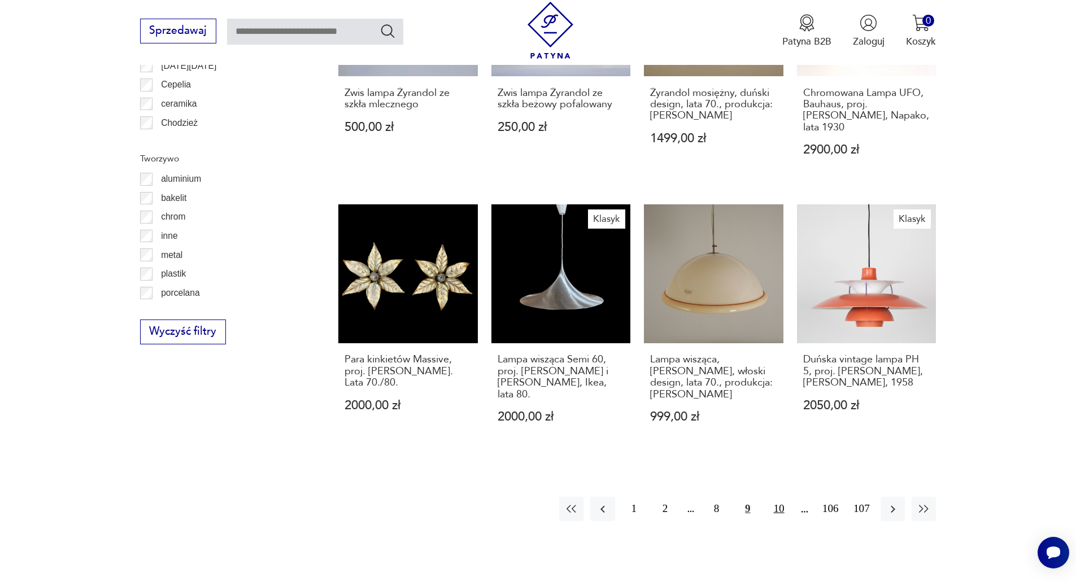
click at [780, 497] on button "10" at bounding box center [778, 509] width 24 height 24
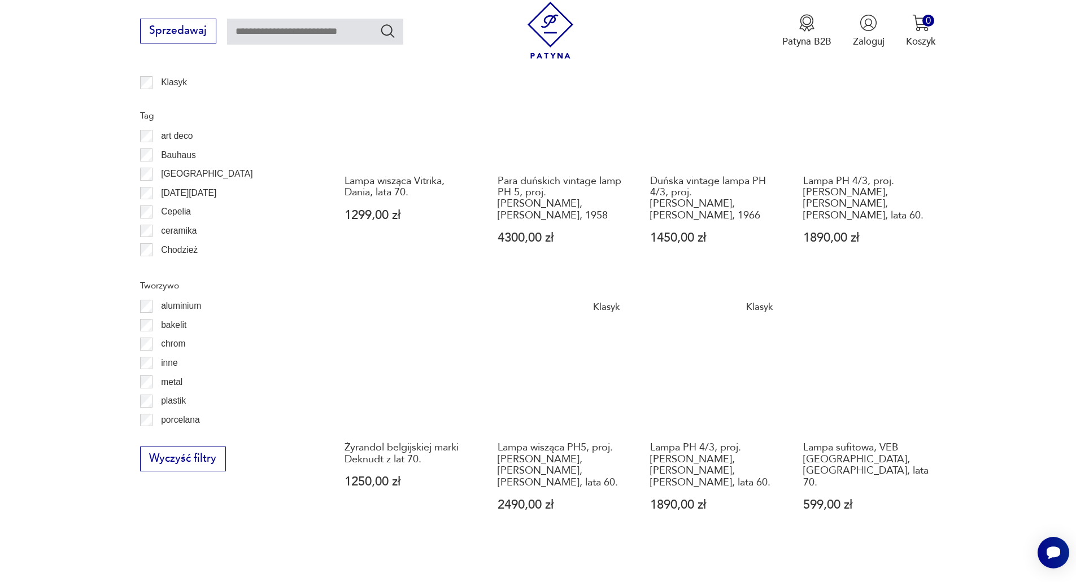
scroll to position [1182, 0]
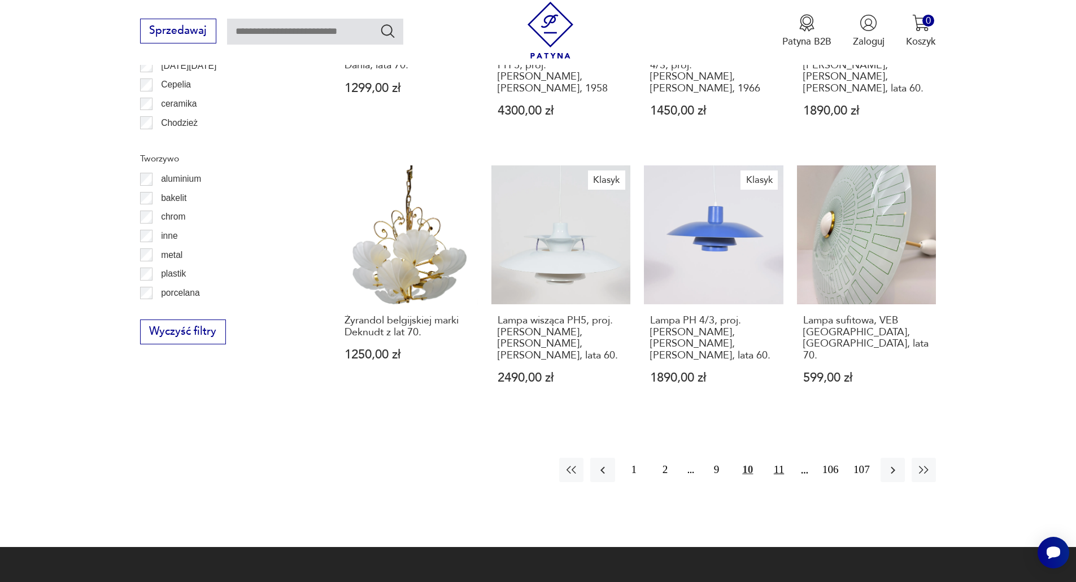
click at [771, 458] on button "11" at bounding box center [778, 470] width 24 height 24
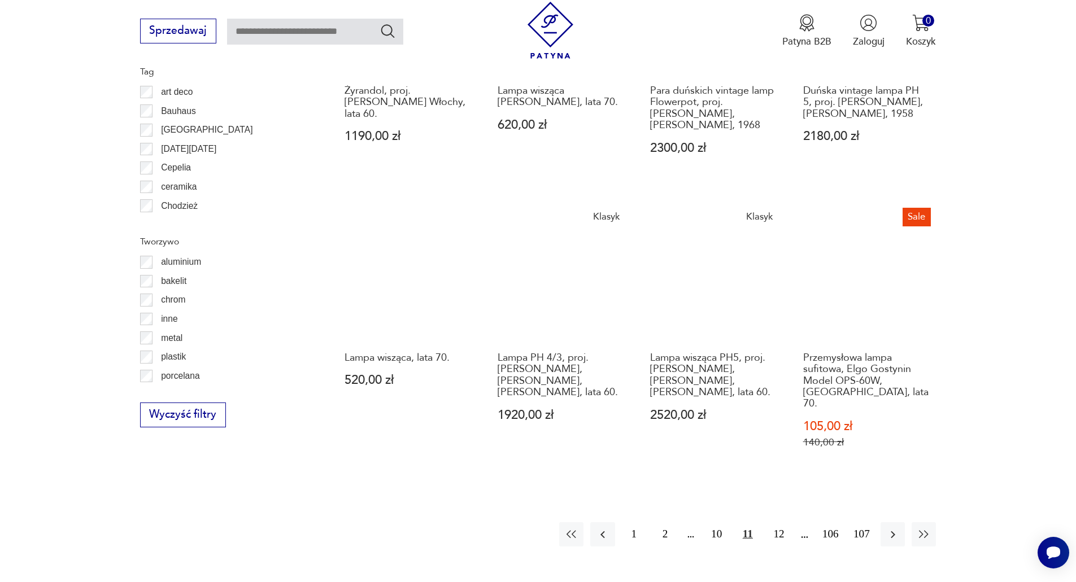
scroll to position [1126, 0]
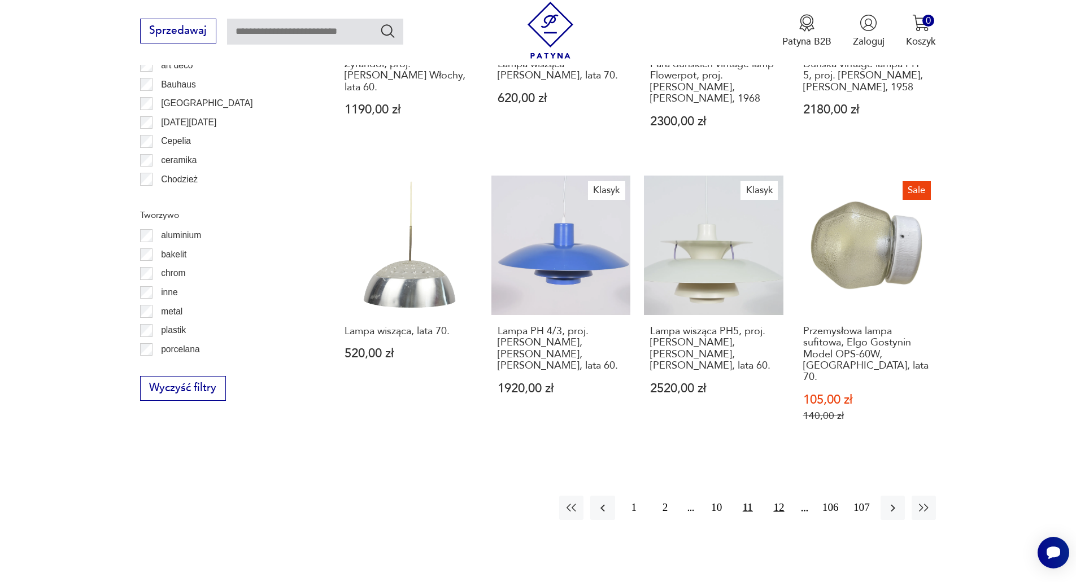
click at [778, 496] on button "12" at bounding box center [778, 508] width 24 height 24
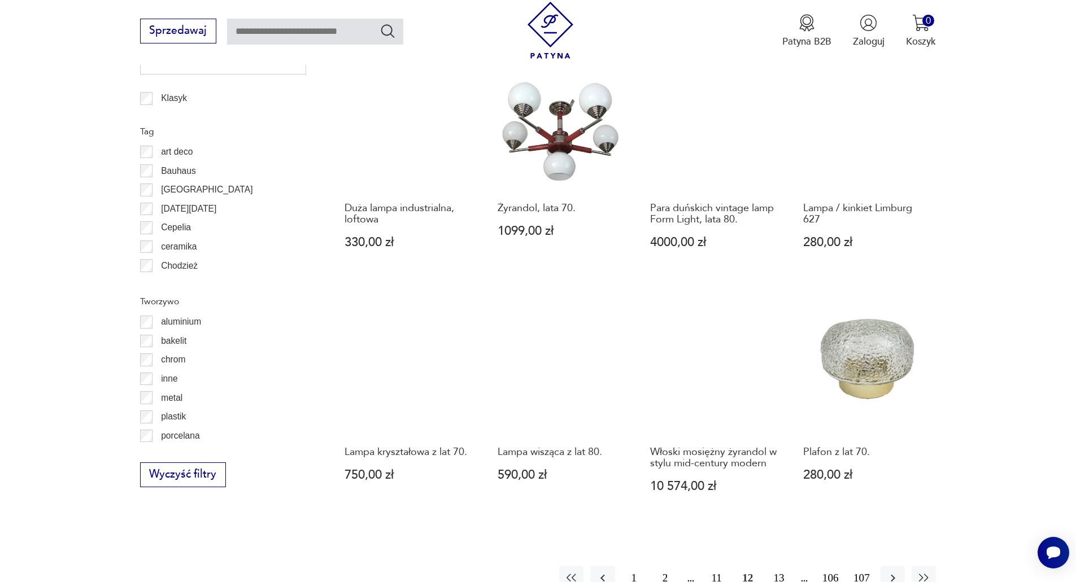
scroll to position [1013, 0]
